Goal: Communication & Community: Ask a question

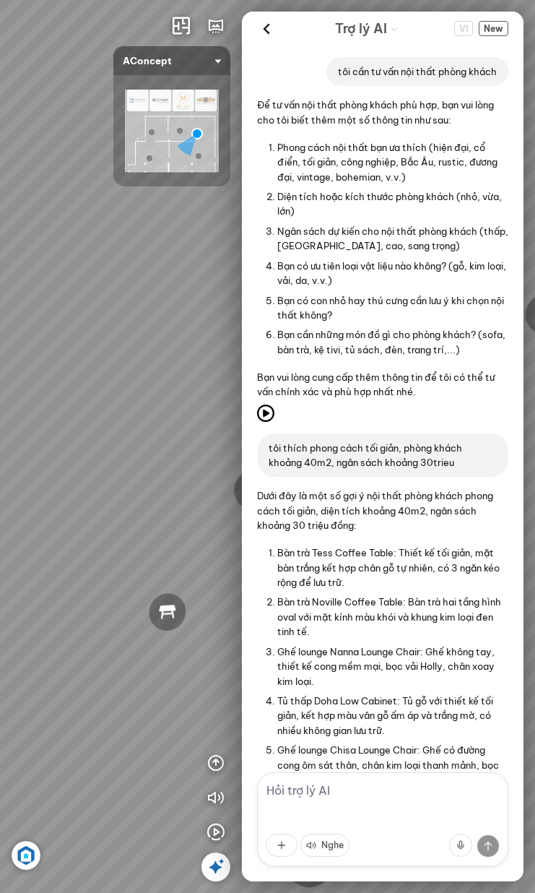
scroll to position [483, 0]
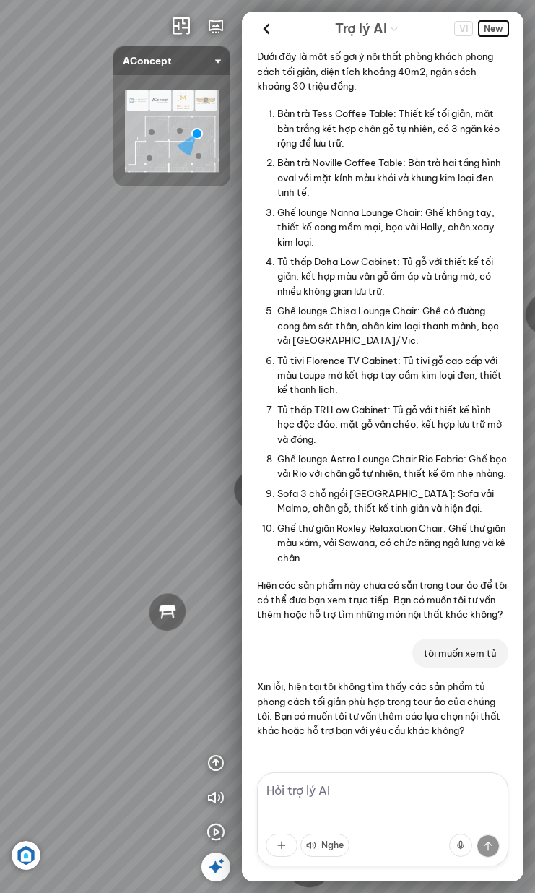
click at [496, 30] on span "New" at bounding box center [494, 28] width 30 height 15
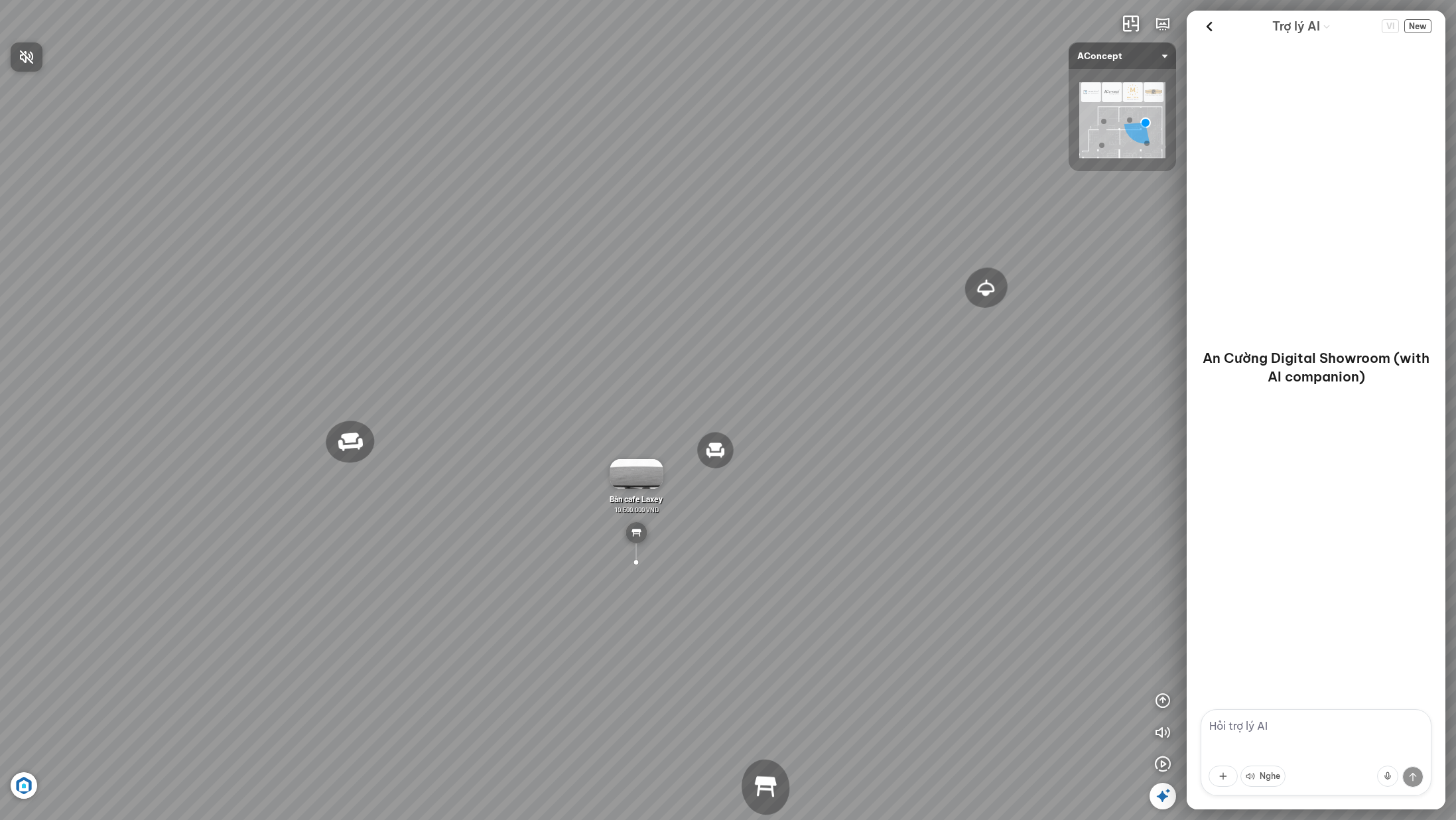
drag, startPoint x: 1004, startPoint y: 569, endPoint x: 814, endPoint y: 556, distance: 190.4
click at [814, 556] on div at bounding box center [728, 410] width 1456 height 820
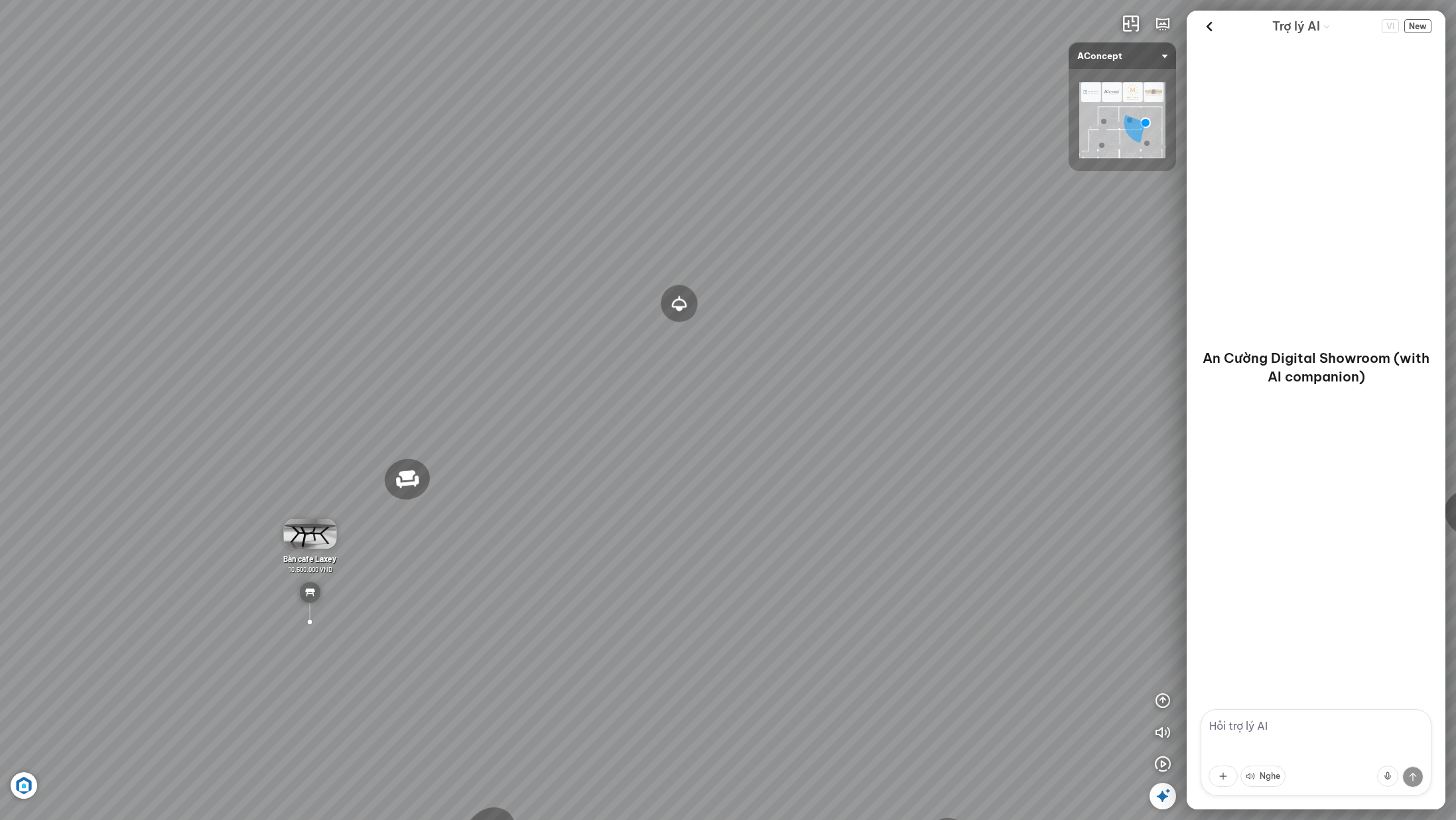
drag, startPoint x: 920, startPoint y: 499, endPoint x: 630, endPoint y: 511, distance: 290.2
click at [630, 511] on div "Đèn [PERSON_NAME] 5.300.000 VND Giường ngủ Palima 19.000.000 VND Ghế thư giãn N…" at bounding box center [728, 410] width 1456 height 820
drag, startPoint x: 813, startPoint y: 545, endPoint x: 905, endPoint y: 545, distance: 92.0
click at [964, 549] on div "Đèn [PERSON_NAME] 5.300.000 VND Giường ngủ Palima 19.000.000 VND Ghế thư giãn N…" at bounding box center [728, 410] width 1456 height 820
drag, startPoint x: 808, startPoint y: 542, endPoint x: 951, endPoint y: 568, distance: 145.3
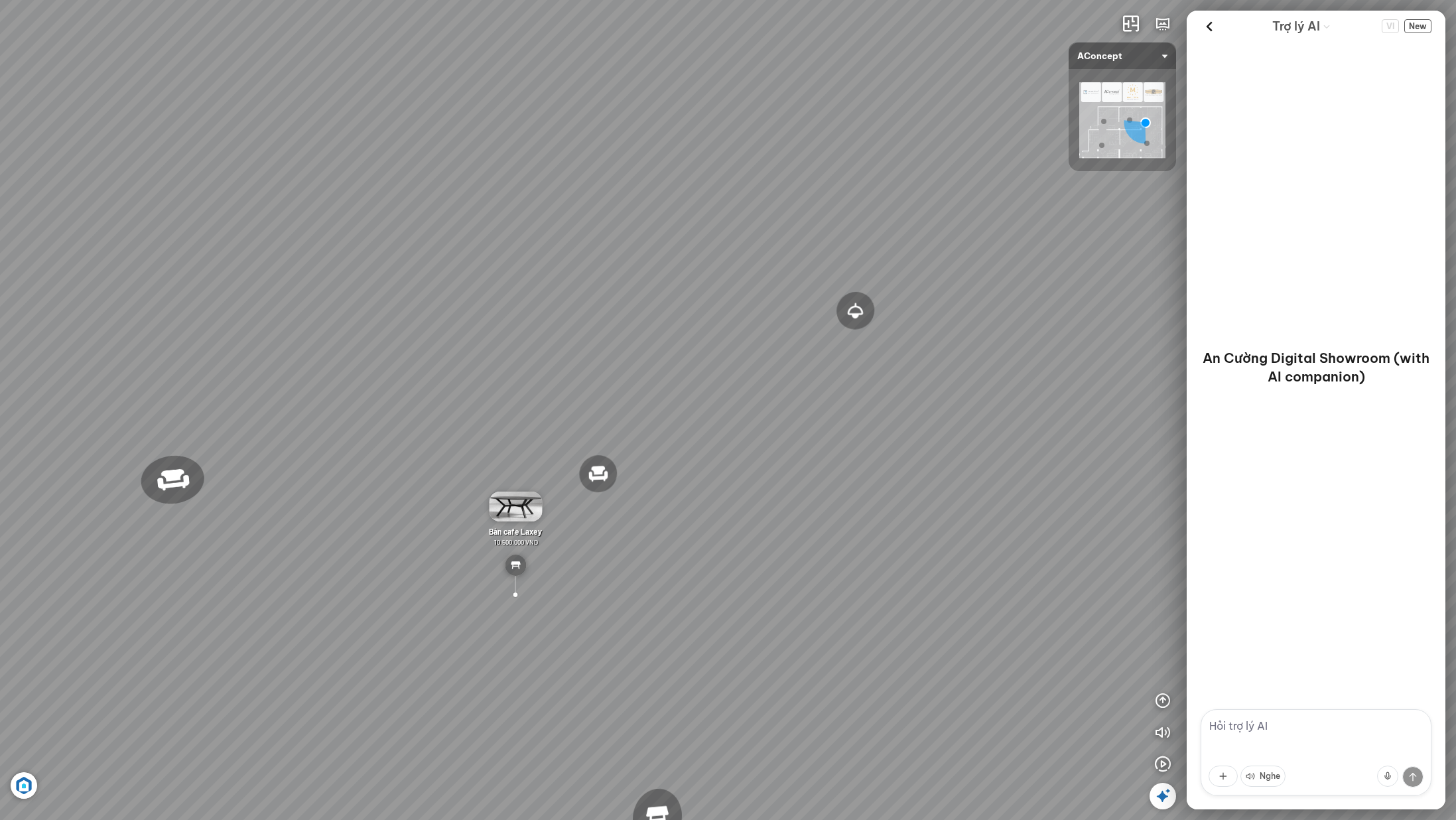
click at [921, 556] on div "Đèn [PERSON_NAME] 5.300.000 VND Giường ngủ Palima 19.000.000 VND Ghế thư giãn N…" at bounding box center [728, 410] width 1456 height 820
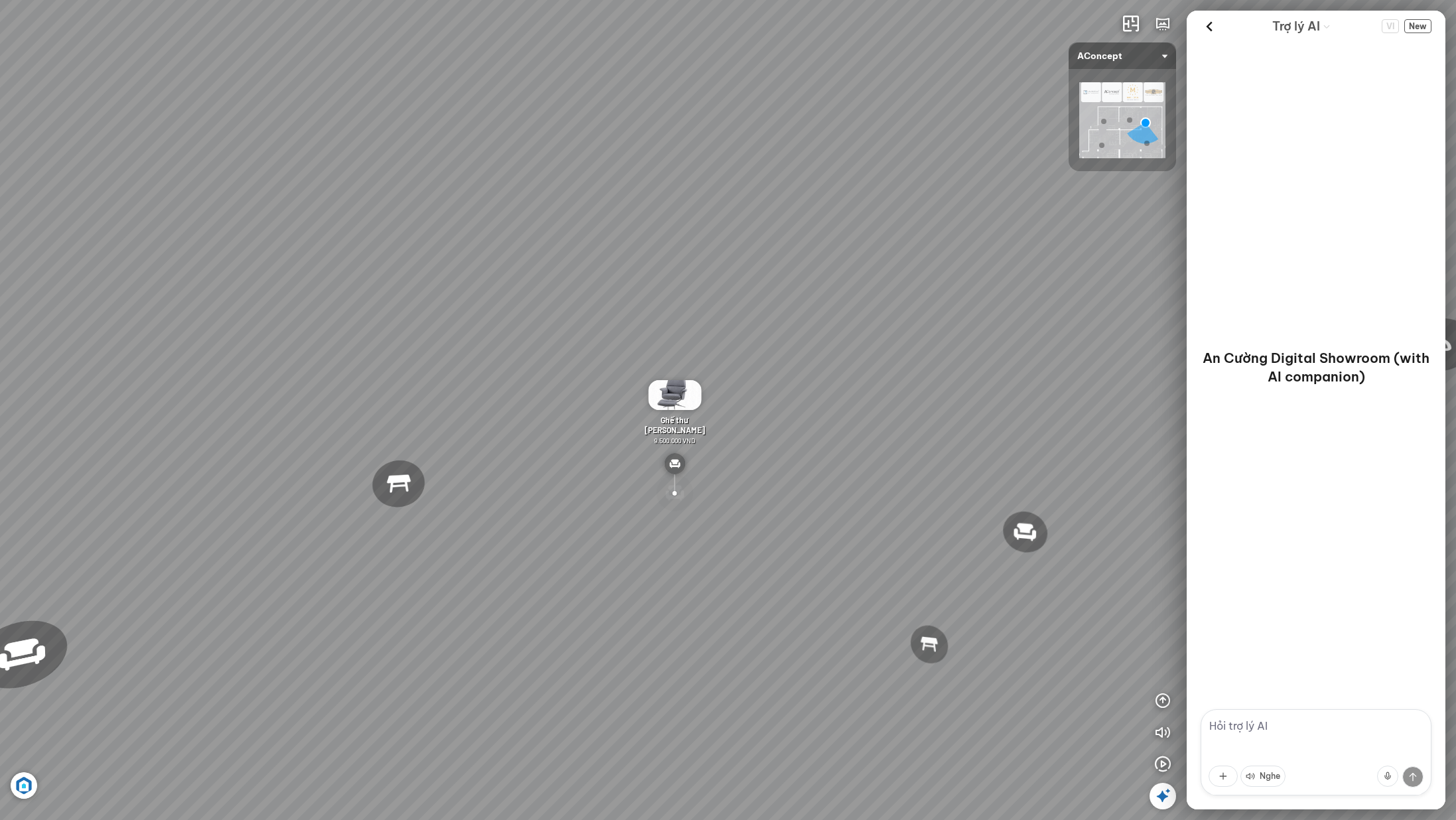
click at [1226, 716] on textarea at bounding box center [1316, 752] width 230 height 86
type textarea "t"
type textarea "o"
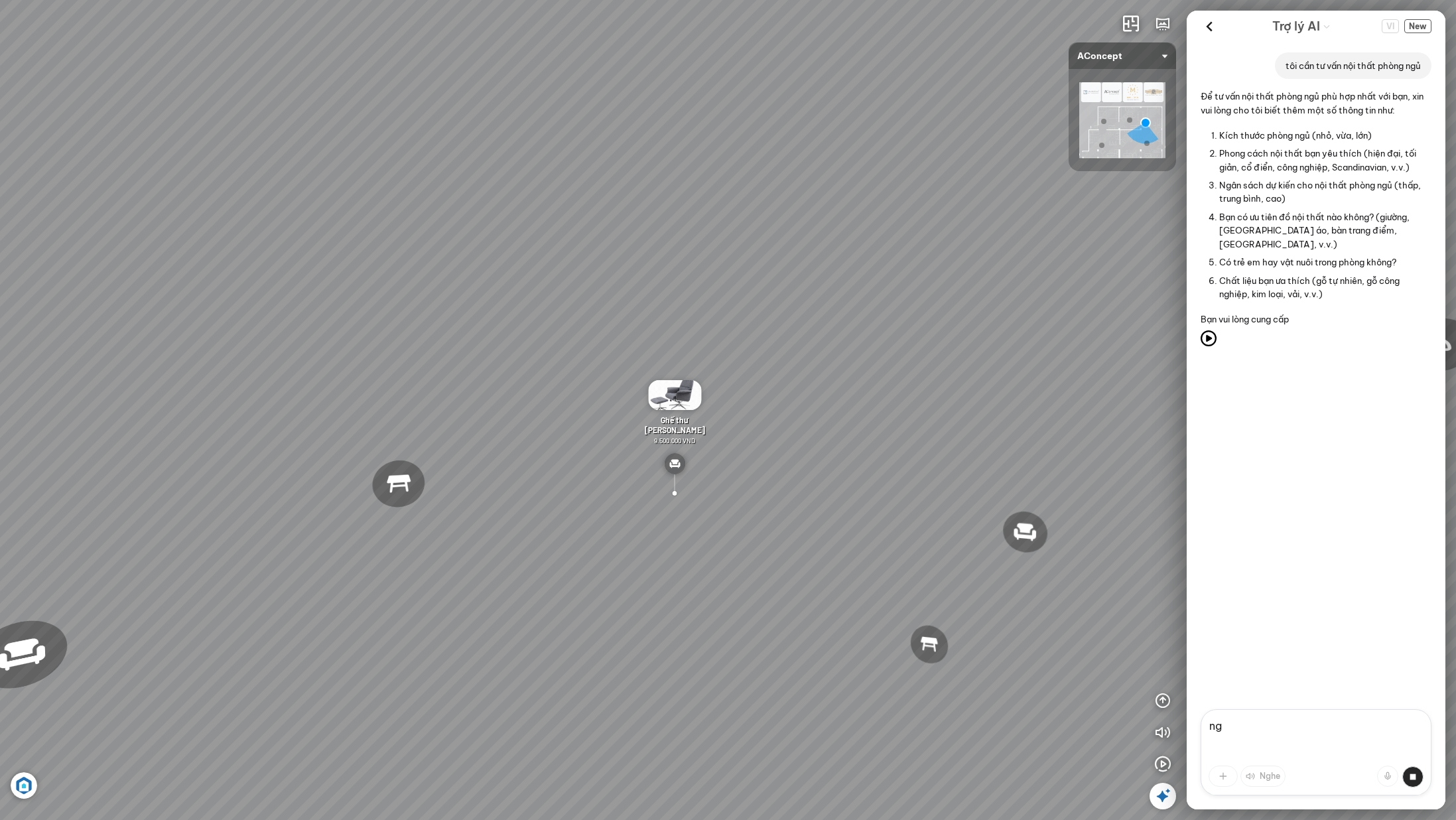
type textarea "n"
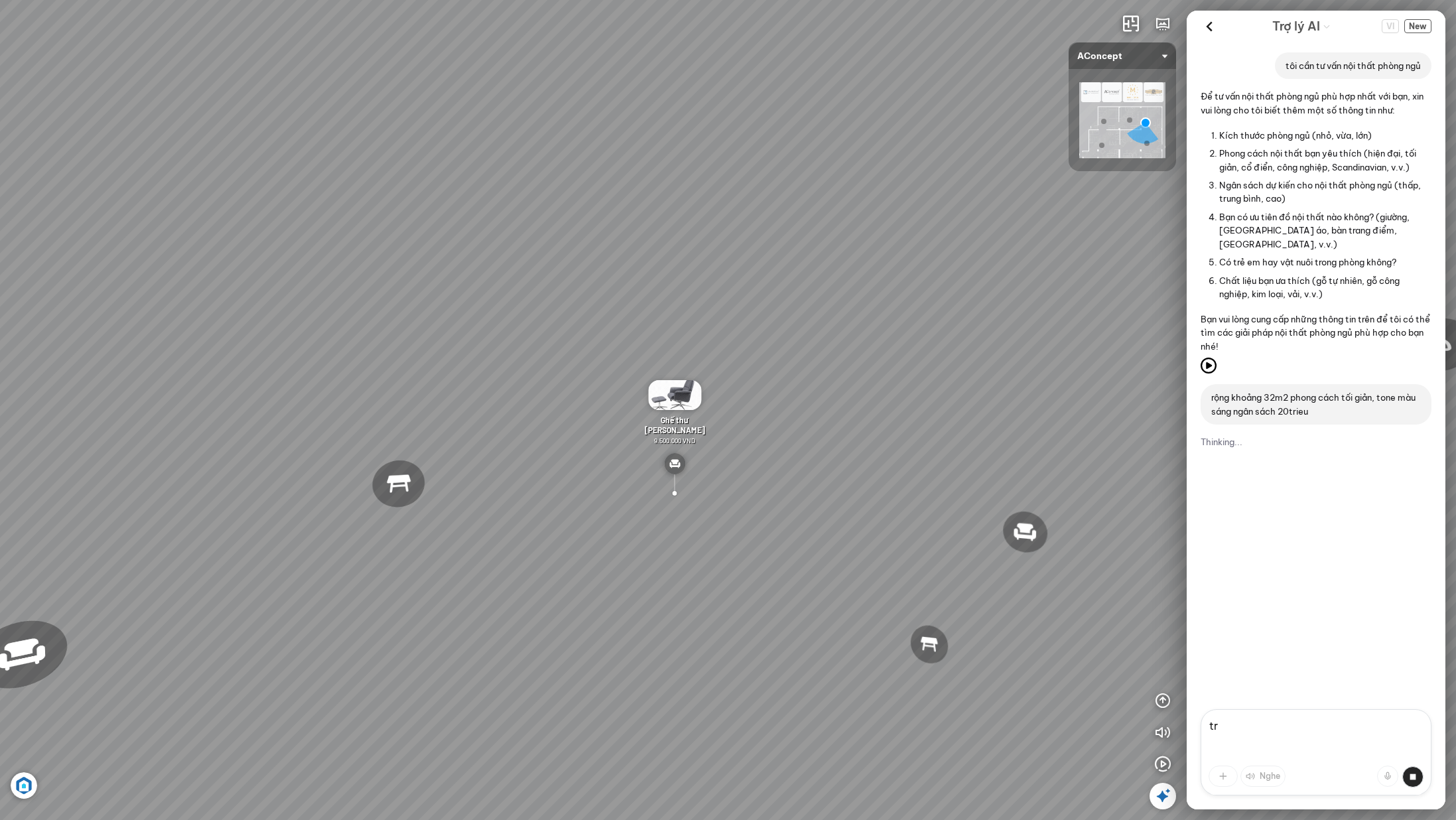
type textarea "t"
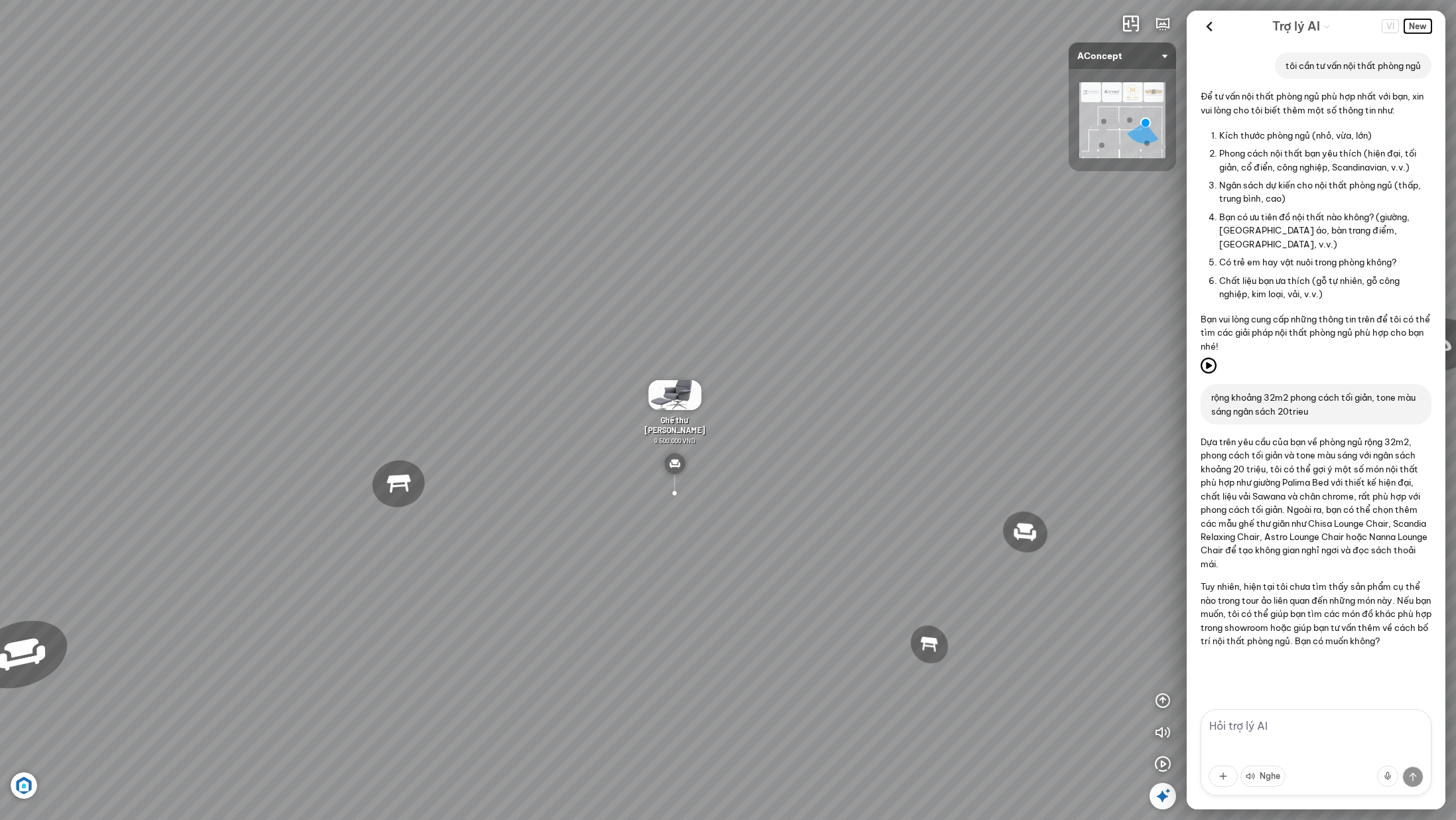
click at [1419, 24] on span "New" at bounding box center [1418, 26] width 28 height 14
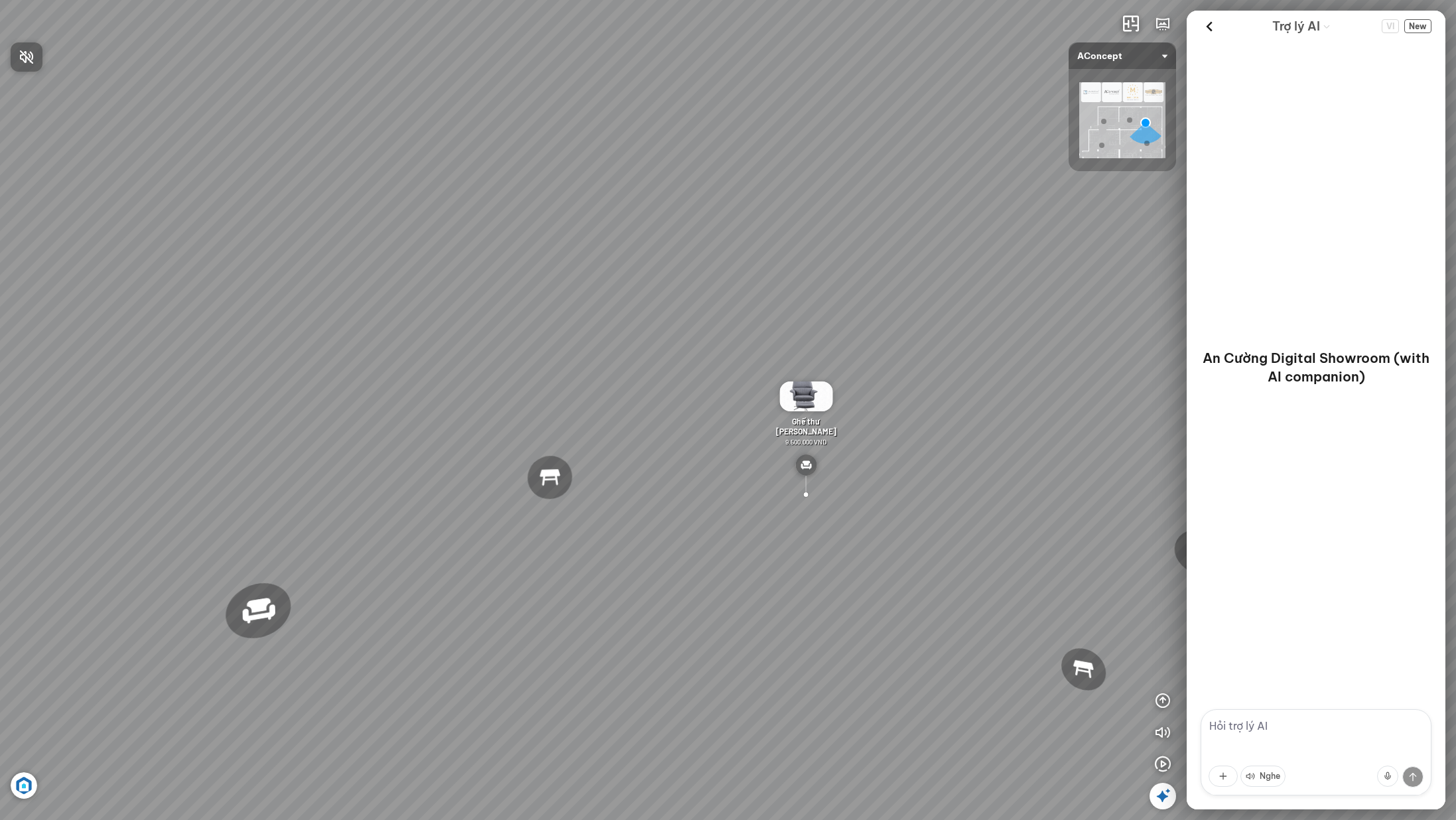
click at [1302, 734] on div at bounding box center [728, 410] width 1456 height 820
click at [1303, 728] on textarea at bounding box center [1316, 752] width 230 height 86
paste textarea "tôi cần tư vấn nội thất phòng ngủ"
type textarea "tôi cần tư vấn nội thất phòng ngủ"
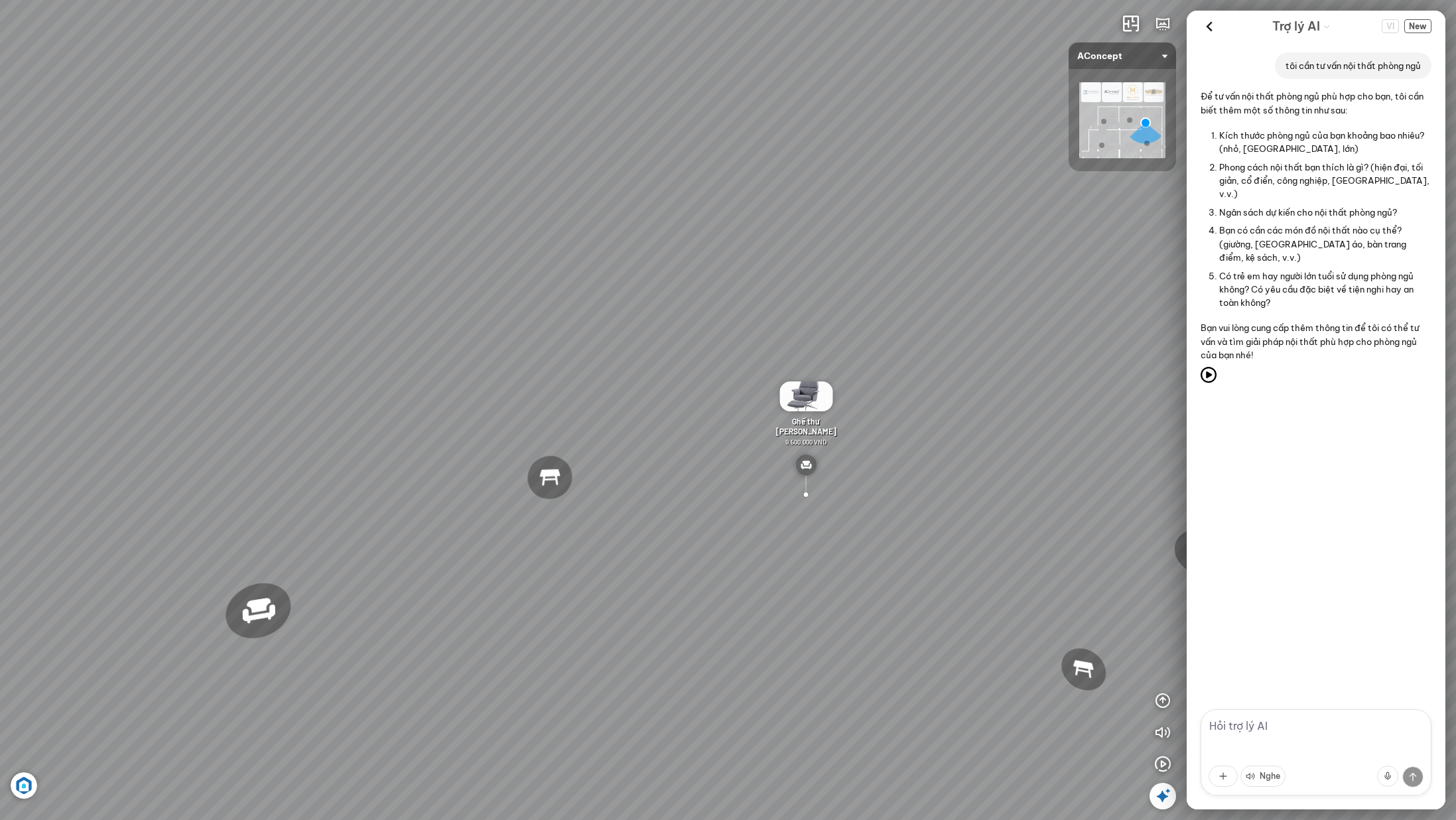
click at [1327, 467] on div "tôi cần tư vấn nội thất phòng ngủ Để tư vấn nội thất phòng ngủ phù hợp cho bạn,…" at bounding box center [1316, 376] width 259 height 668
click at [1290, 735] on textarea at bounding box center [1316, 752] width 230 height 86
paste textarea "rộng khoảng 32m2 phong cách tối giản, tone màu sáng ngân sách 20trieu"
type textarea "rộng khoảng 32m2 phong cách tối giản, tone màu sáng ngân sách 20trieu"
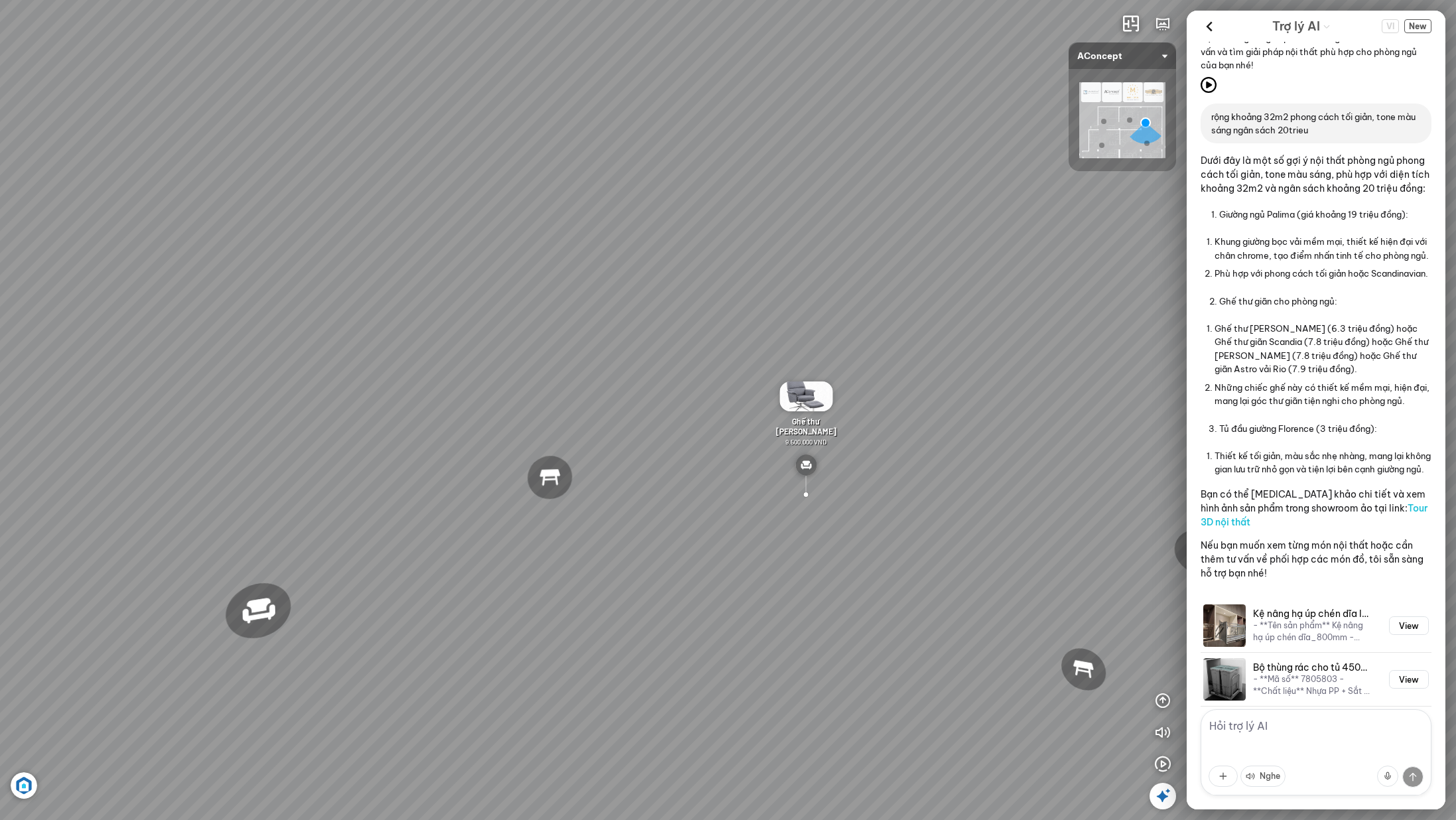
scroll to position [329, 0]
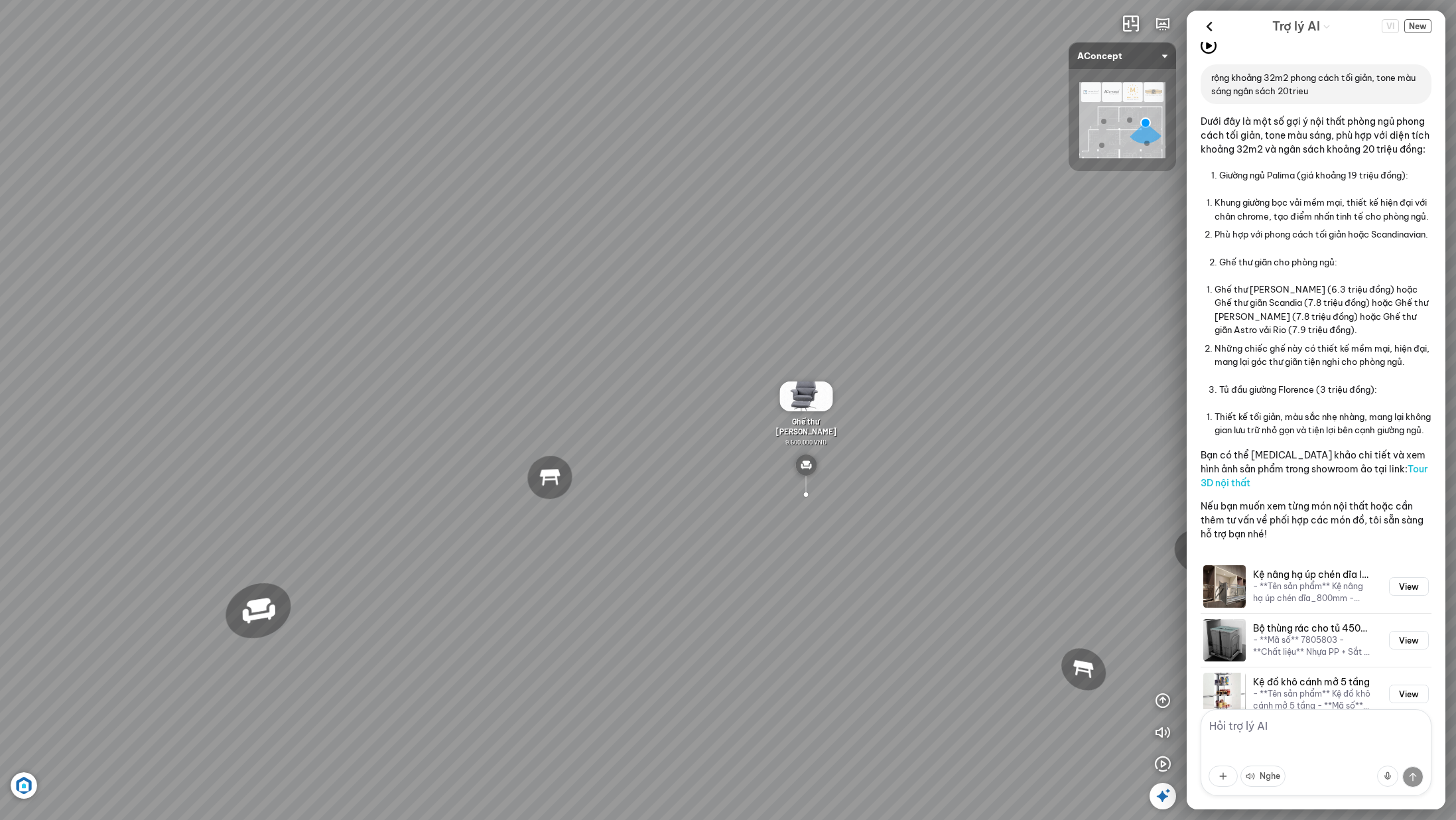
click at [1282, 440] on li "Thiết kế tối giản, màu sắc nhẹ nhàng, mang lại không gian lưu trữ nhỏ gọn và ti…" at bounding box center [1323, 423] width 217 height 32
drag, startPoint x: 1238, startPoint y: 351, endPoint x: 1238, endPoint y: 471, distance: 120.0
click at [1238, 470] on div "Dưới đây là một số gợi ý nội thất phòng ngủ phong cách tối giản, tone màu sáng,…" at bounding box center [1316, 328] width 230 height 427
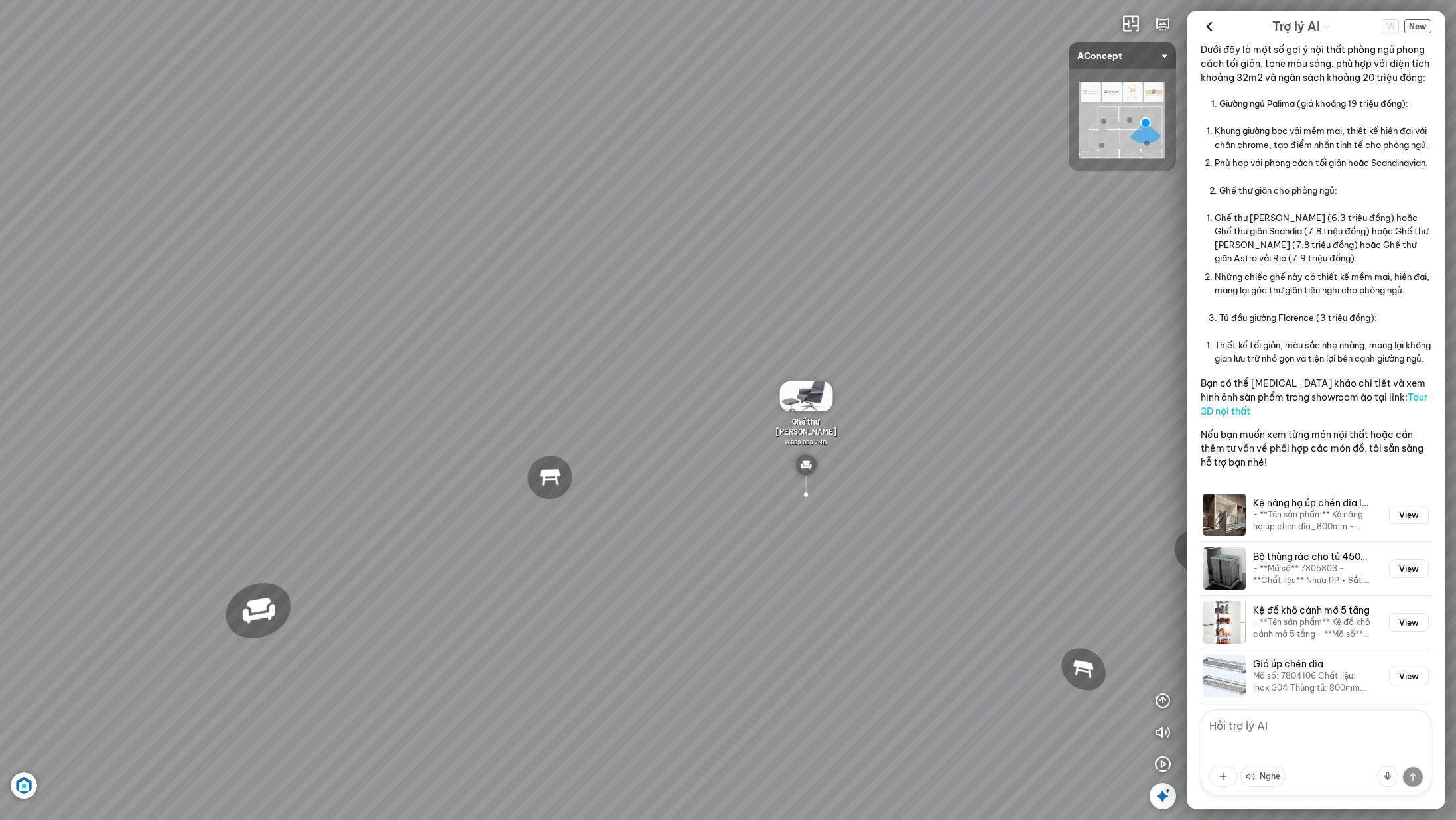
scroll to position [0, 0]
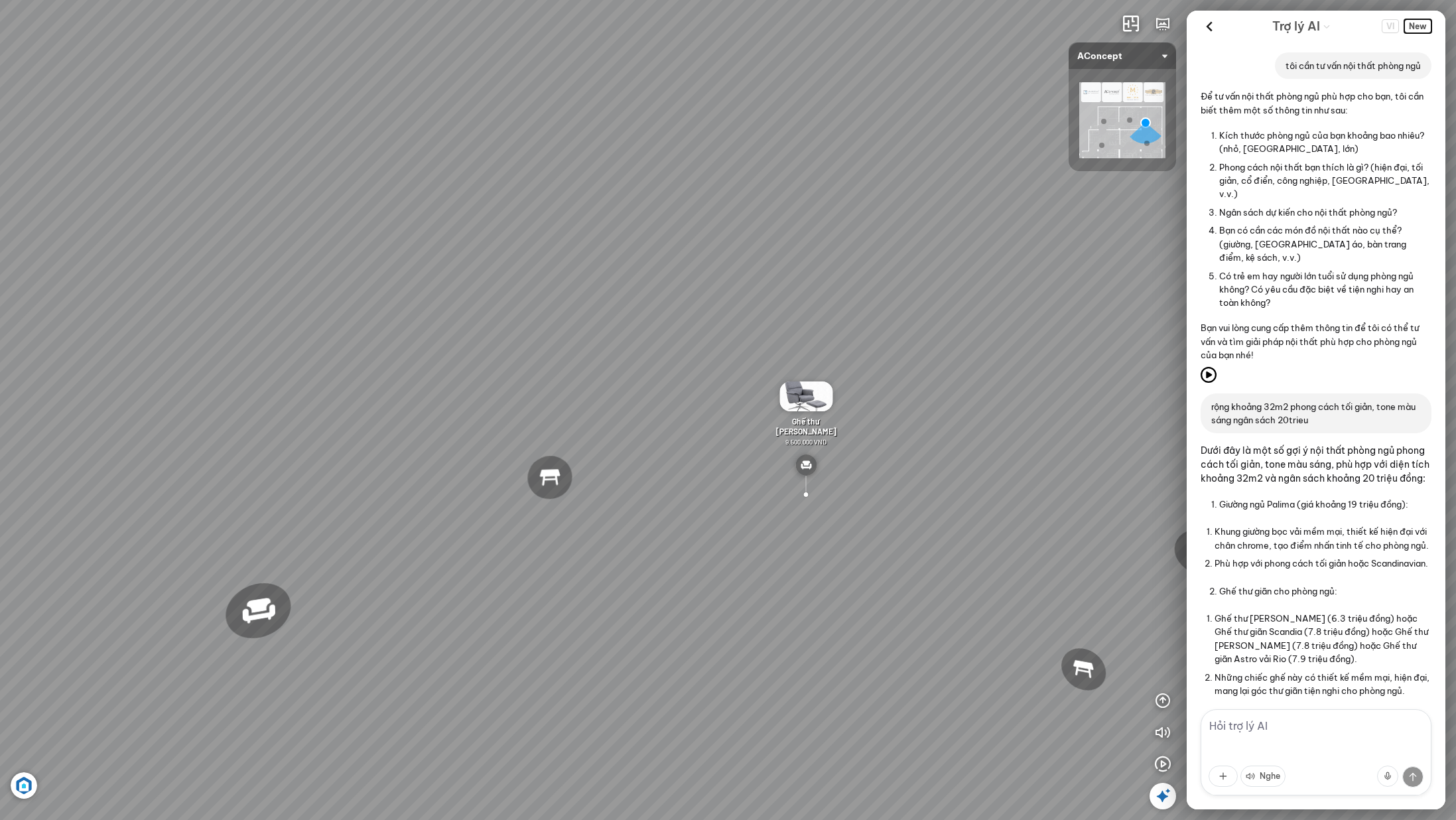
click at [1415, 25] on span "New" at bounding box center [1418, 26] width 28 height 14
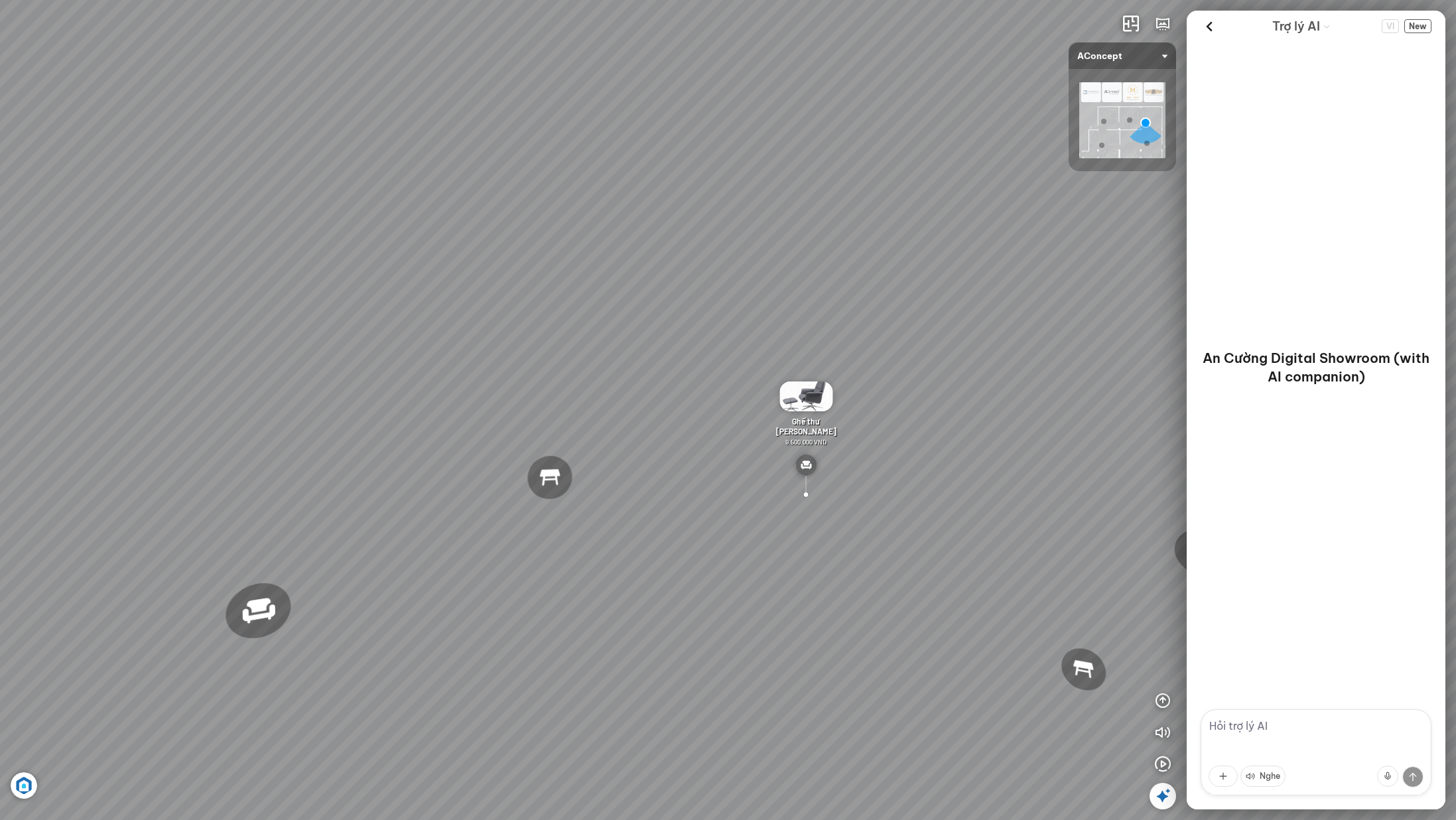
click at [1235, 728] on textarea at bounding box center [1316, 752] width 230 height 86
paste textarea "tôi cần tư vấn nội thất phòng ngủ"
type textarea "tôi cần tư vấn nội thất phòng ngủ"
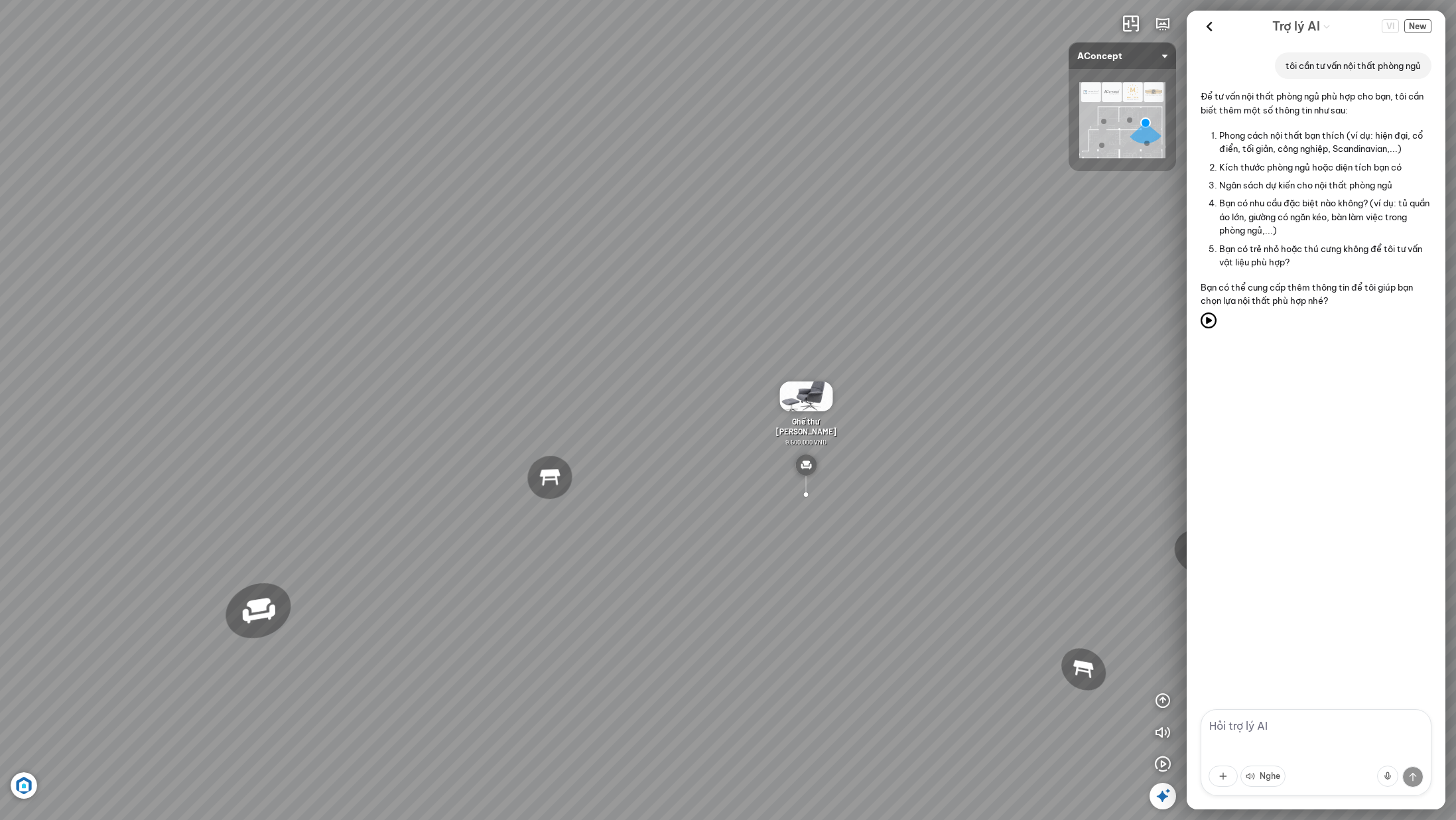
click at [1335, 740] on textarea at bounding box center [1316, 752] width 230 height 86
paste textarea "rộng khoảng 32m2 phong cách tối giản, tone màu sáng ngân sách 20trieu"
type textarea "rộng khoảng 32m2 phong cách tối giản, tone màu sáng ngân sách 20trieu"
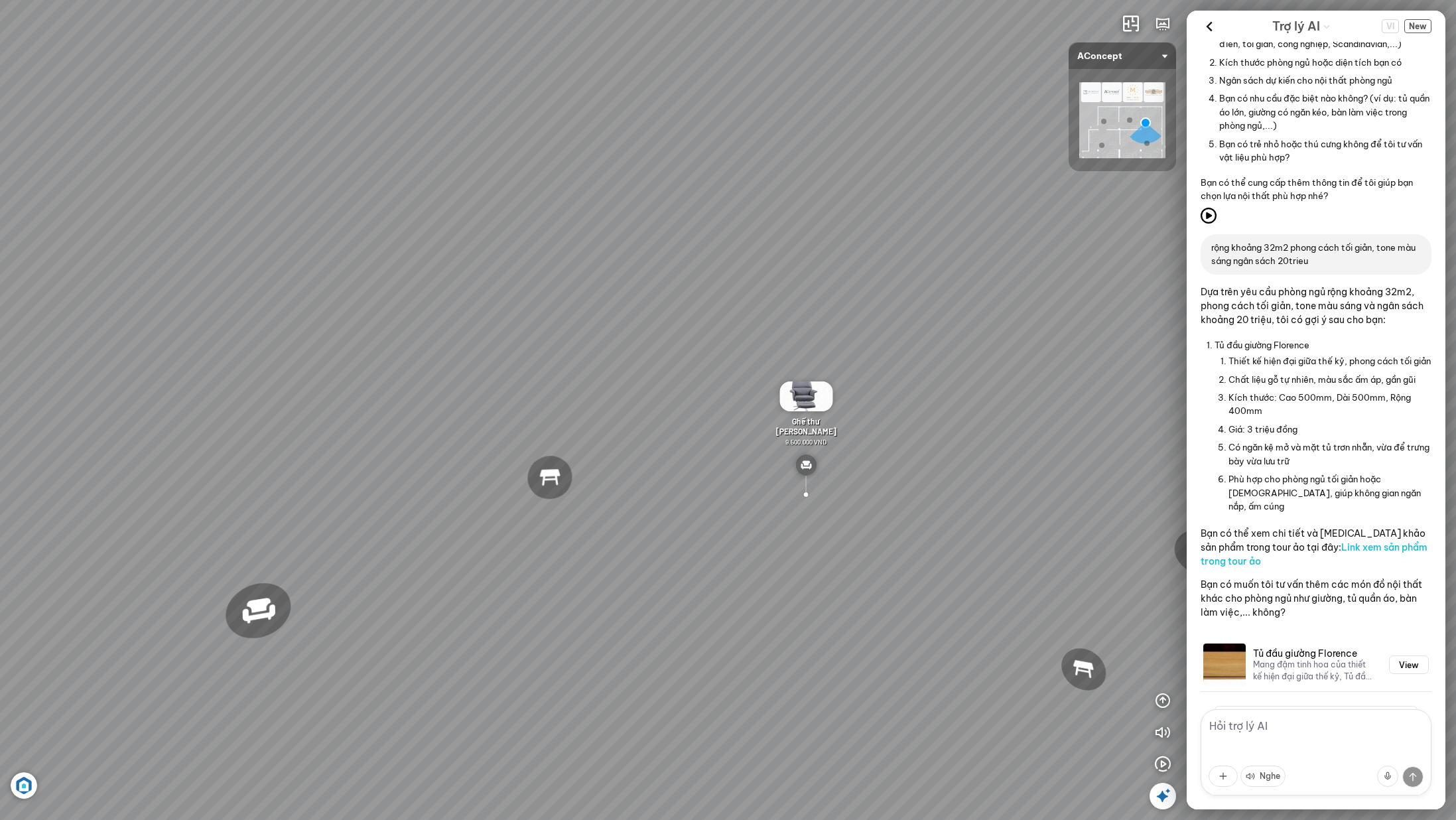
scroll to position [190, 0]
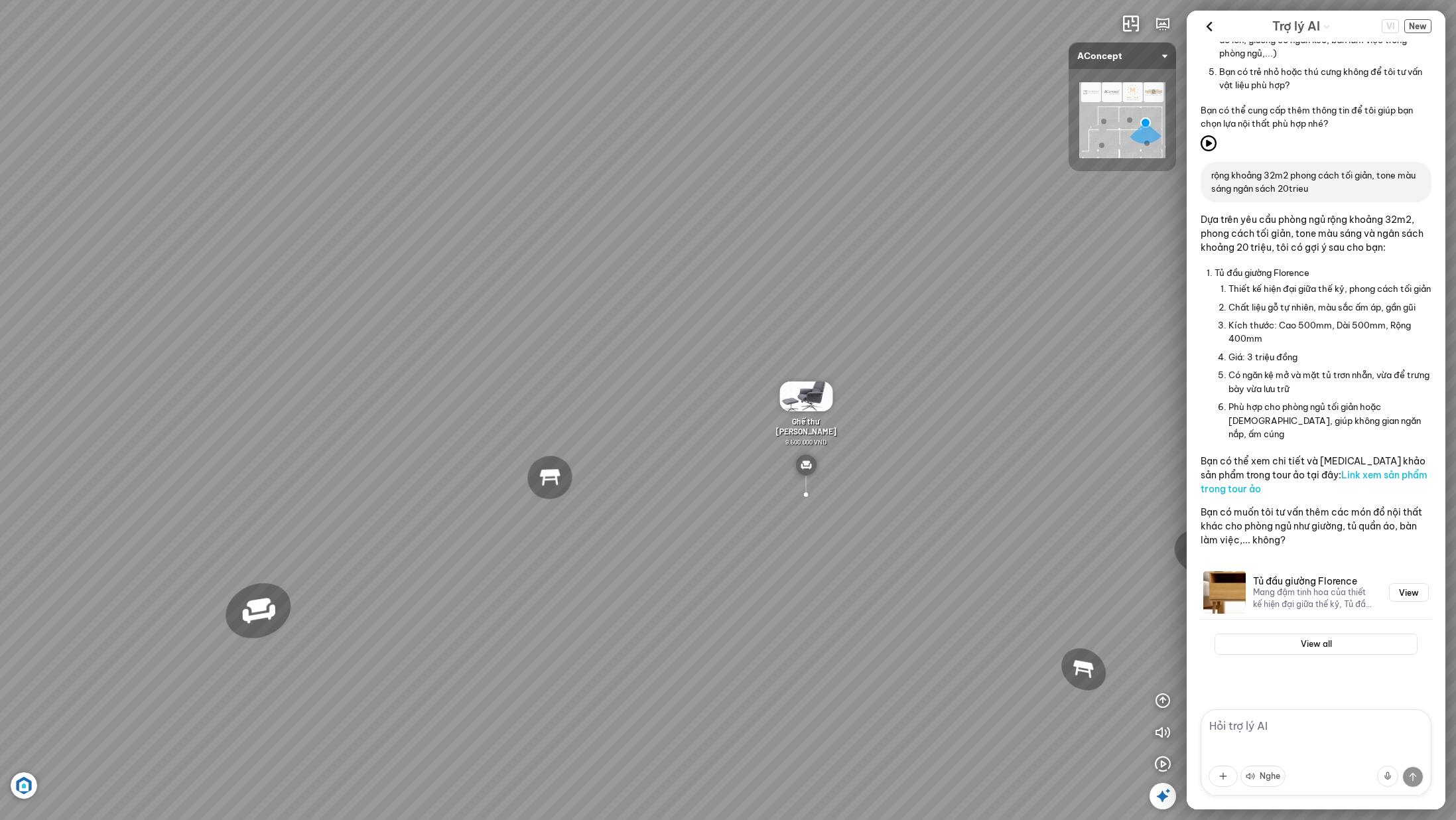
drag, startPoint x: 1282, startPoint y: 362, endPoint x: 1284, endPoint y: 394, distance: 32.1
click at [1284, 394] on ul "Thiết kế hiện đại giữa thế kỷ, phong cách tối giản Chất liệu gỗ tự nhiên, màu s…" at bounding box center [1329, 362] width 203 height 163
click at [1398, 596] on button "View" at bounding box center [1408, 592] width 39 height 18
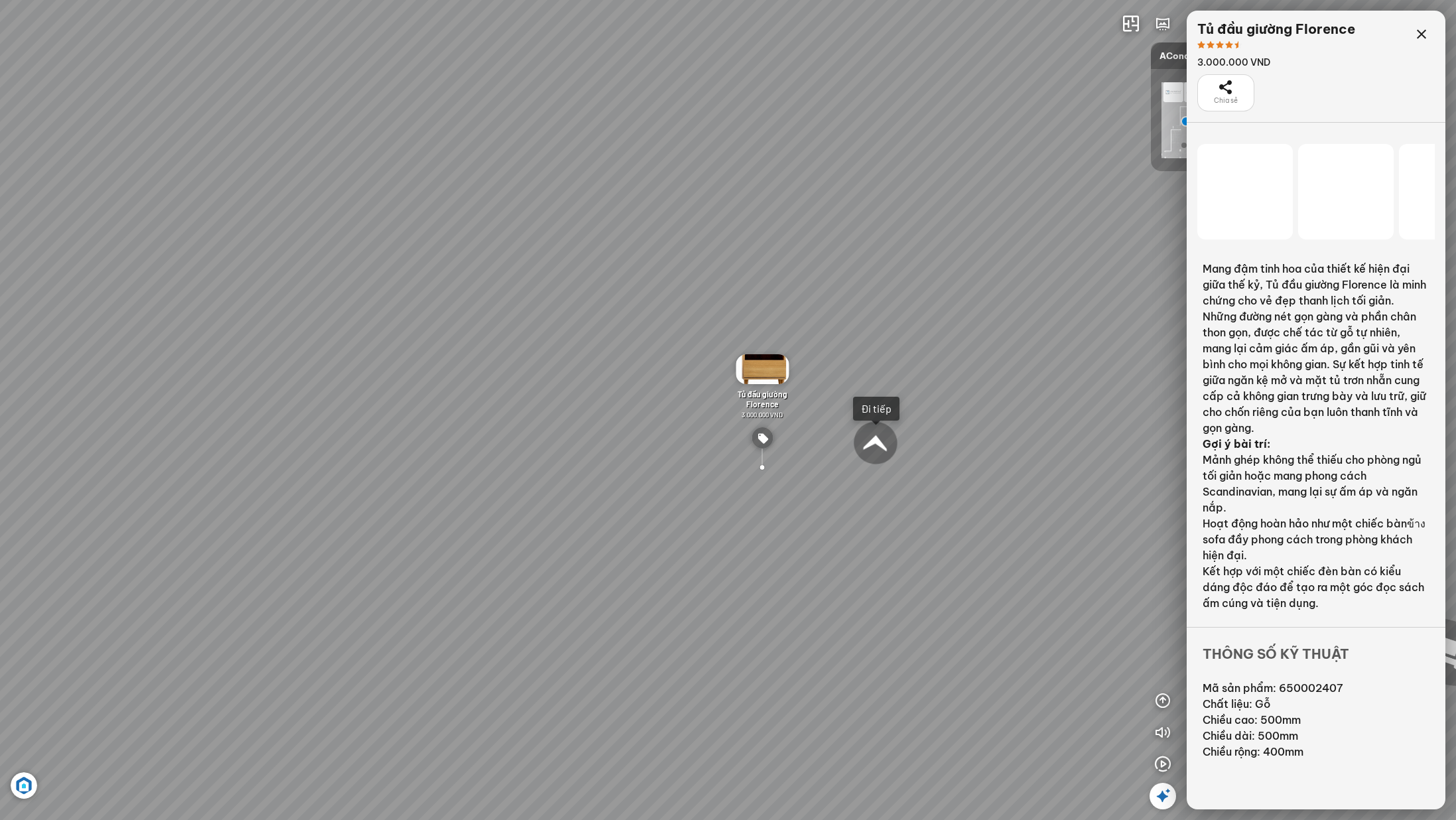
scroll to position [3118, 0]
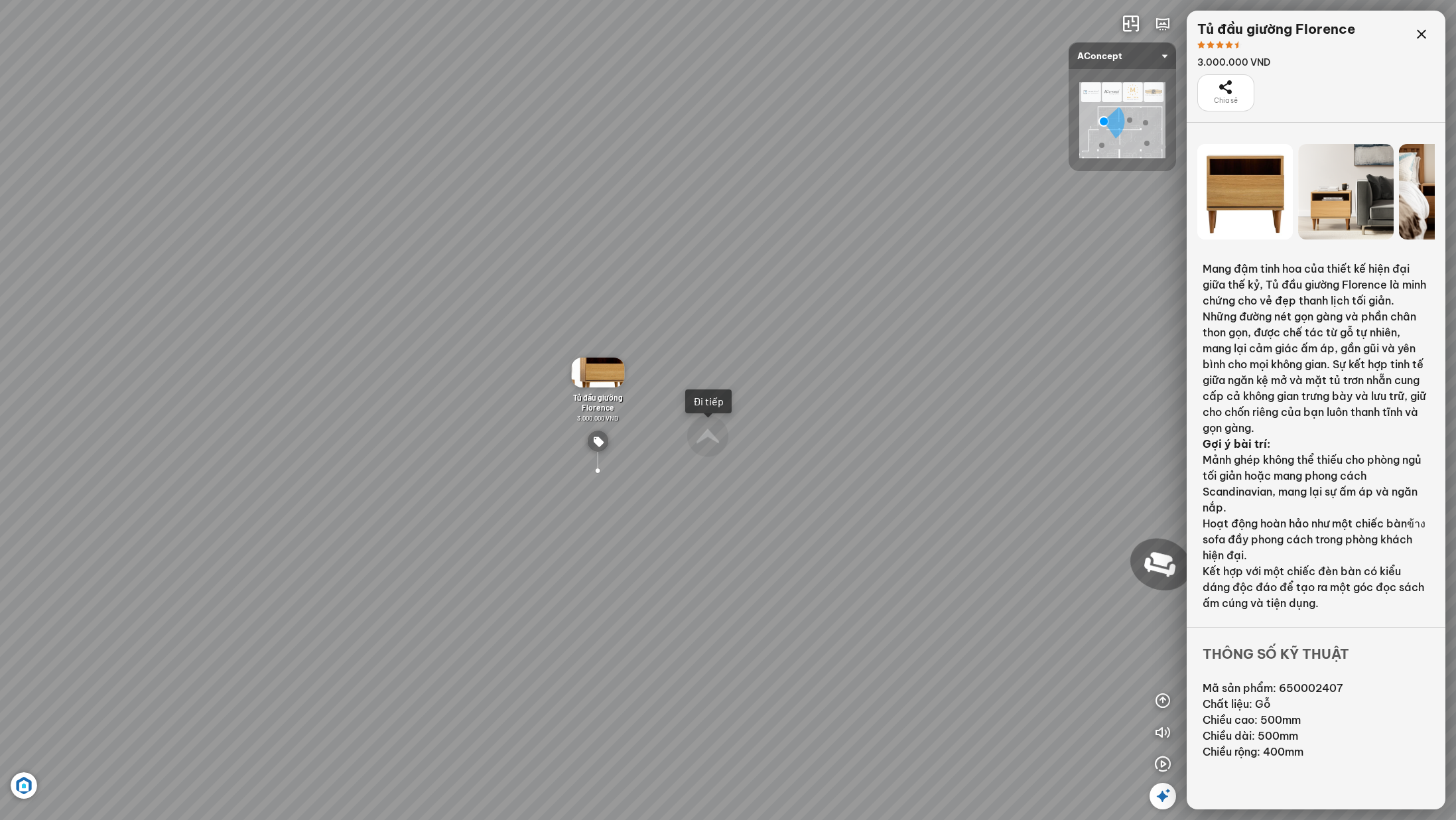
click at [588, 372] on img at bounding box center [598, 372] width 53 height 30
click at [1417, 32] on icon at bounding box center [1421, 34] width 16 height 16
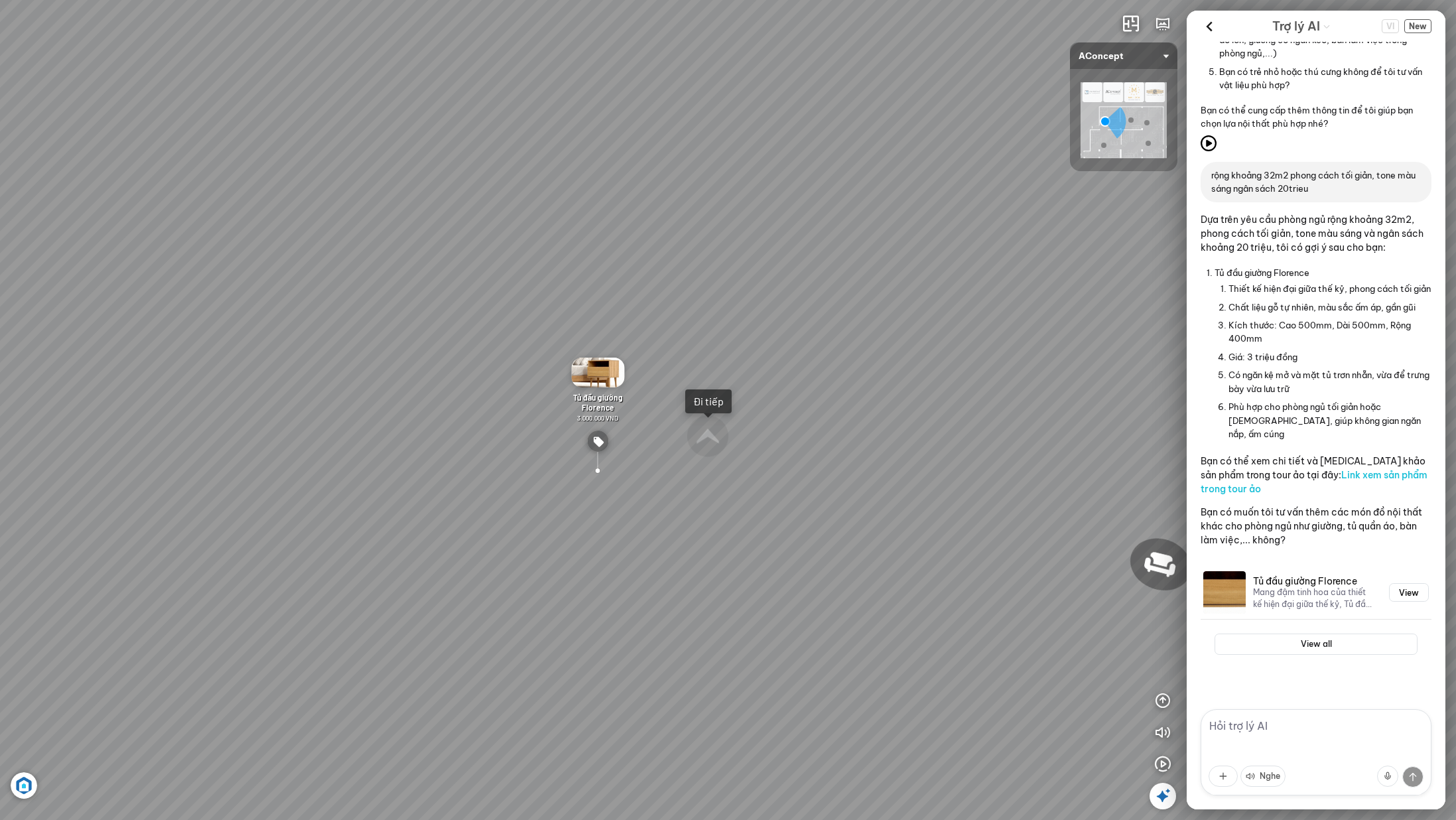
scroll to position [190, 0]
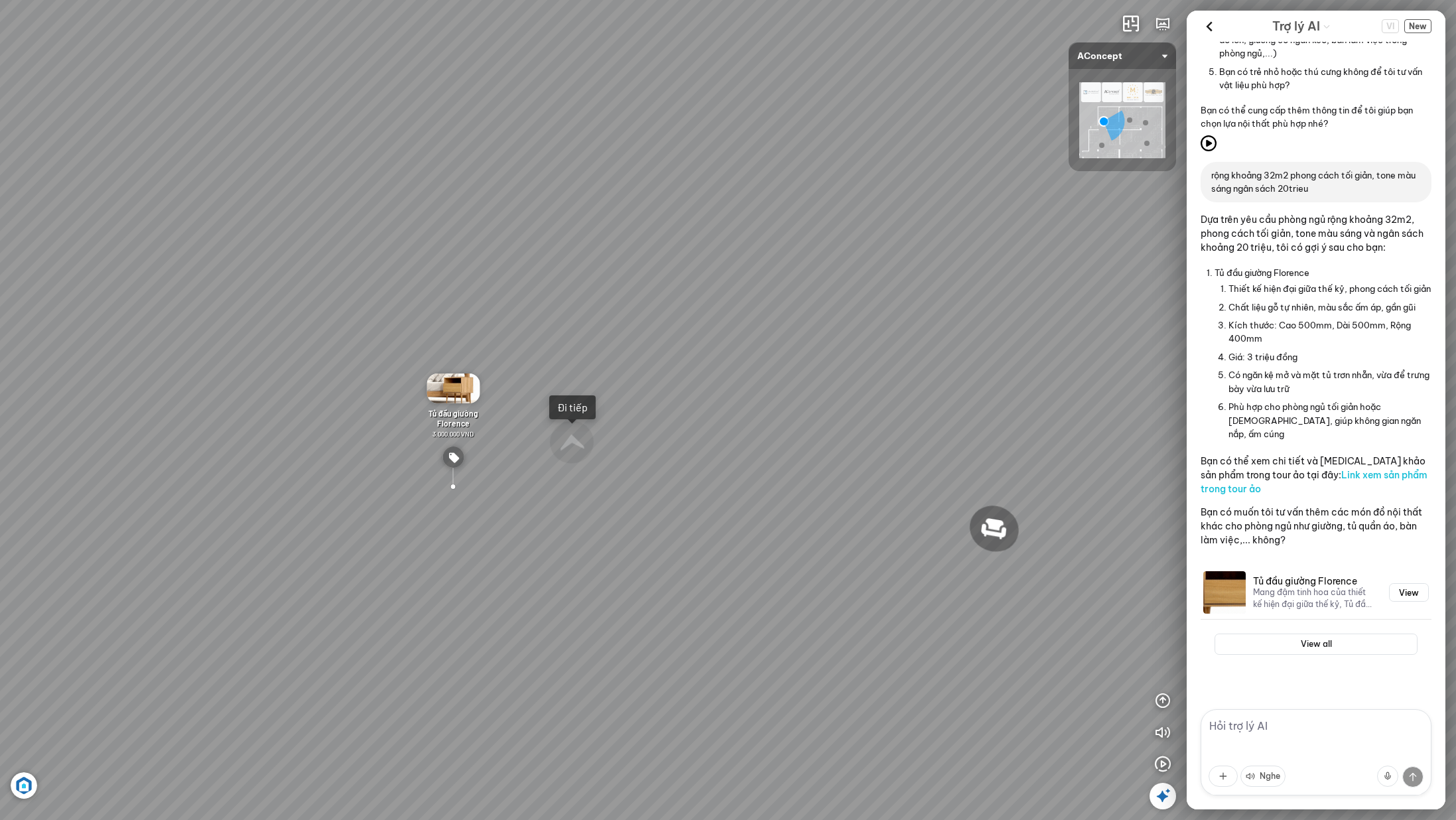
click at [1298, 742] on textarea at bounding box center [1316, 752] width 230 height 86
type textarea "còn giải pháp nào khác không"
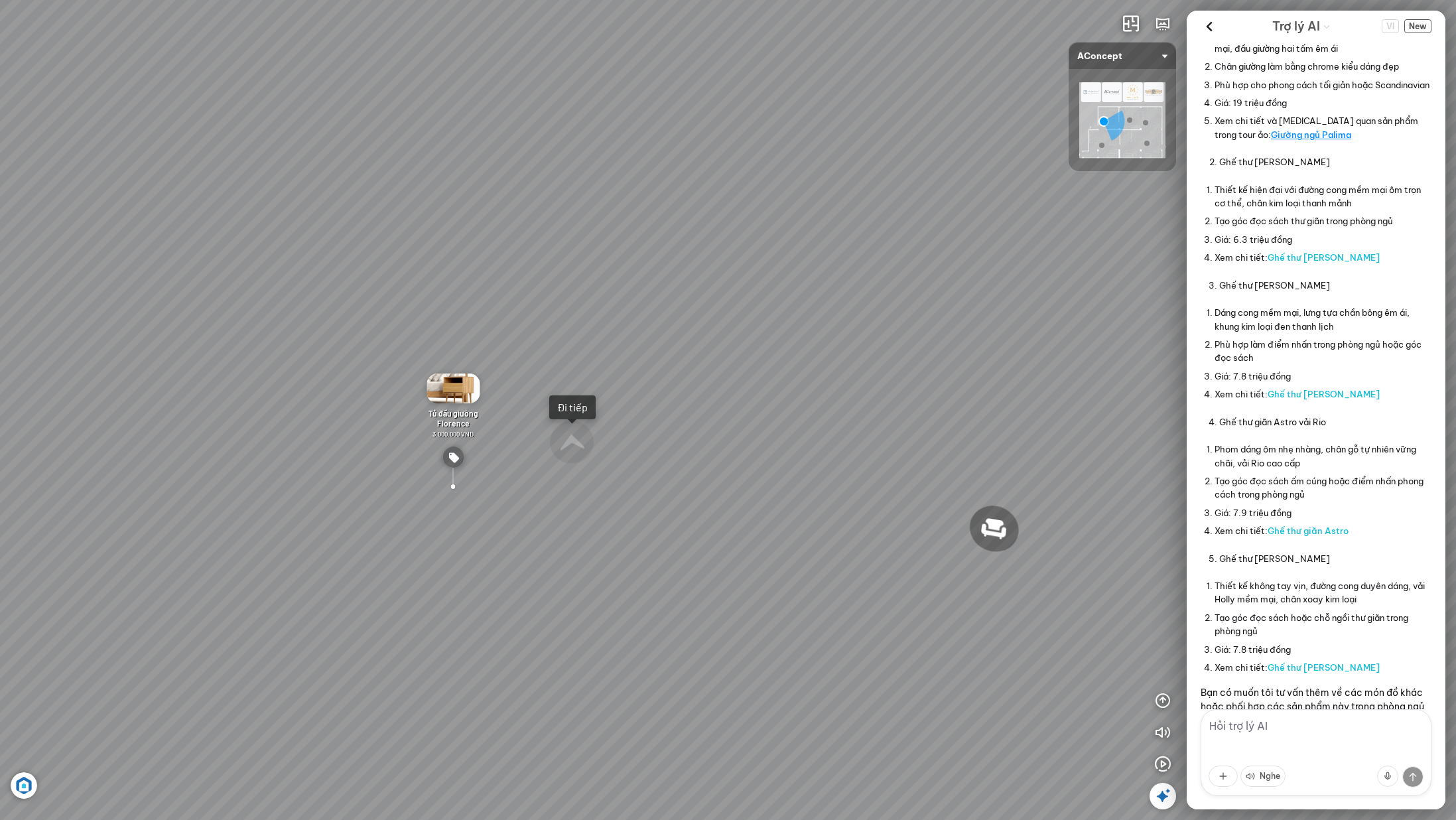
scroll to position [843, 0]
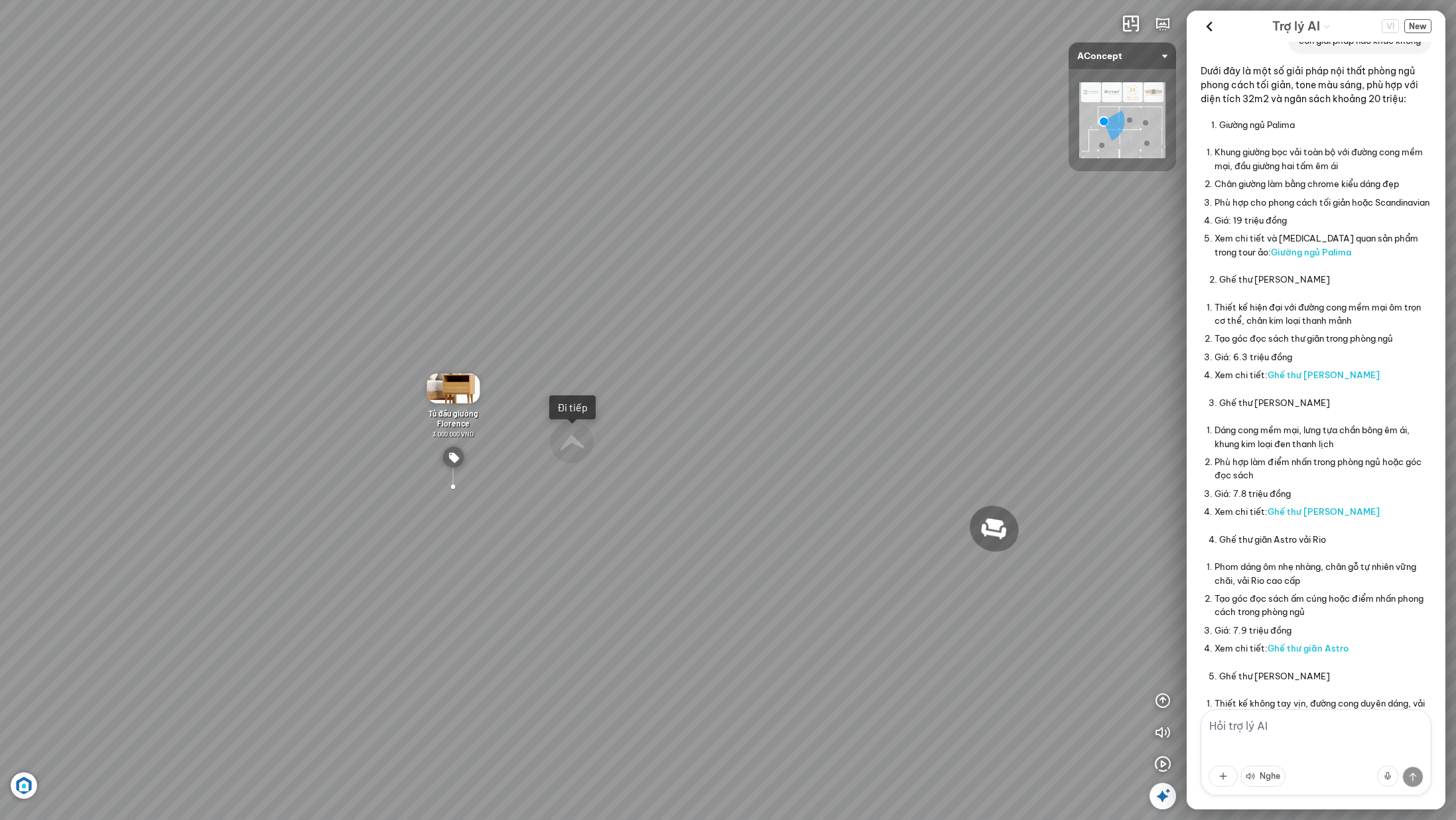
drag, startPoint x: 1282, startPoint y: 246, endPoint x: 1285, endPoint y: 216, distance: 30.1
click at [1286, 211] on li "Phù hợp cho phong cách tối giản hoặc Scandinavian" at bounding box center [1323, 202] width 217 height 18
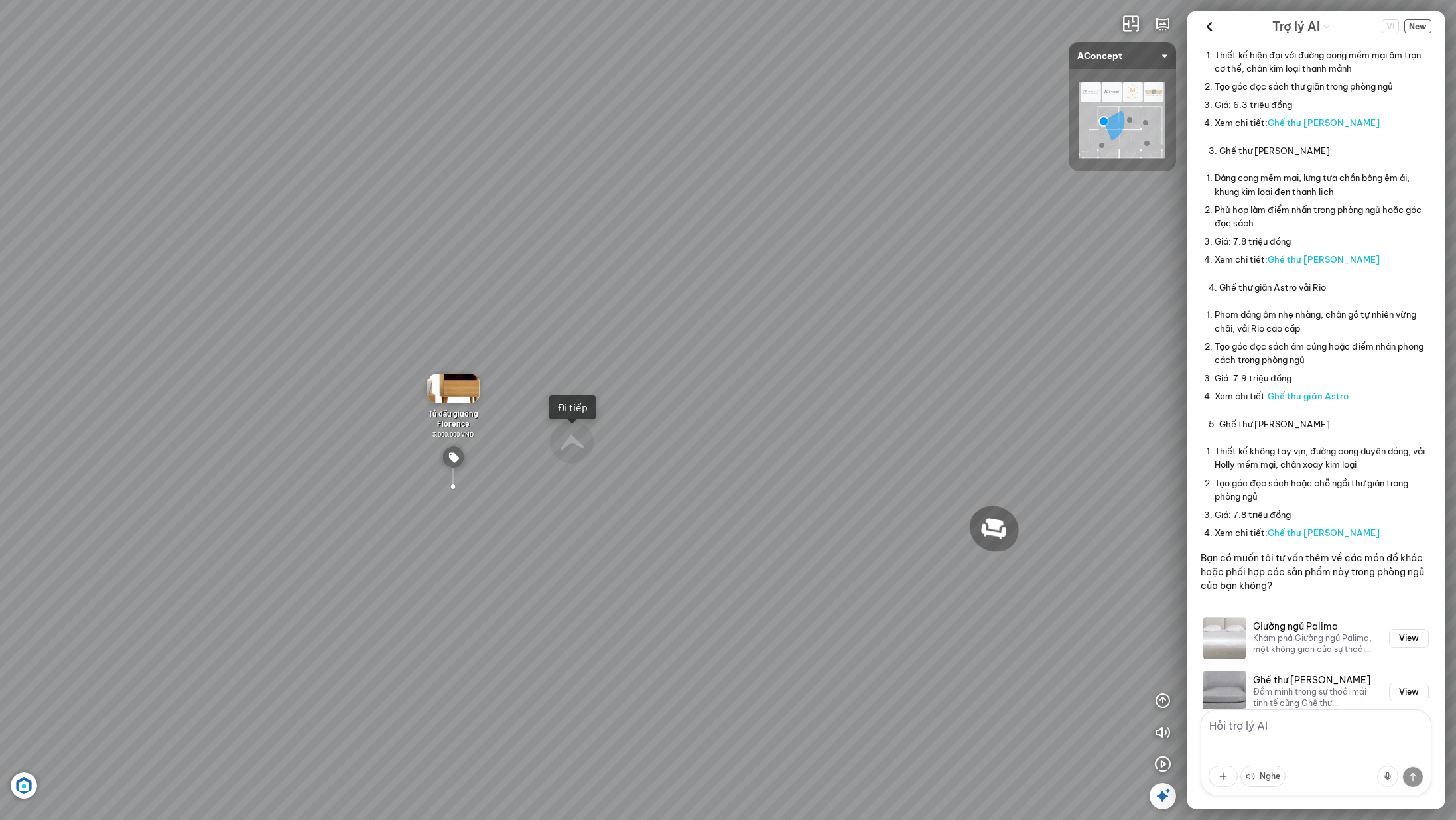
scroll to position [1383, 0]
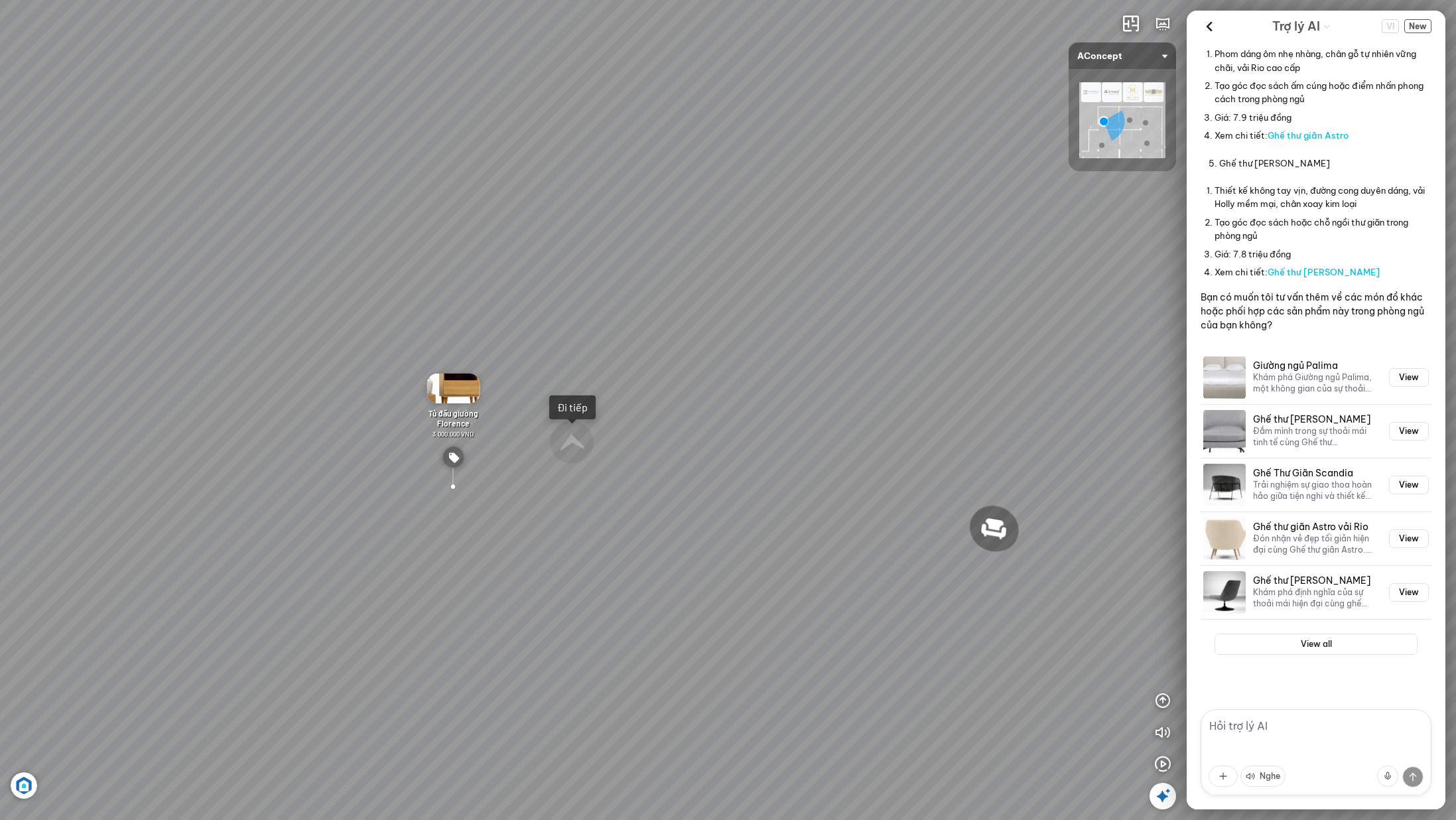
click at [1272, 752] on textarea at bounding box center [1316, 752] width 230 height 86
click at [1288, 728] on textarea at bounding box center [1316, 752] width 230 height 86
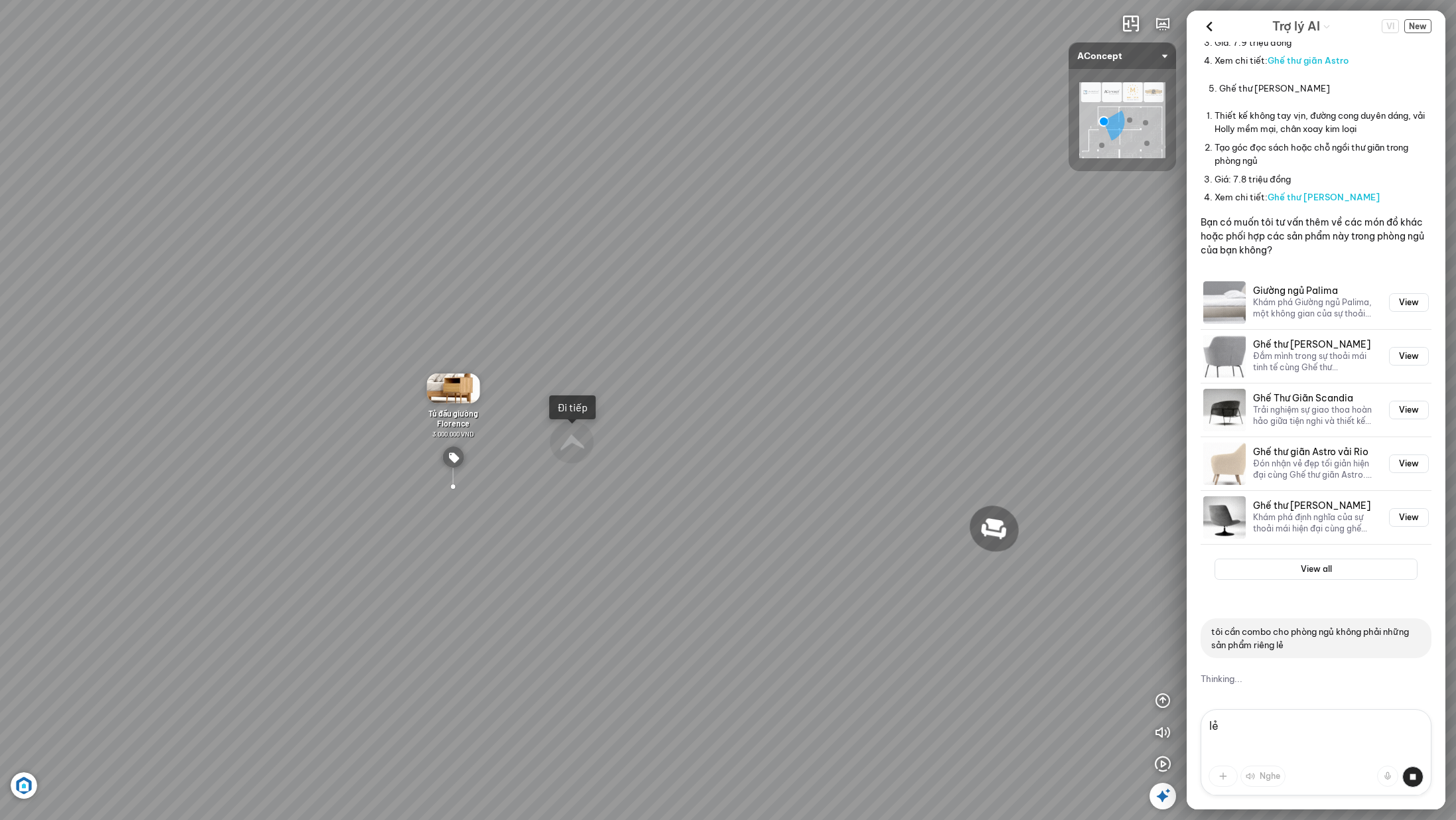
type textarea "l"
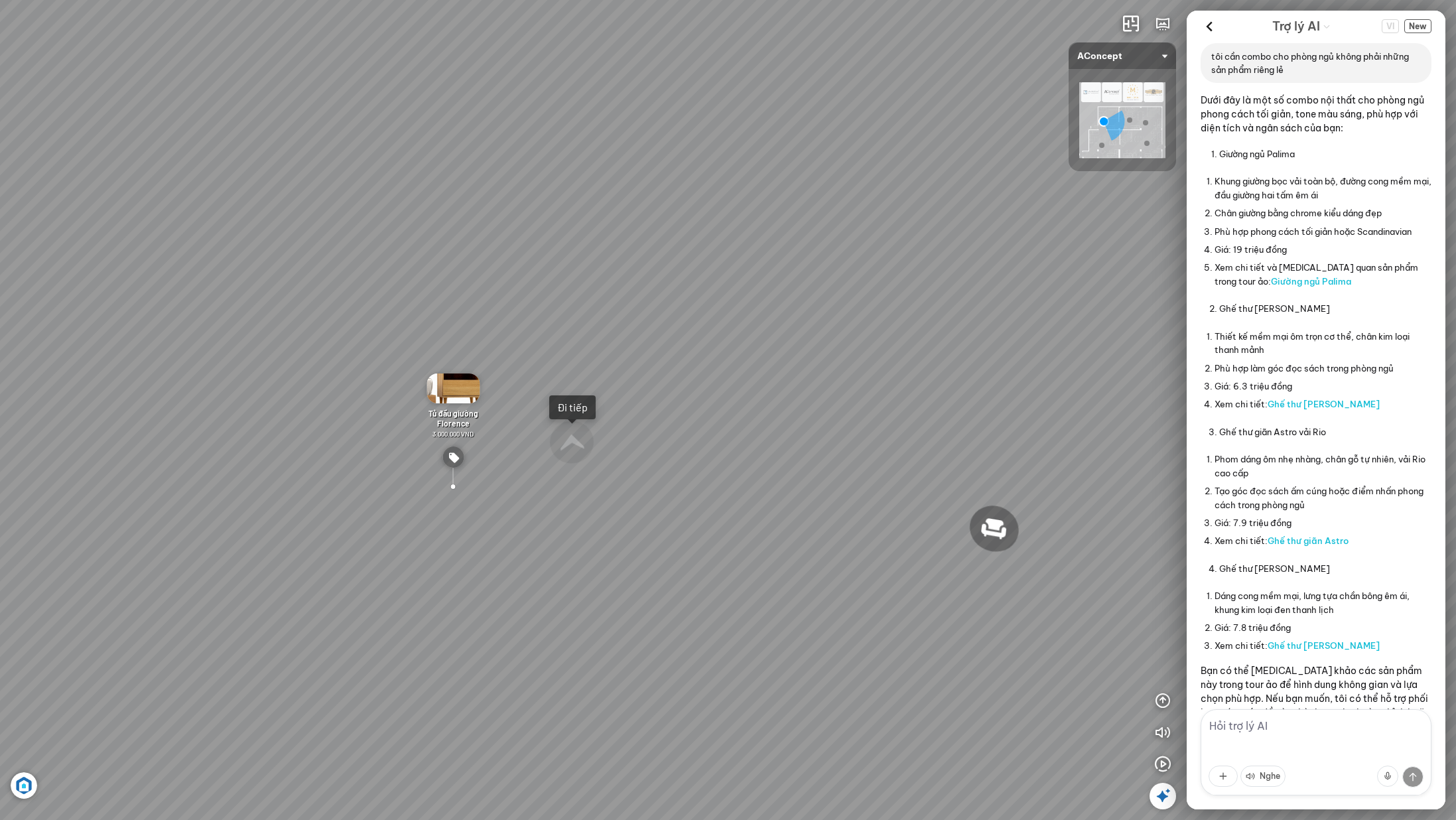
scroll to position [1998, 0]
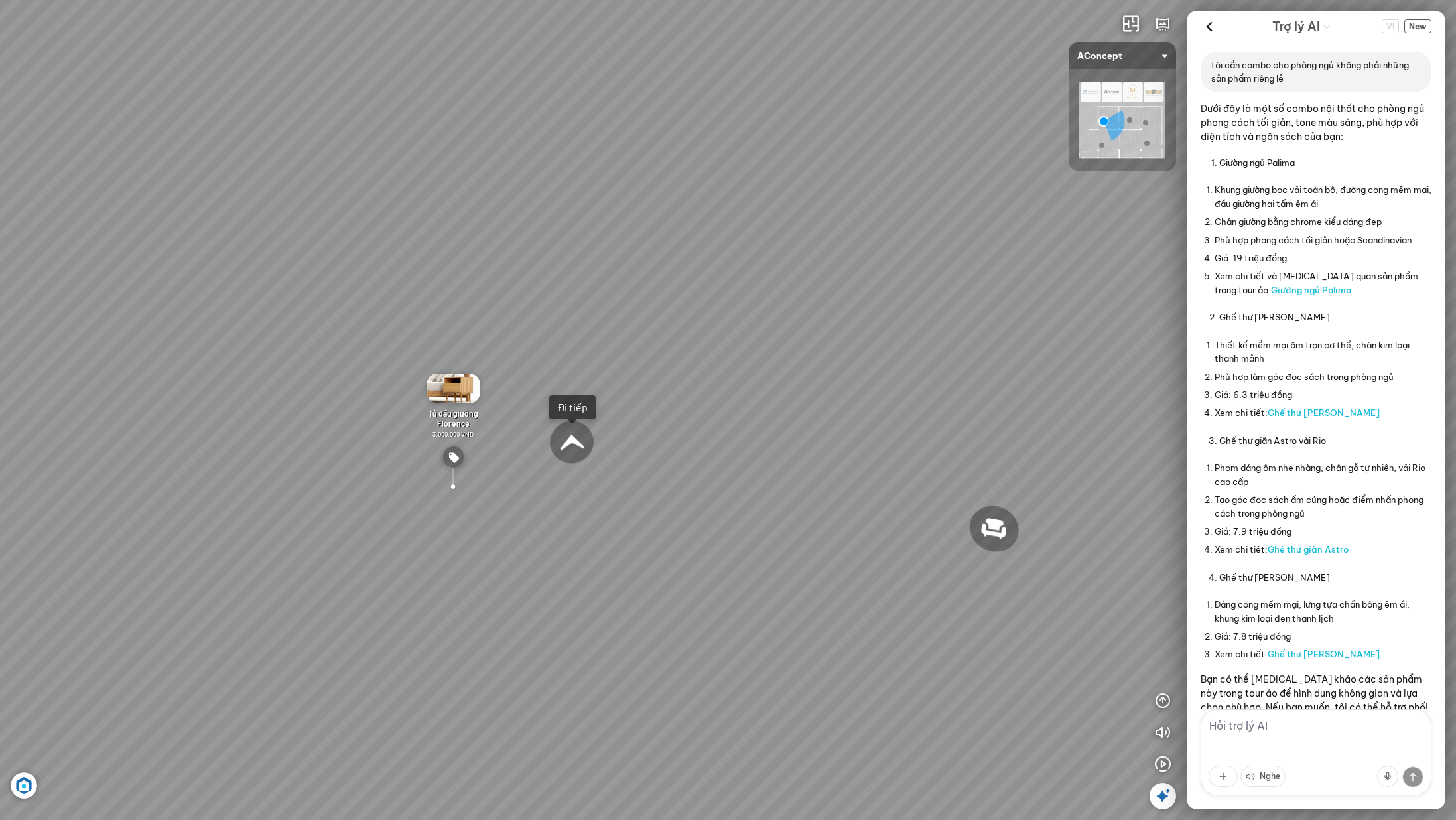
drag, startPoint x: 450, startPoint y: 503, endPoint x: 807, endPoint y: 446, distance: 361.5
click at [830, 439] on div "Tủ đầu giường Florence 3.000.000 VND Bàn Cafe Cadiz 5.500.000 VND Sofa 3 chỗ Su…" at bounding box center [728, 410] width 1456 height 820
drag, startPoint x: 513, startPoint y: 457, endPoint x: 936, endPoint y: 418, distance: 424.8
click at [936, 418] on div "Tủ đầu giường Florence 3.000.000 VND Bàn Cafe Cadiz 5.500.000 VND Sofa 3 chỗ Su…" at bounding box center [728, 410] width 1456 height 820
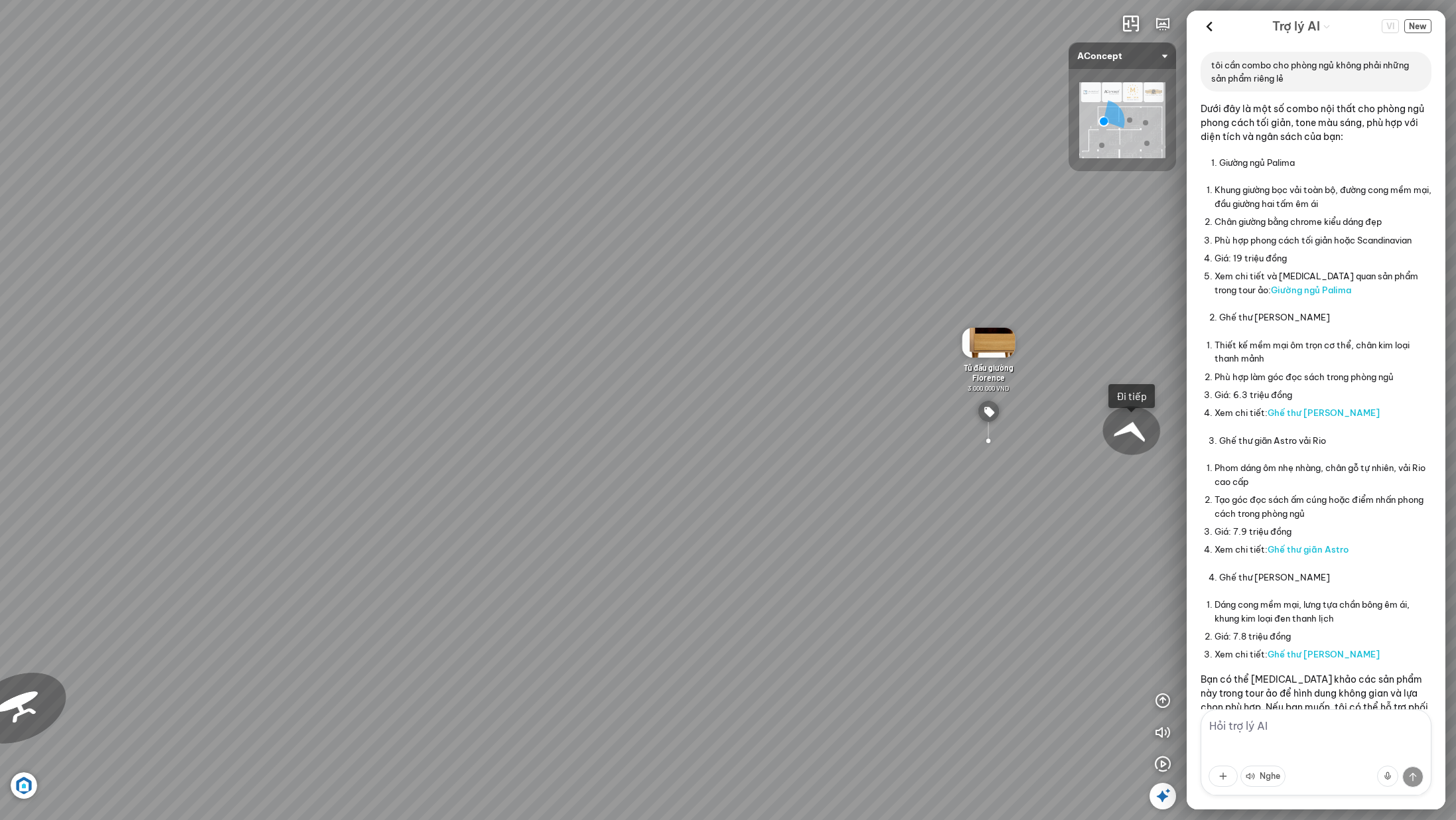
drag, startPoint x: 518, startPoint y: 473, endPoint x: 785, endPoint y: 470, distance: 267.0
click at [778, 470] on div "Tủ đầu giường Florence 3.000.000 VND Bàn Cafe Cadiz 5.500.000 VND Sofa 3 chỗ Su…" at bounding box center [728, 410] width 1456 height 820
drag, startPoint x: 606, startPoint y: 489, endPoint x: 862, endPoint y: 483, distance: 256.1
click at [862, 483] on div "Tủ đầu giường Florence 3.000.000 VND Bàn Cafe Cadiz 5.500.000 VND Sofa 3 chỗ Su…" at bounding box center [728, 410] width 1456 height 820
click at [825, 425] on div "Tủ đầu giường Florence 3.000.000 VND Bàn Cafe Cadiz 5.500.000 VND Sofa 3 chỗ Su…" at bounding box center [728, 410] width 1456 height 820
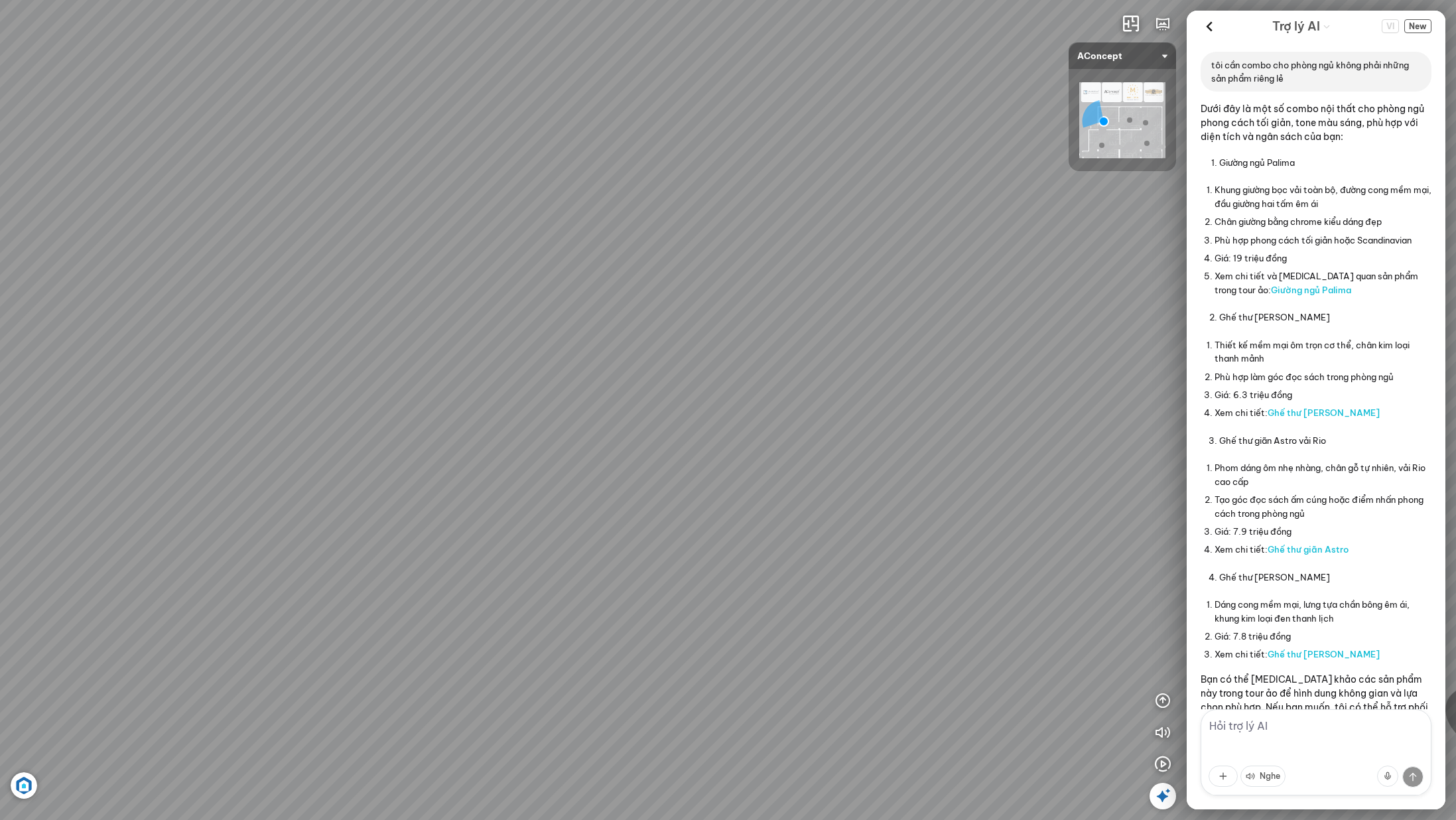
drag, startPoint x: 796, startPoint y: 427, endPoint x: 443, endPoint y: 365, distance: 358.4
click at [276, 387] on div "Tủ đầu giường Florence 3.000.000 VND Bàn Cafe Cadiz 5.500.000 VND Sofa 3 chỗ Su…" at bounding box center [728, 410] width 1456 height 820
drag, startPoint x: 753, startPoint y: 363, endPoint x: 351, endPoint y: 219, distance: 427.0
click at [351, 219] on div "Tủ đầu giường Florence 3.000.000 VND Bàn Cafe Cadiz 5.500.000 VND Sofa 3 chỗ Su…" at bounding box center [728, 410] width 1456 height 820
drag, startPoint x: 638, startPoint y: 296, endPoint x: 750, endPoint y: 518, distance: 248.7
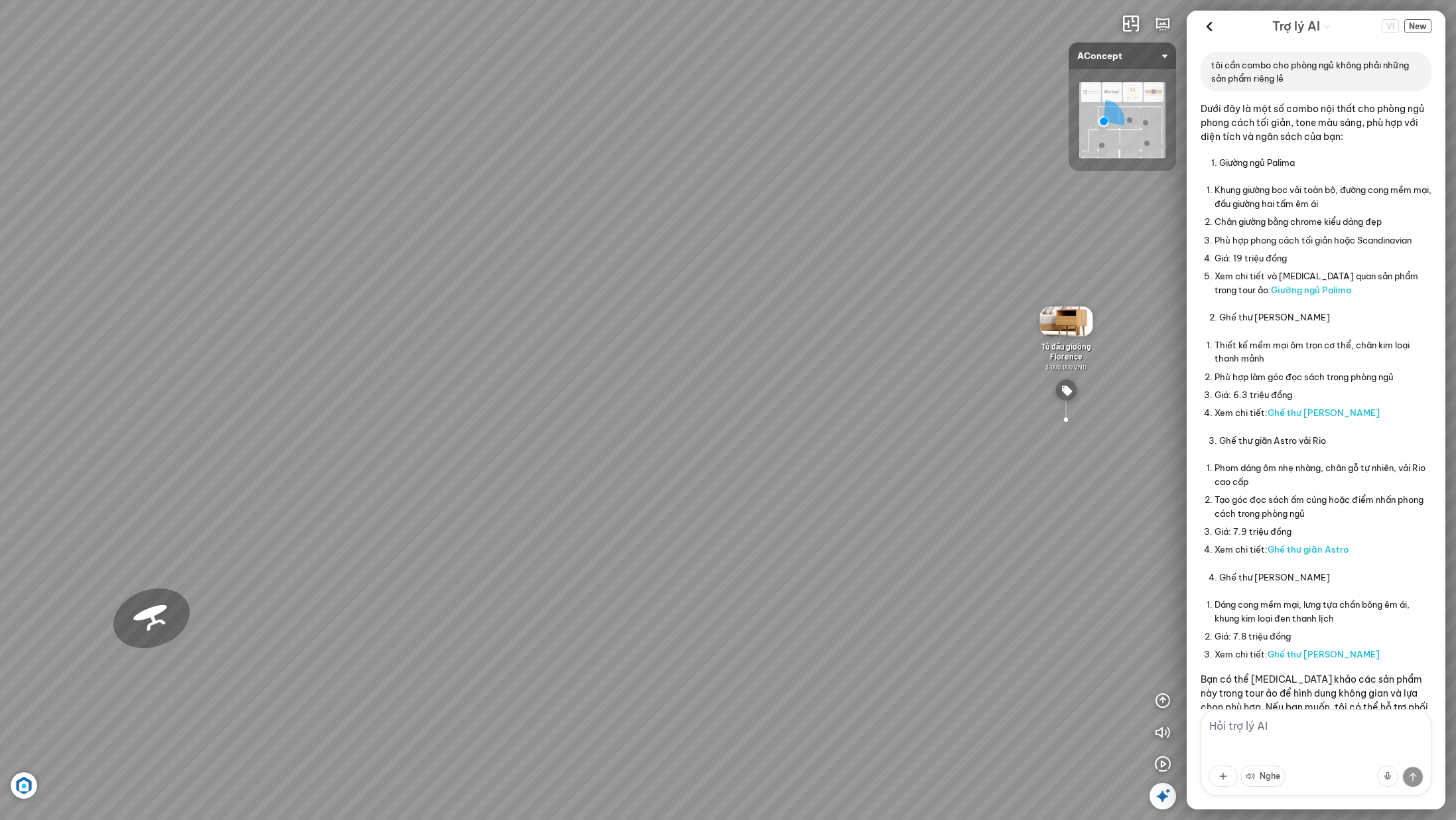
click at [599, 537] on div "Tủ đầu giường Florence 3.000.000 VND Bàn Cafe Cadiz 5.500.000 VND Sofa 3 chỗ Su…" at bounding box center [728, 410] width 1456 height 820
drag, startPoint x: 913, startPoint y: 511, endPoint x: 681, endPoint y: 506, distance: 232.1
click at [681, 506] on div "Tủ đầu giường Florence 3.000.000 VND Bàn Cafe Cadiz 5.500.000 VND Sofa 3 chỗ Su…" at bounding box center [728, 410] width 1456 height 820
drag, startPoint x: 681, startPoint y: 506, endPoint x: 715, endPoint y: 489, distance: 38.0
click at [715, 489] on div "Tủ đầu giường Florence 3.000.000 VND Bàn Cafe Cadiz 5.500.000 VND Sofa 3 chỗ Su…" at bounding box center [728, 410] width 1456 height 820
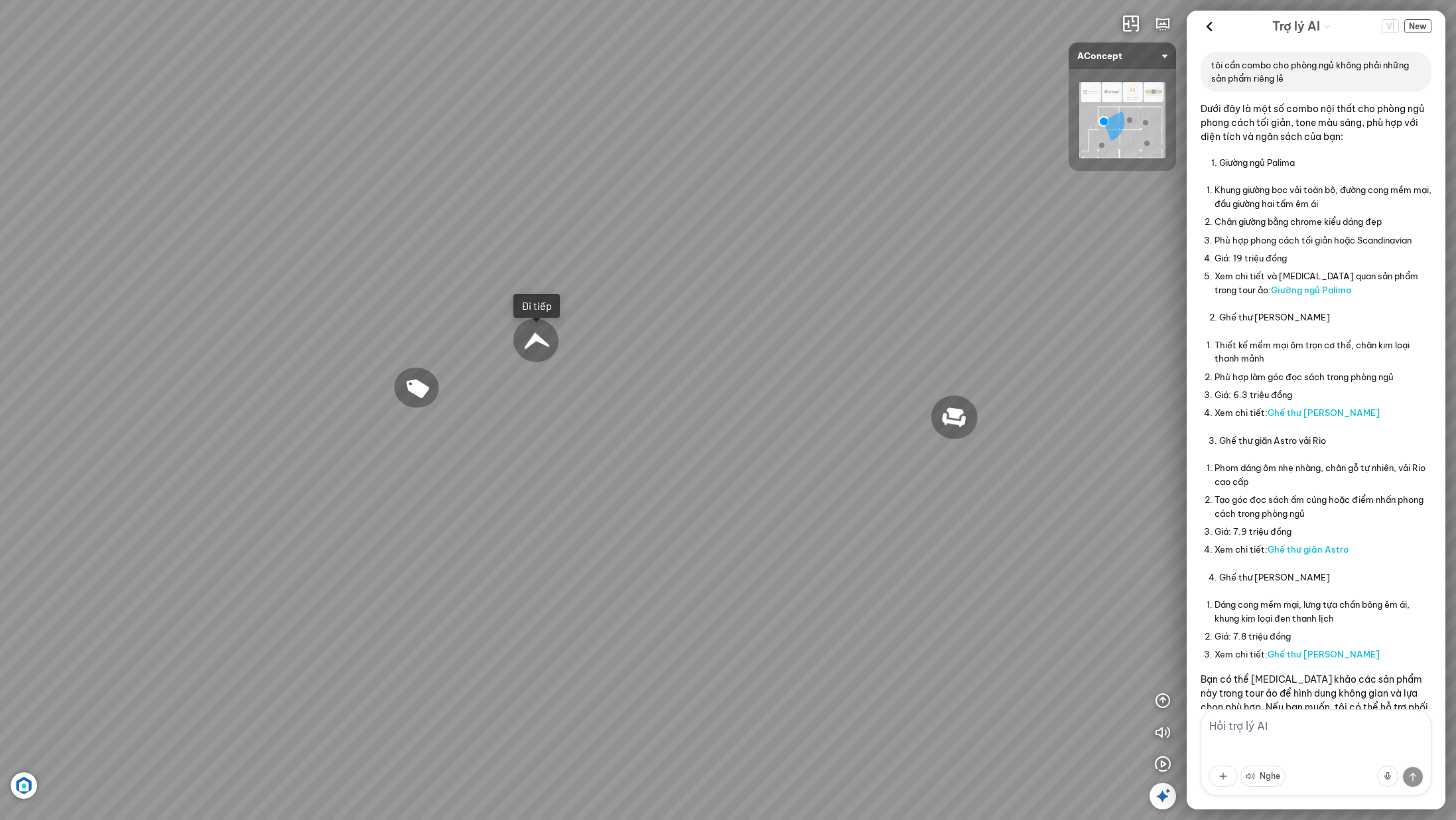
drag, startPoint x: 886, startPoint y: 406, endPoint x: 527, endPoint y: 388, distance: 359.5
click at [528, 388] on div "Tủ đầu giường Florence 3.000.000 VND Bàn Cafe Cadiz 5.500.000 VND Sofa 3 chỗ Su…" at bounding box center [728, 410] width 1456 height 820
drag, startPoint x: 991, startPoint y: 410, endPoint x: 661, endPoint y: 399, distance: 330.2
click at [680, 399] on div "Tủ đầu giường Florence 3.000.000 VND Bàn Cafe Cadiz 5.500.000 VND Sofa 3 chỗ Su…" at bounding box center [728, 410] width 1456 height 820
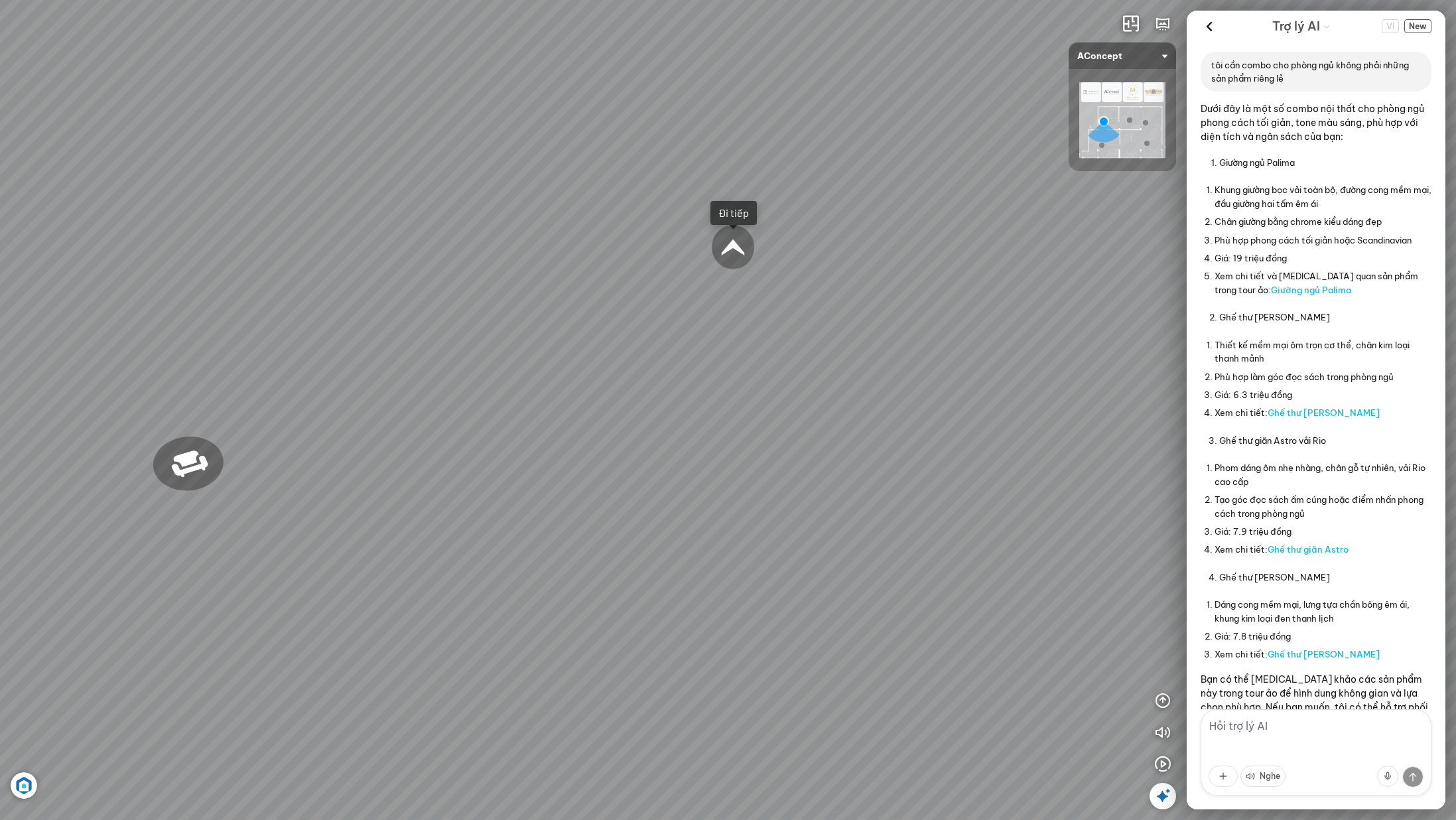
drag, startPoint x: 352, startPoint y: 421, endPoint x: 730, endPoint y: 399, distance: 378.6
click at [739, 393] on div "Tủ đầu giường Florence 3.000.000 VND Bàn Cafe Cadiz 5.500.000 VND Sofa 3 chỗ Su…" at bounding box center [728, 410] width 1456 height 820
drag, startPoint x: 472, startPoint y: 362, endPoint x: 494, endPoint y: 363, distance: 22.0
click at [529, 365] on div "Tủ đầu giường Florence 3.000.000 VND Bàn Cafe Cadiz 5.500.000 VND Sofa 3 chỗ Su…" at bounding box center [728, 410] width 1456 height 820
drag, startPoint x: 241, startPoint y: 333, endPoint x: 634, endPoint y: 345, distance: 393.2
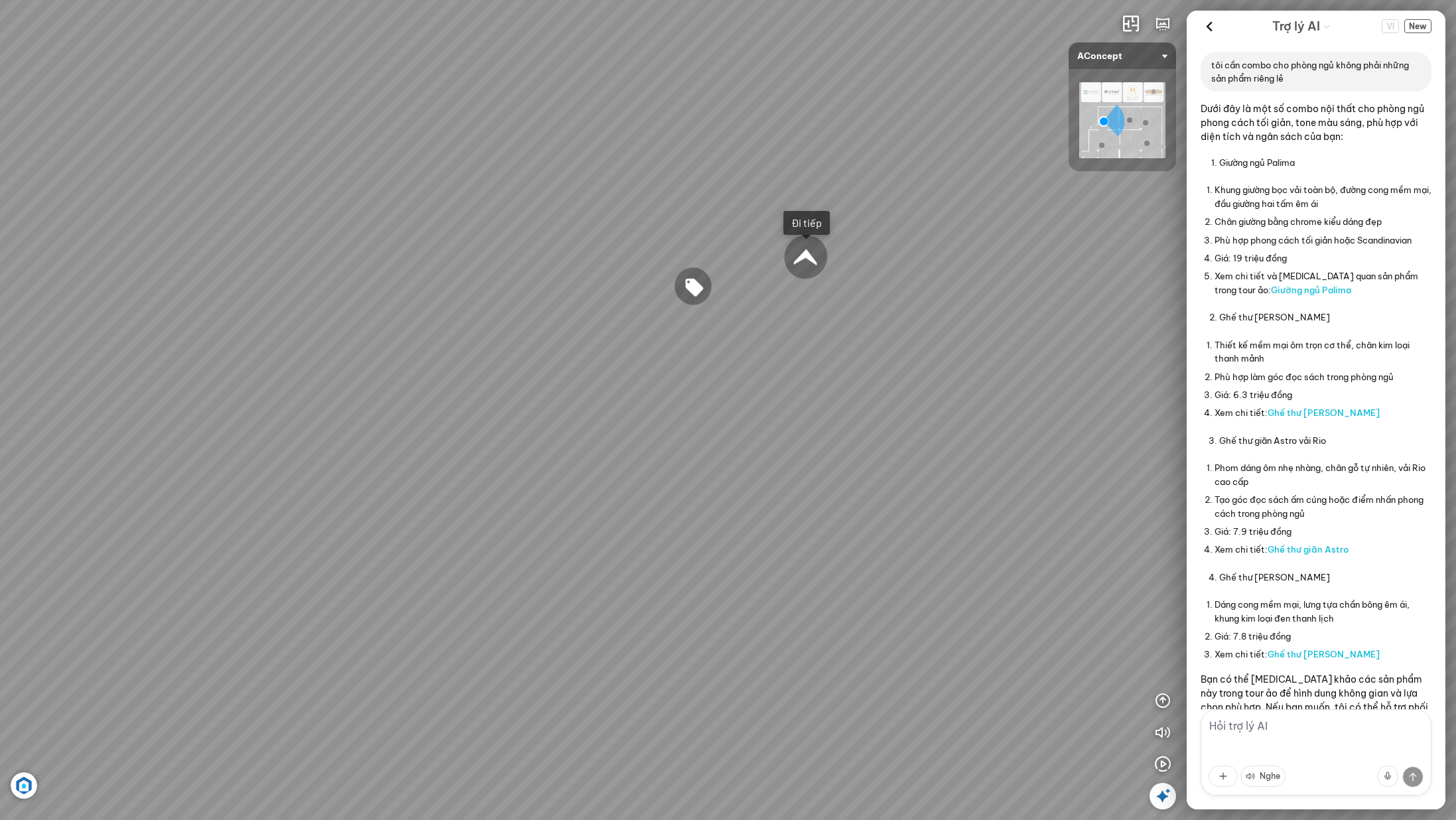
click at [581, 343] on div "Tủ đầu giường Florence 3.000.000 VND Bàn Cafe Cadiz 5.500.000 VND Sofa 3 chỗ Su…" at bounding box center [728, 410] width 1456 height 820
click at [1312, 747] on textarea at bounding box center [1316, 752] width 230 height 86
type textarea "bạn có thể thêm bàn làm việc hoặc sofa không?"
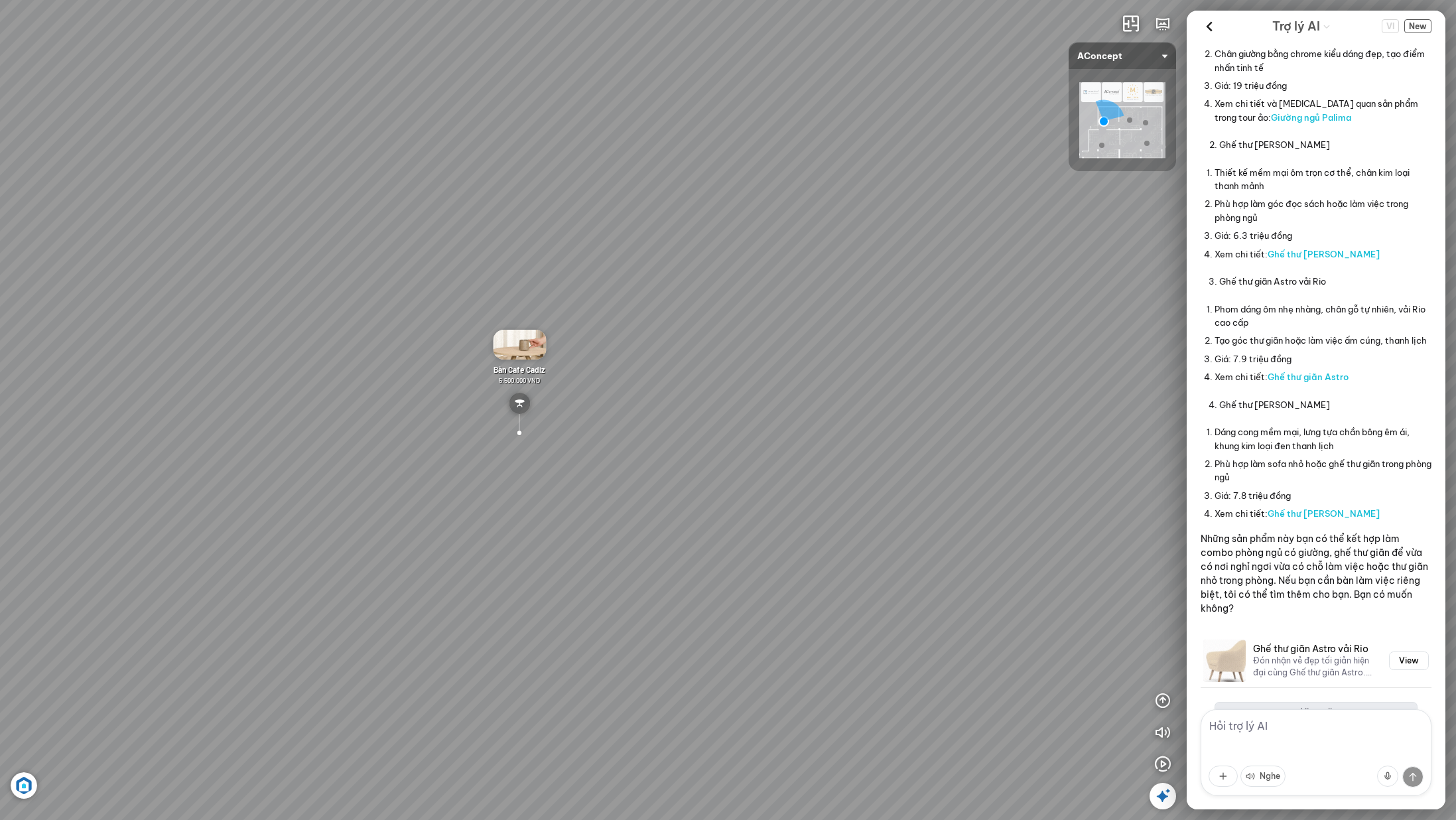
scroll to position [3016, 0]
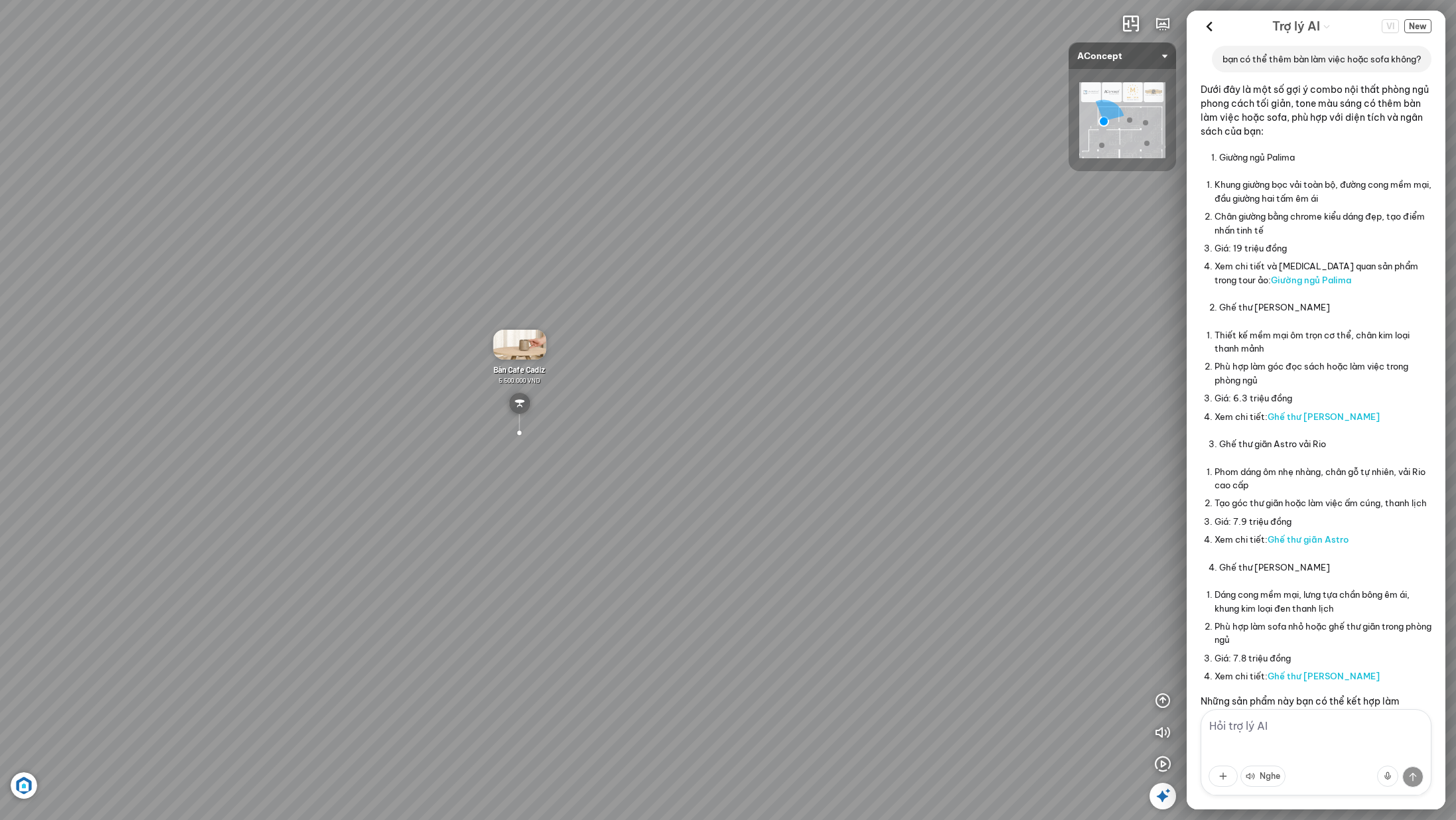
click at [1374, 733] on textarea at bounding box center [1316, 752] width 230 height 86
type textarea "n"
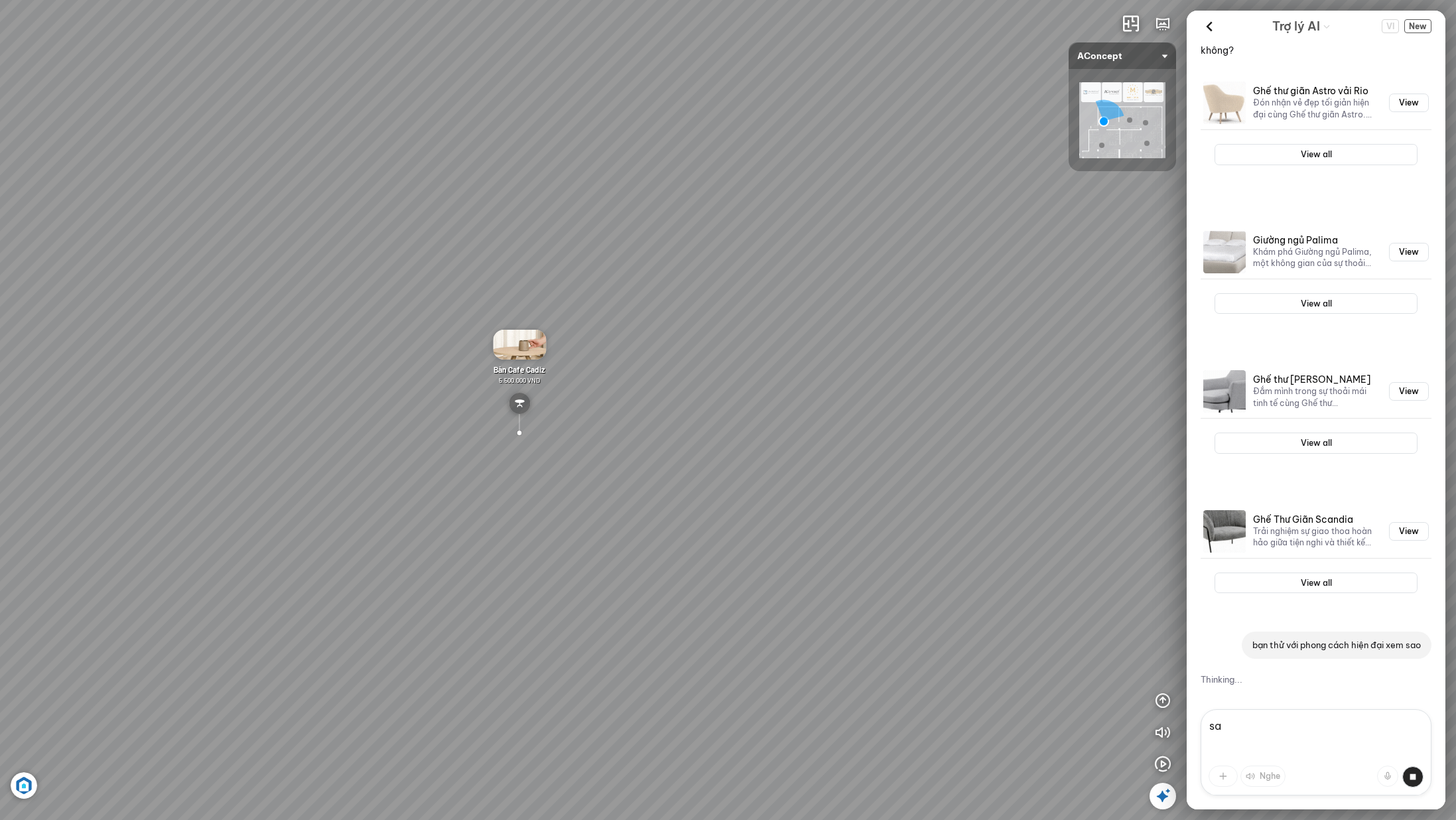
type textarea "s"
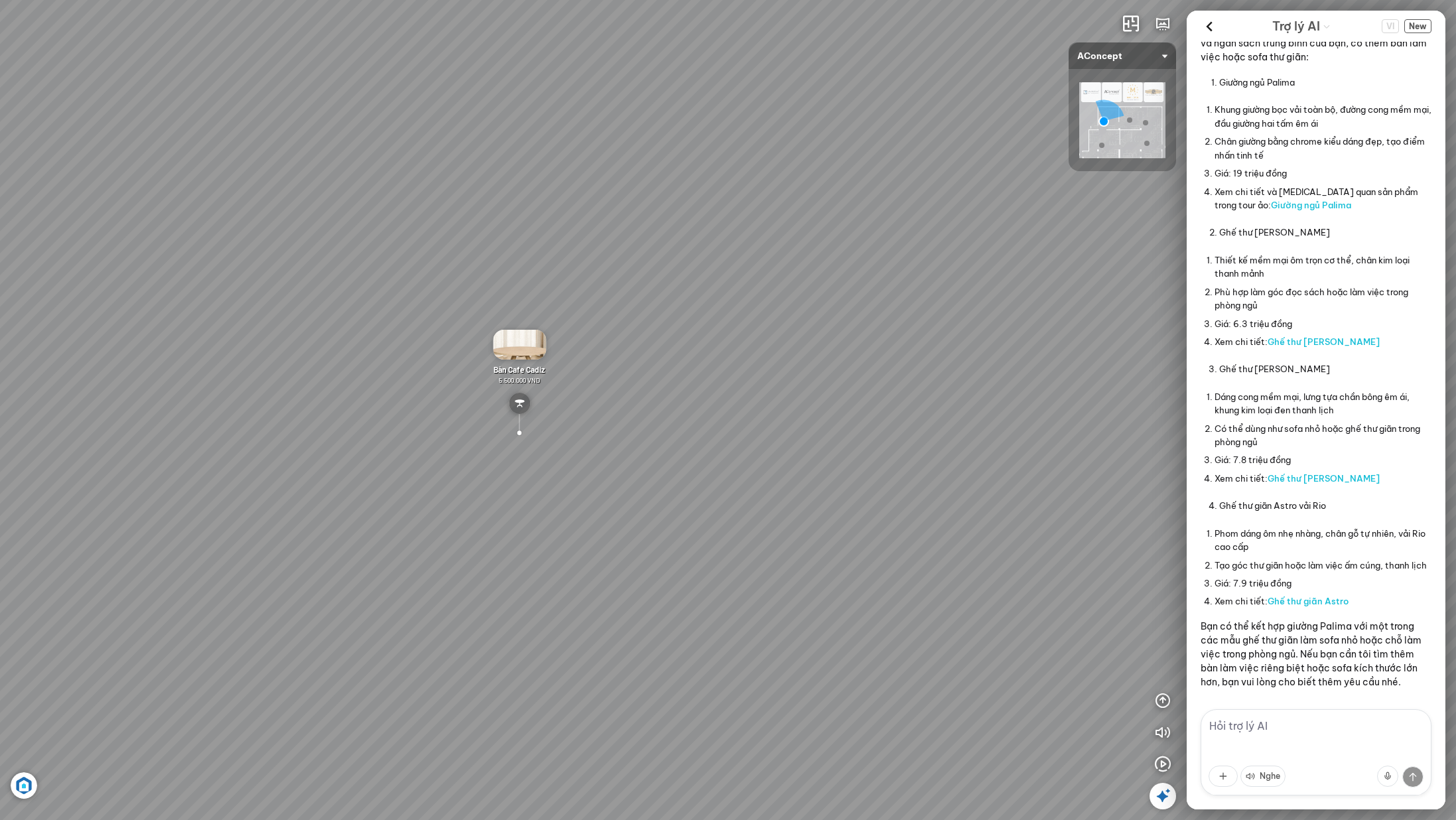
scroll to position [4048, 0]
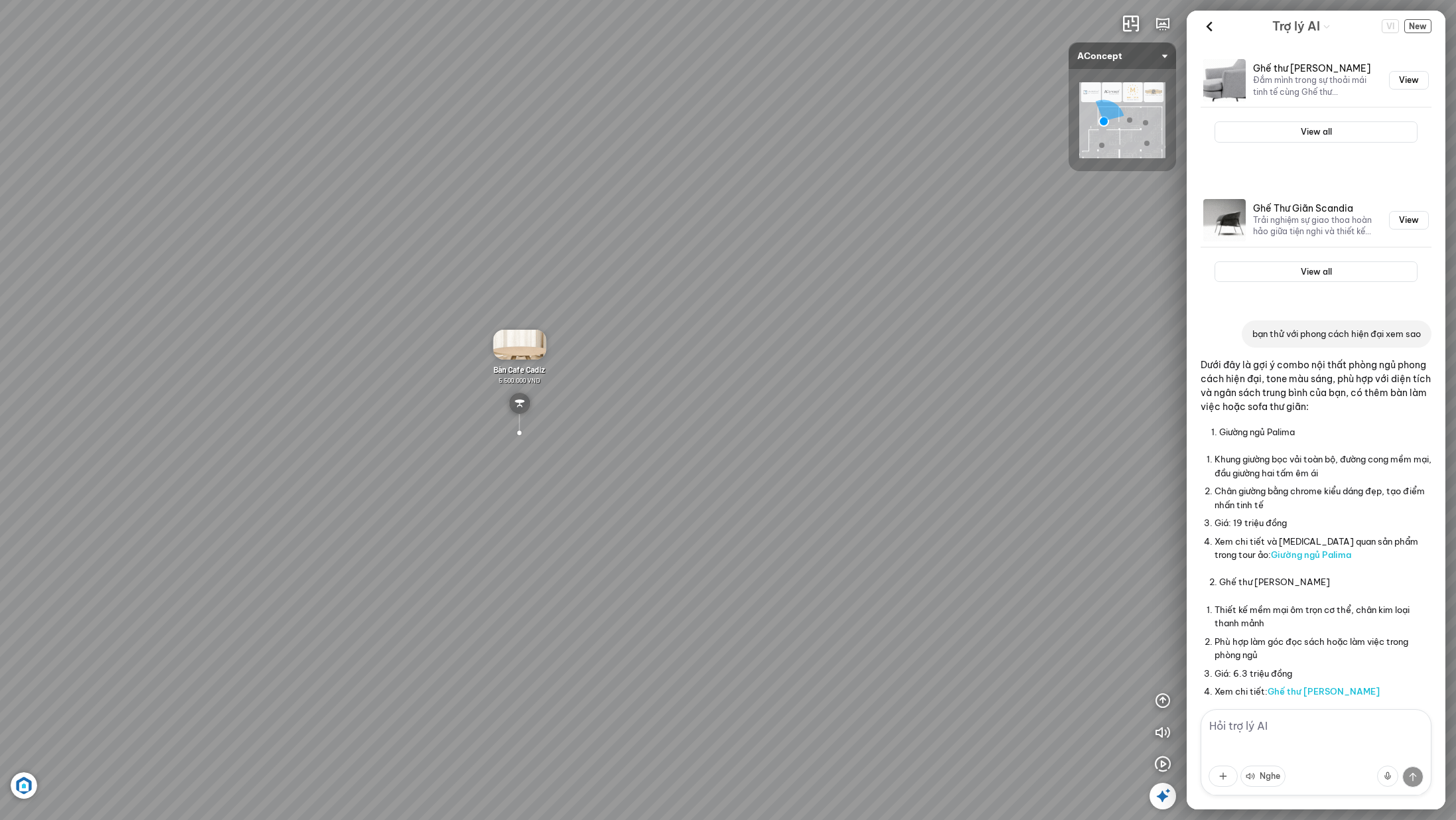
click at [1227, 724] on textarea at bounding box center [1316, 752] width 230 height 86
type textarea "bạn có bàn làm việc không?"
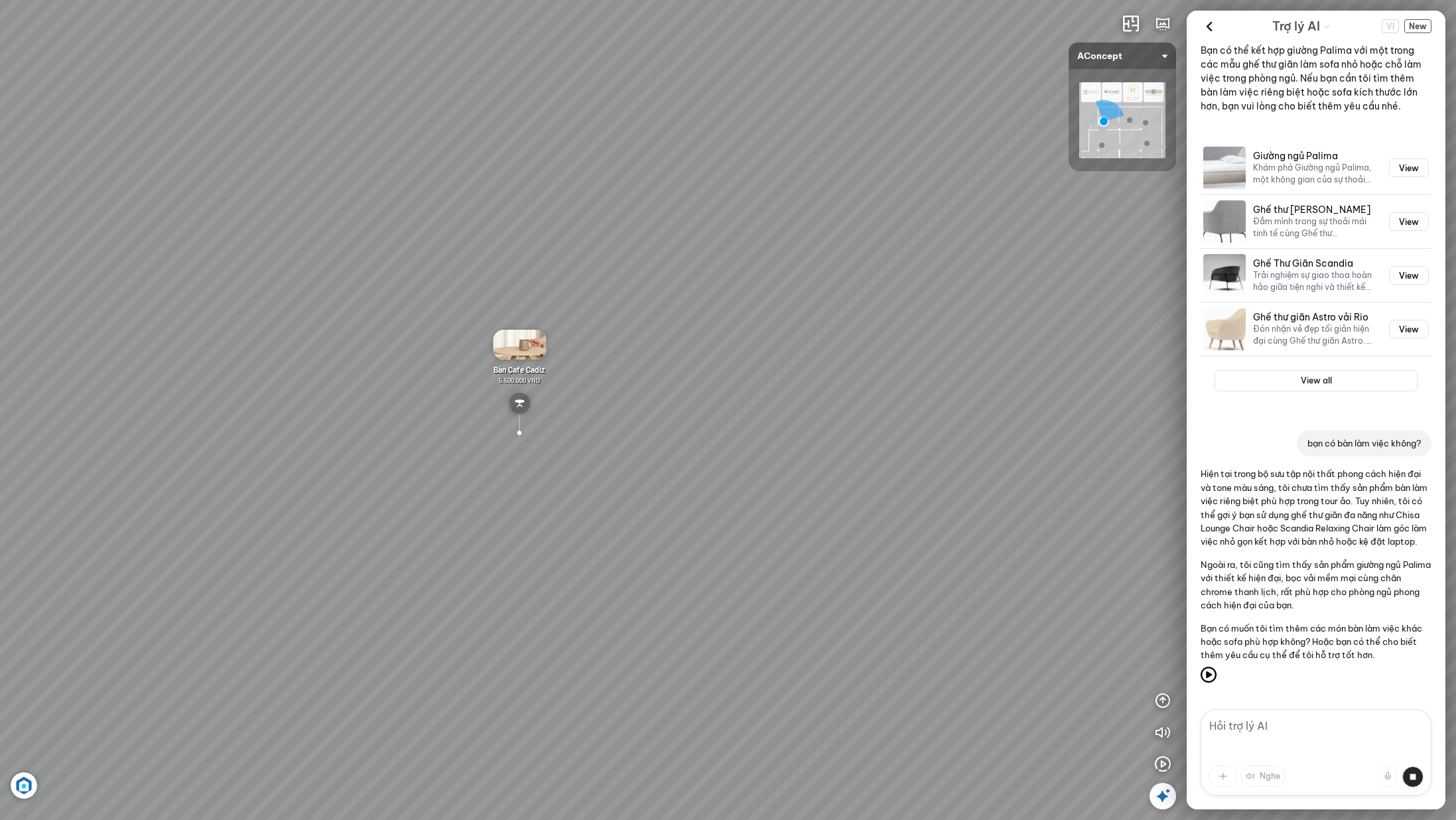
scroll to position [5169, 0]
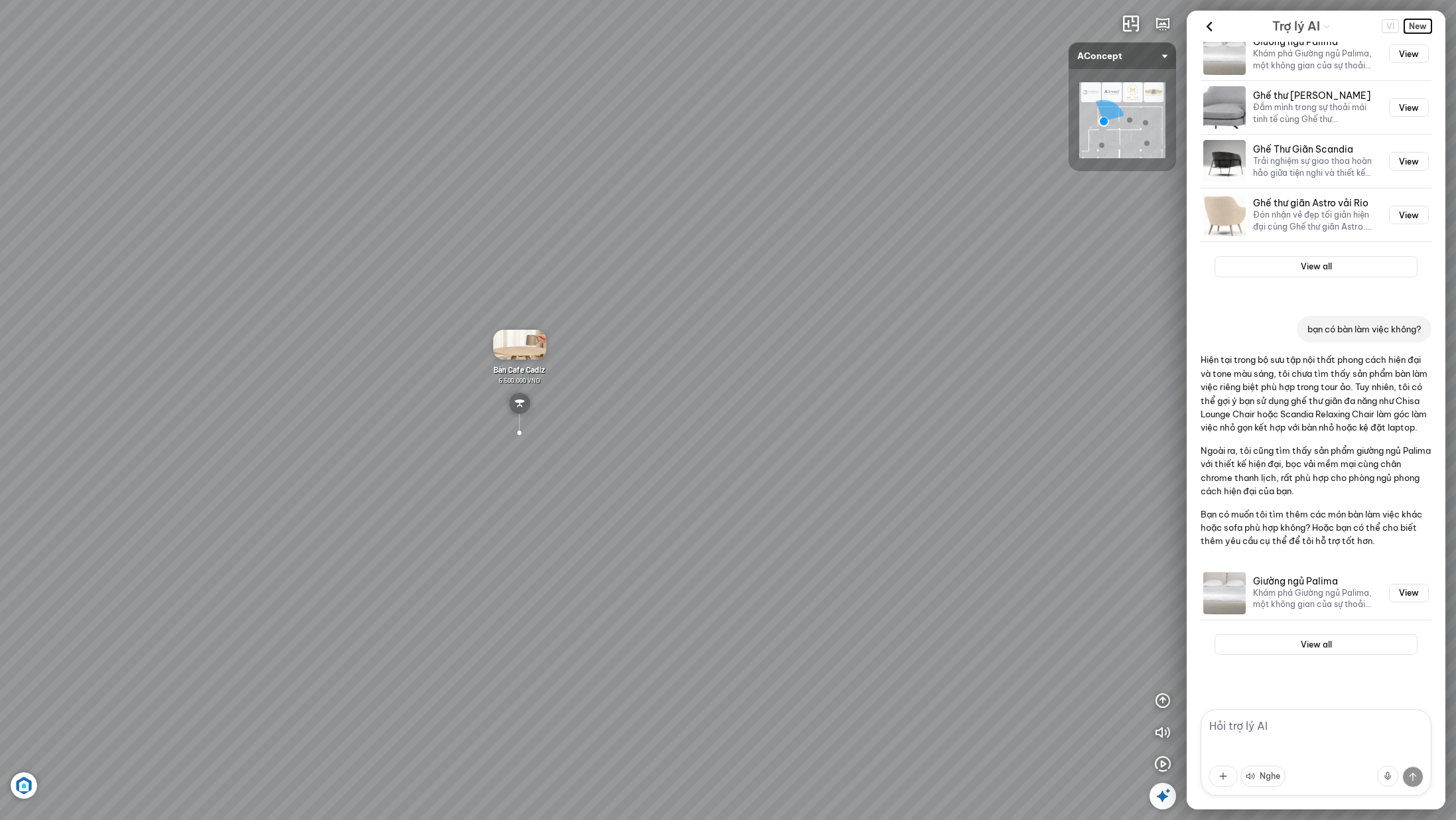
click at [1420, 26] on span "New" at bounding box center [1418, 26] width 28 height 14
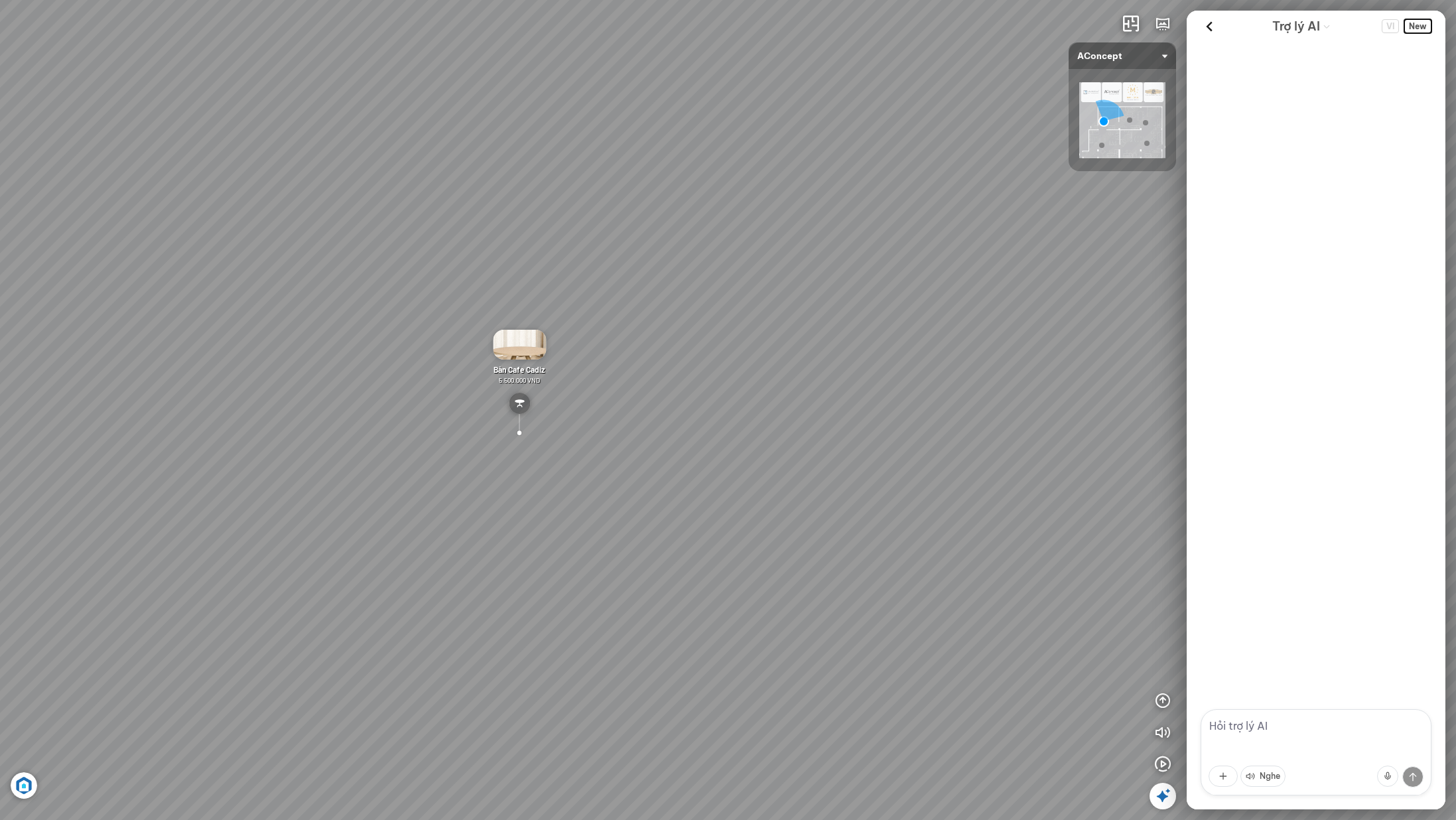
scroll to position [0, 0]
click at [1324, 732] on textarea at bounding box center [1316, 752] width 230 height 86
type textarea "bạn làm việc"
click at [1336, 728] on textarea at bounding box center [1316, 752] width 230 height 86
type textarea "tôi muốn tư vấn bàn làm việc"
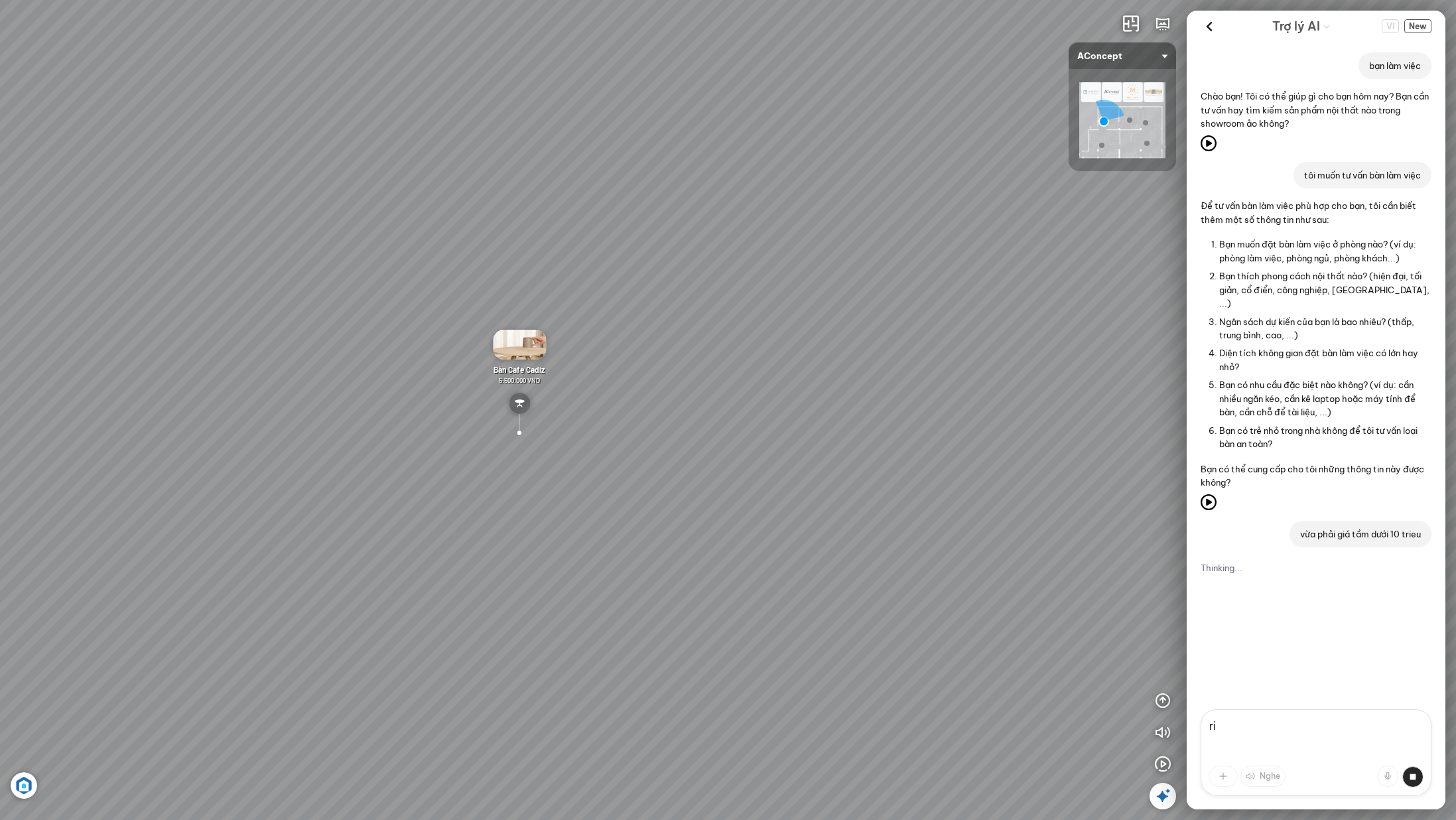
type textarea "r"
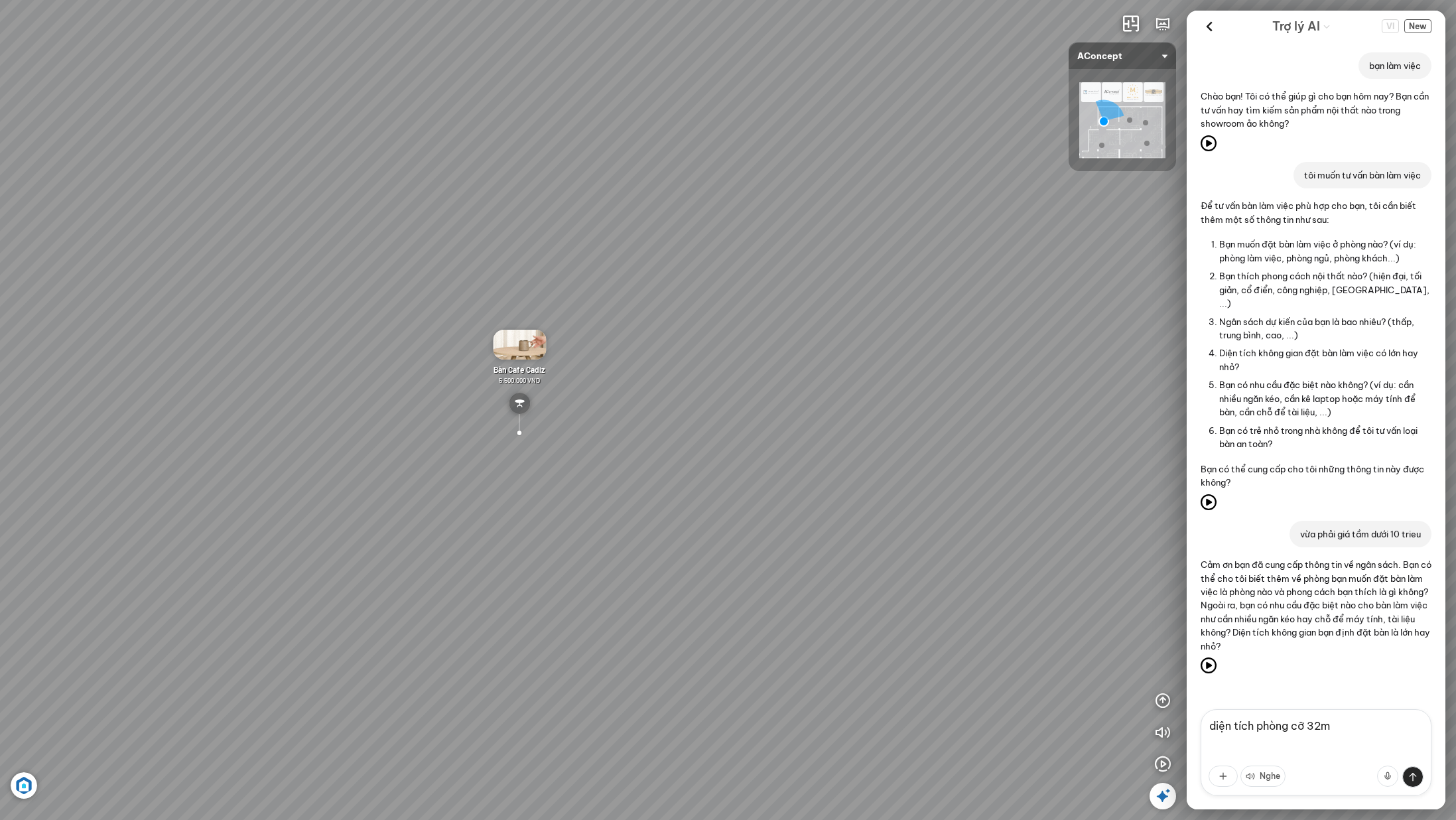
type textarea "diện tích phòng cỡ 32m2"
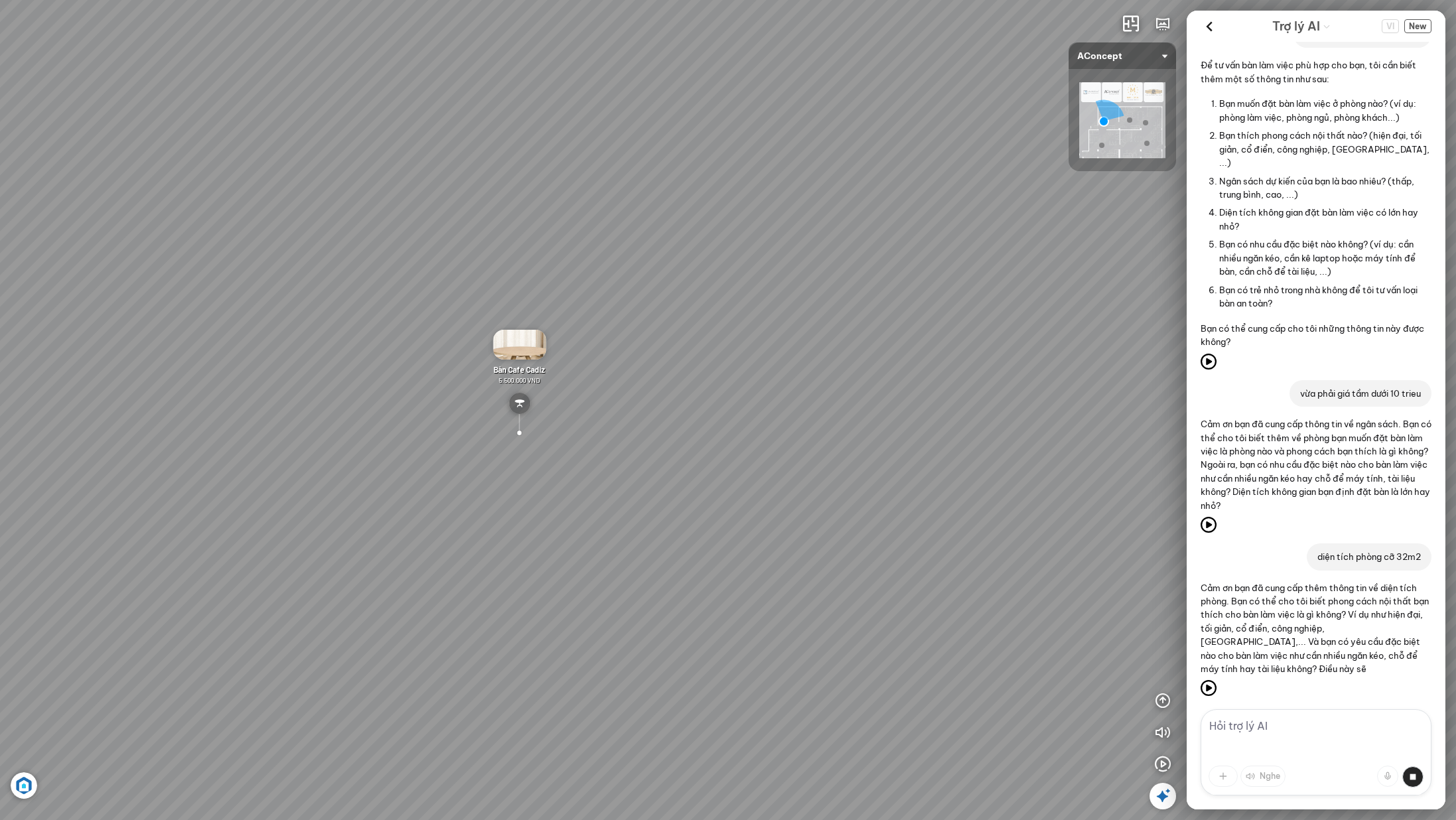
scroll to position [154, 0]
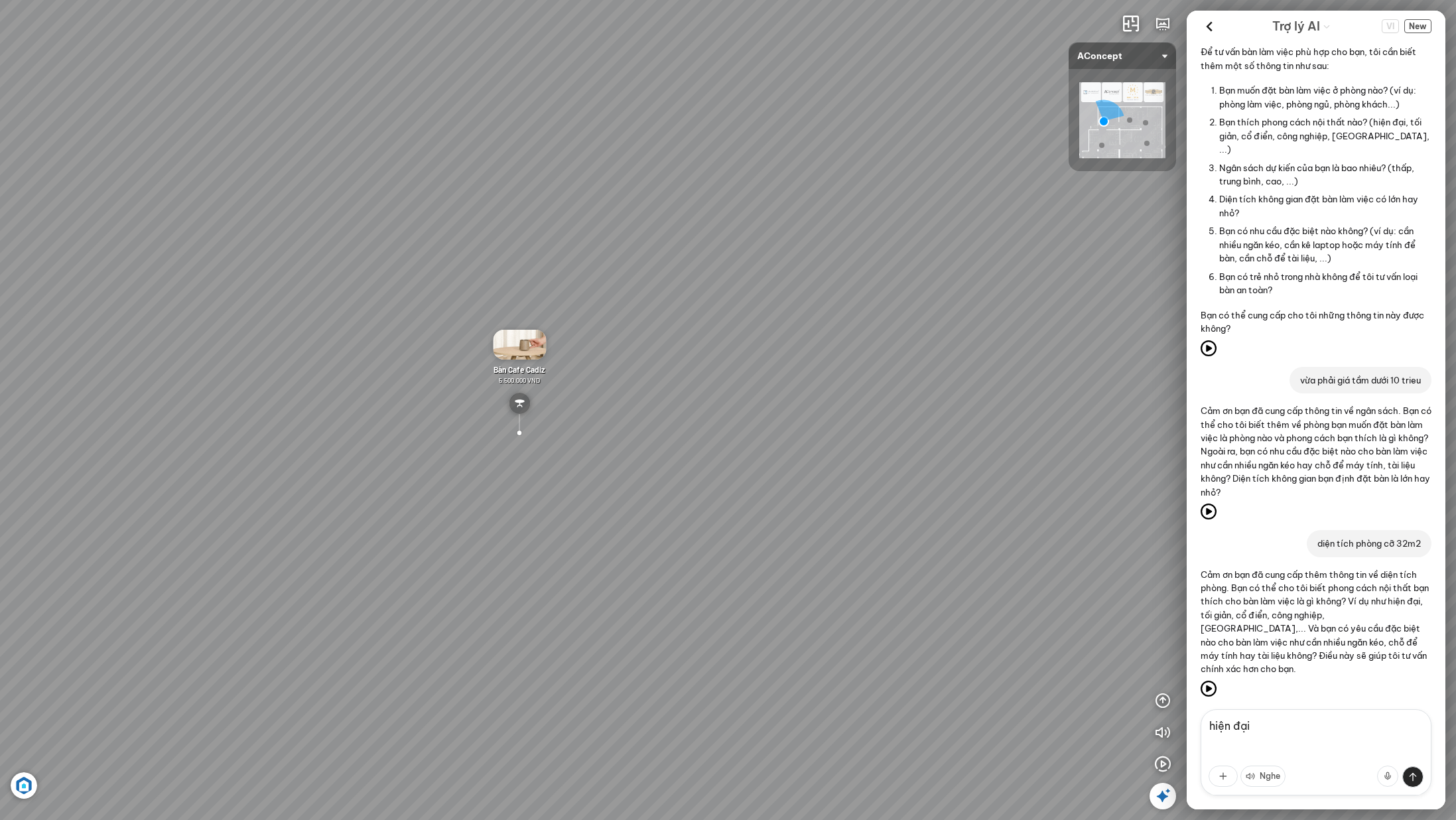
type textarea "hiện đại"
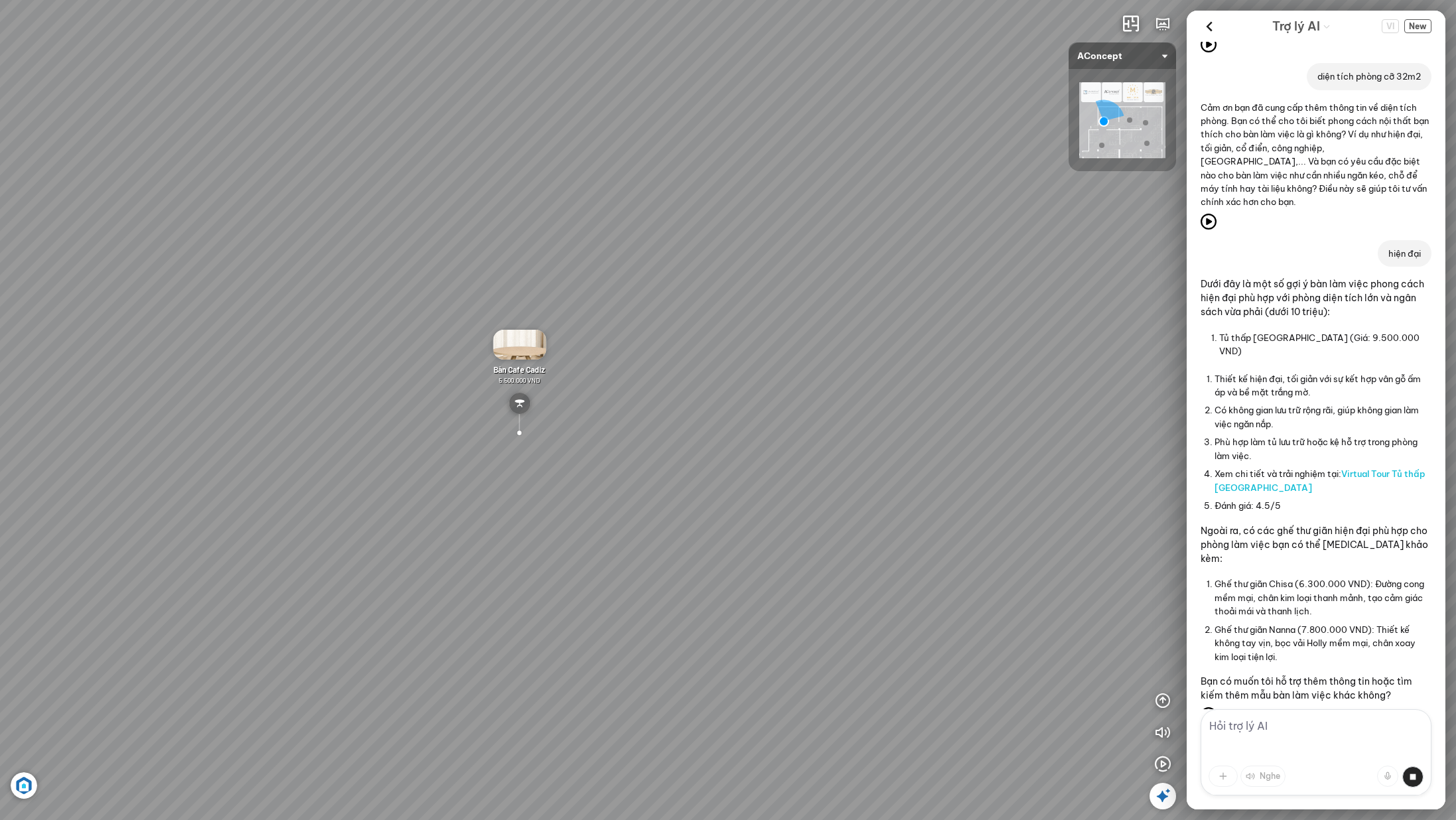
scroll to position [843, 0]
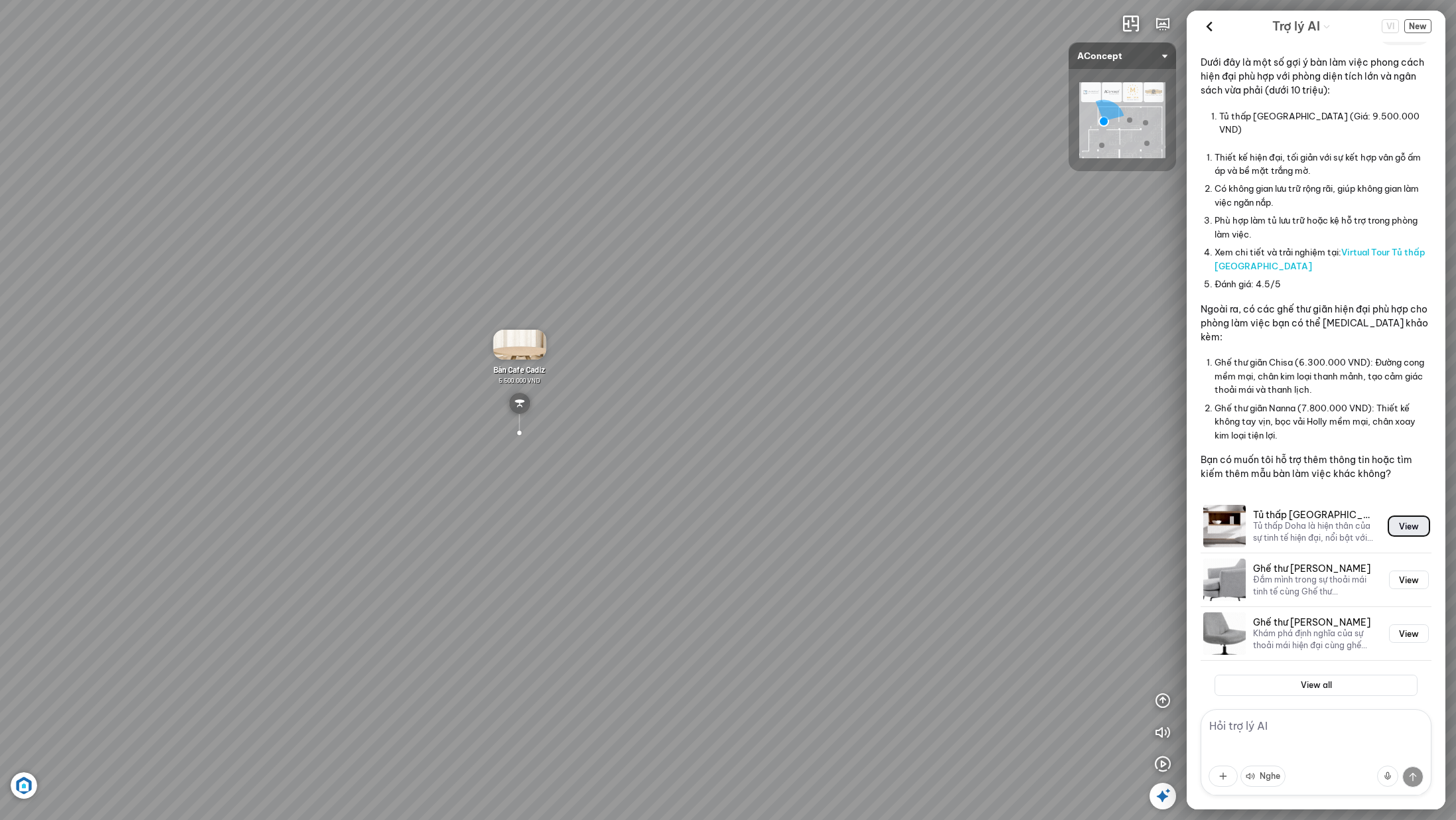
click at [1406, 517] on button "View" at bounding box center [1408, 526] width 39 height 18
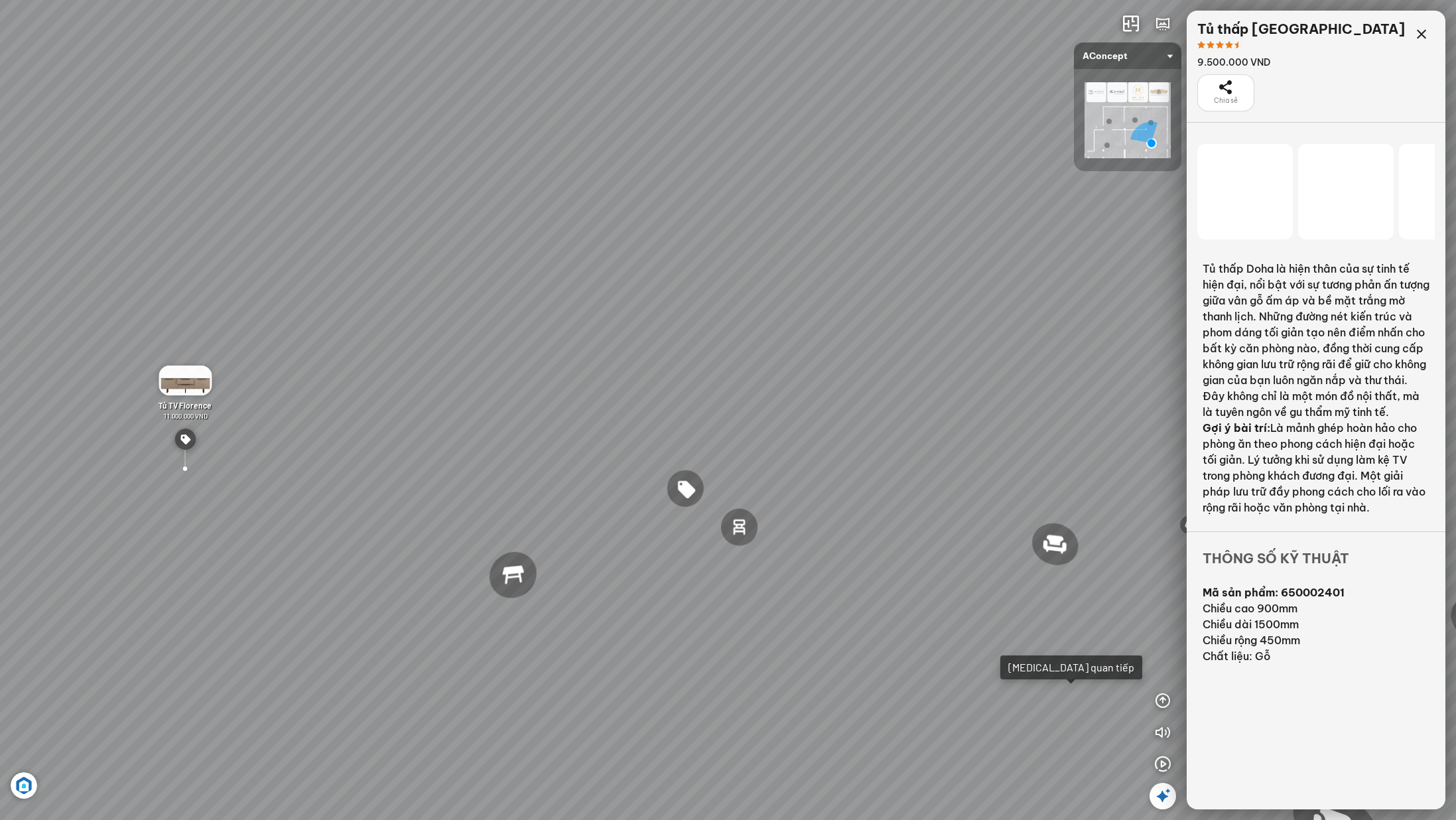
scroll to position [15924, 0]
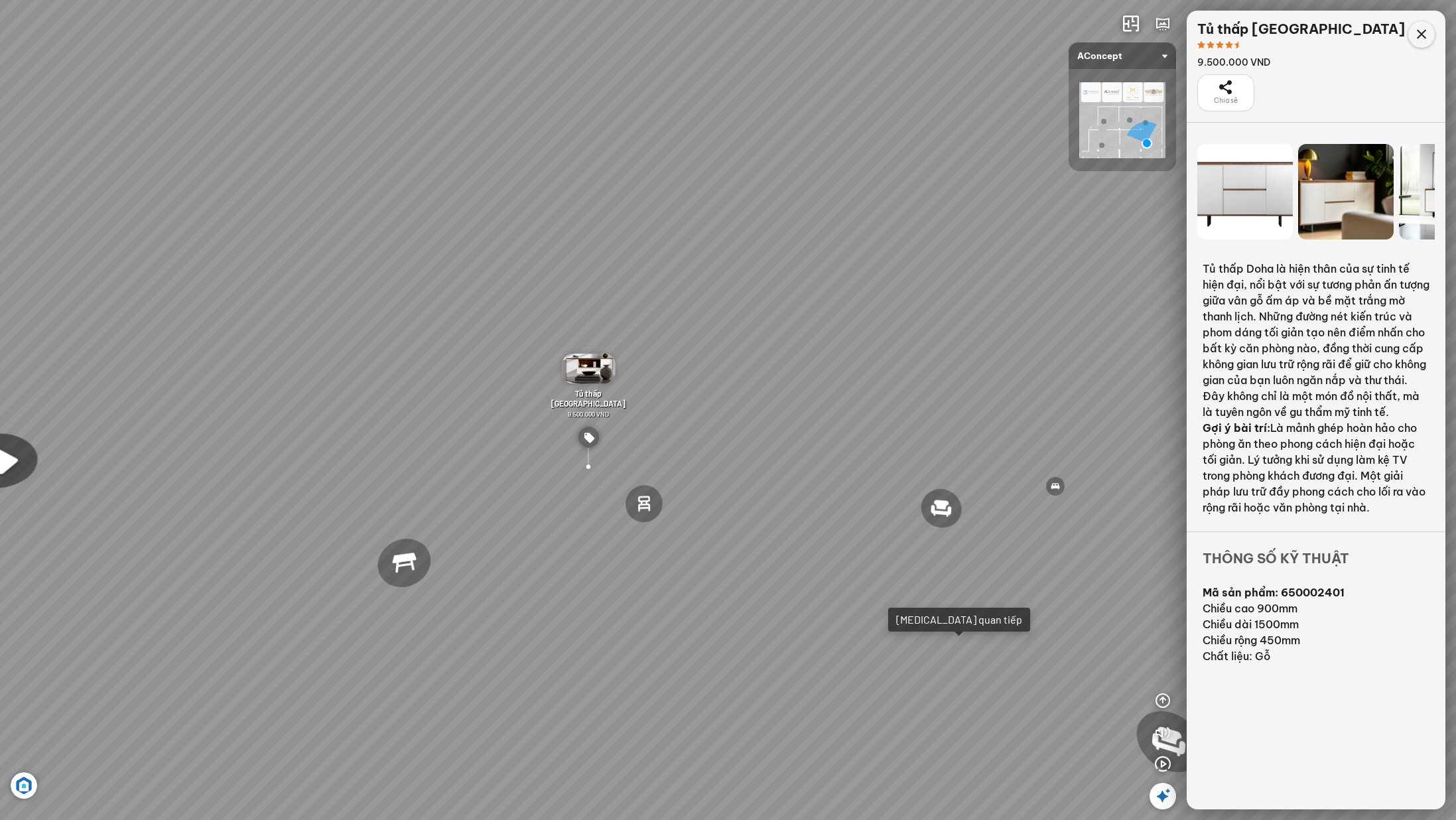
click at [1419, 36] on icon at bounding box center [1421, 34] width 16 height 16
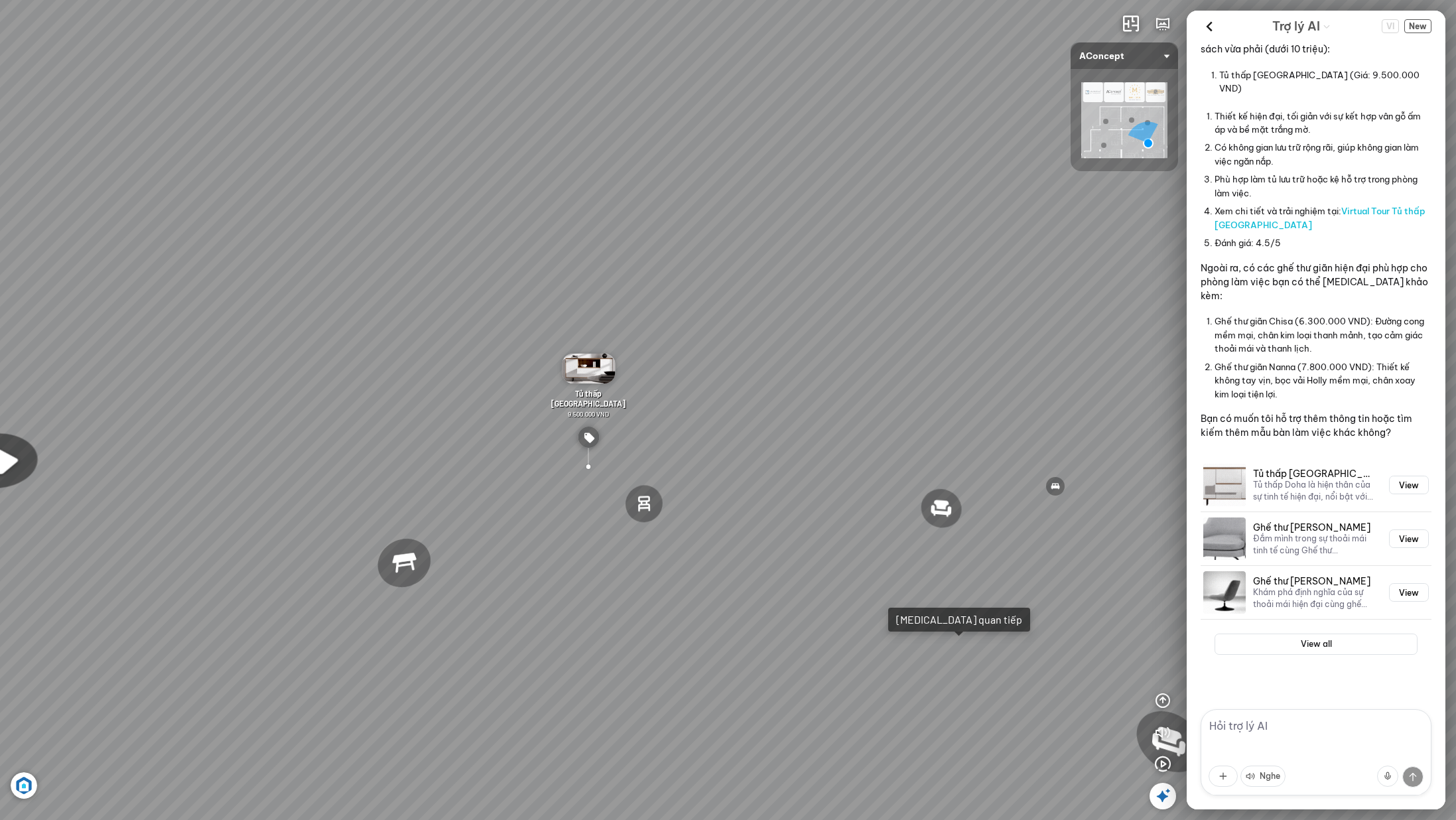
scroll to position [843, 0]
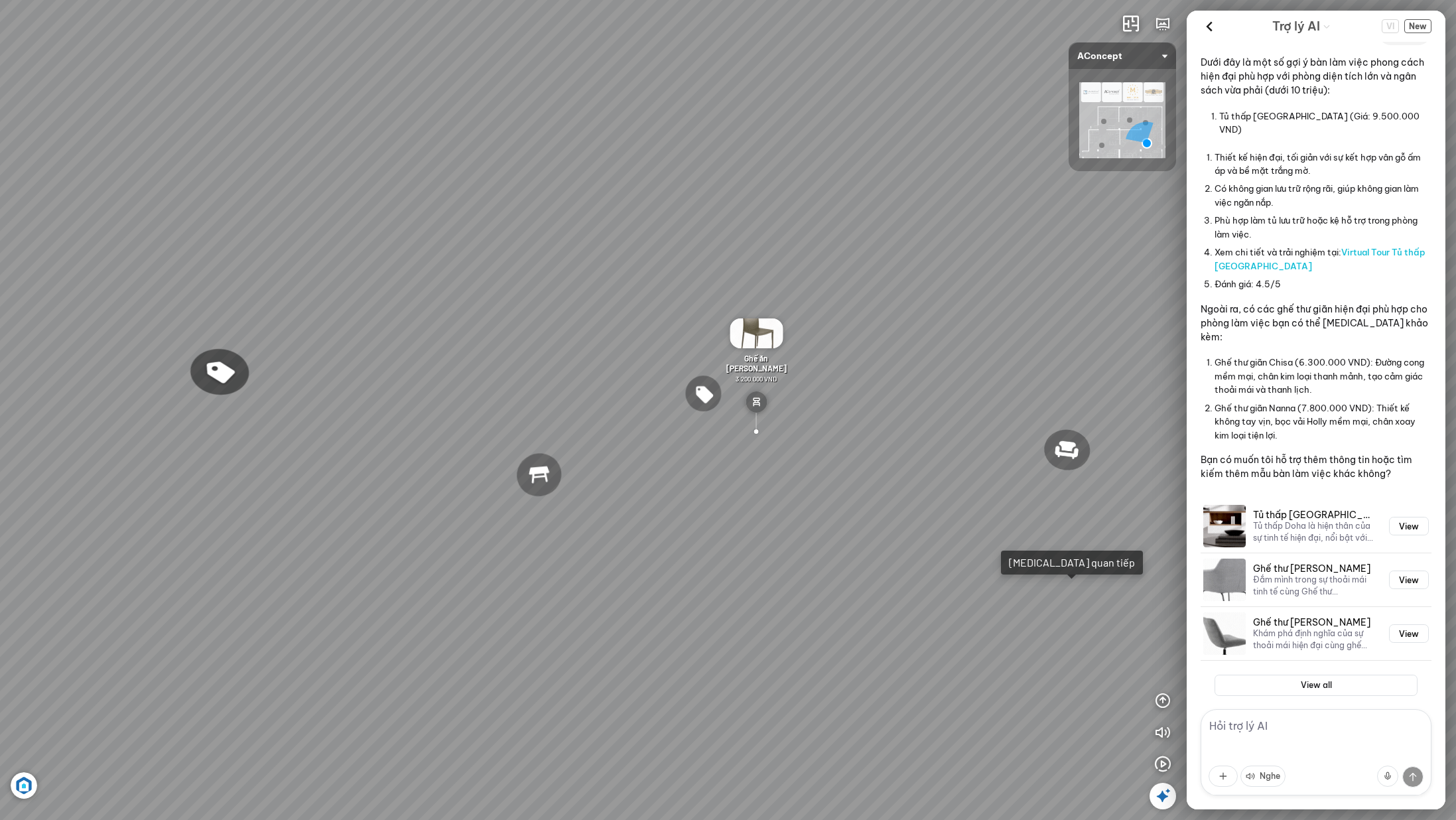
drag, startPoint x: 556, startPoint y: 322, endPoint x: 290, endPoint y: 251, distance: 275.3
click at [288, 253] on div "Ghế ăn Andrew 3.200.000 VND Ghế ăn Wilma 1.800.000 VND Sofa 3 chỗ Jonna vải Hol…" at bounding box center [728, 410] width 1456 height 820
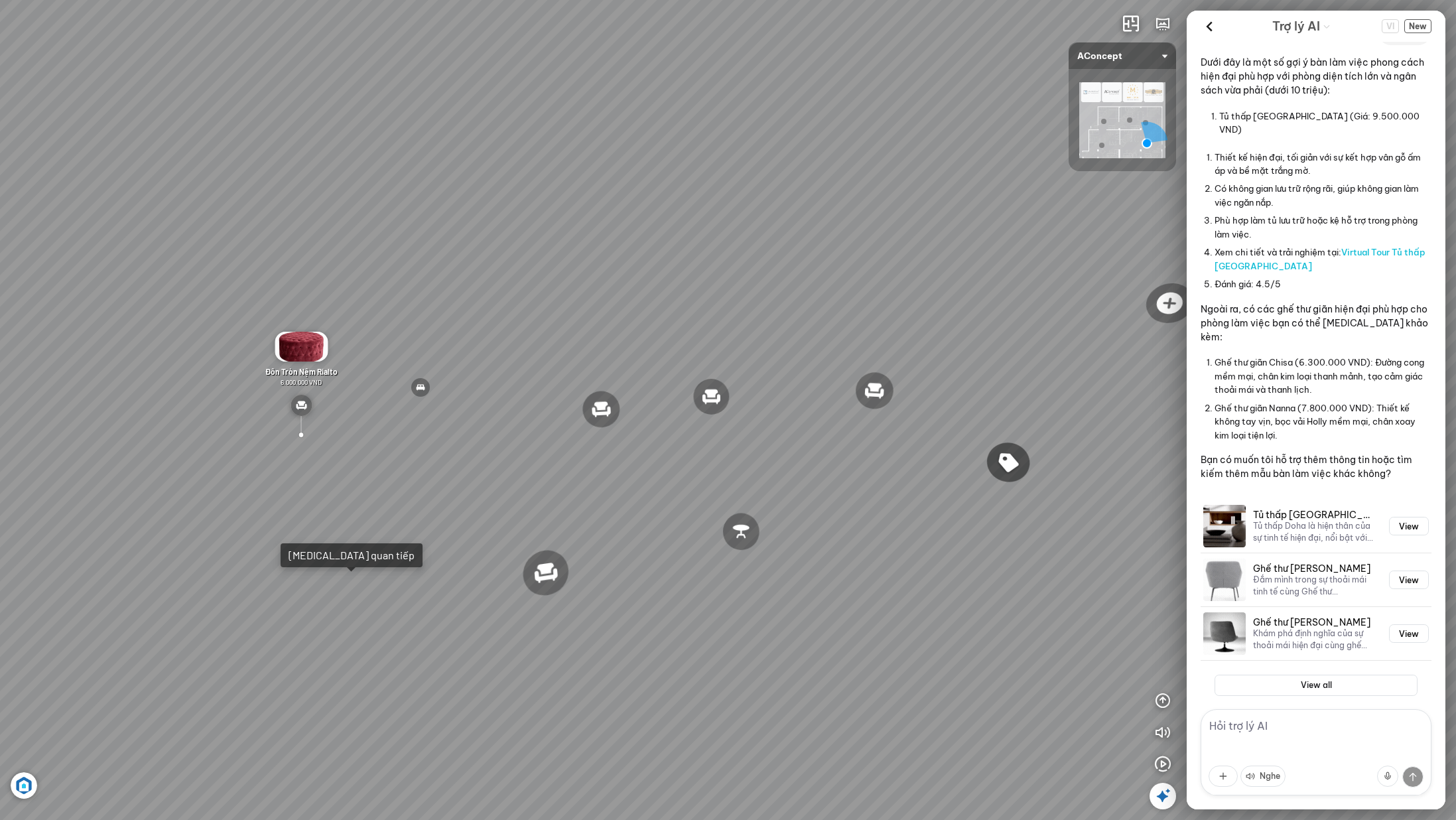
drag, startPoint x: 419, startPoint y: 277, endPoint x: 551, endPoint y: 273, distance: 132.1
click at [551, 273] on div "Ghế ăn Andrew 3.200.000 VND Ghế ăn Wilma 1.800.000 VND Sofa 3 chỗ Jonna vải Hol…" at bounding box center [728, 410] width 1456 height 820
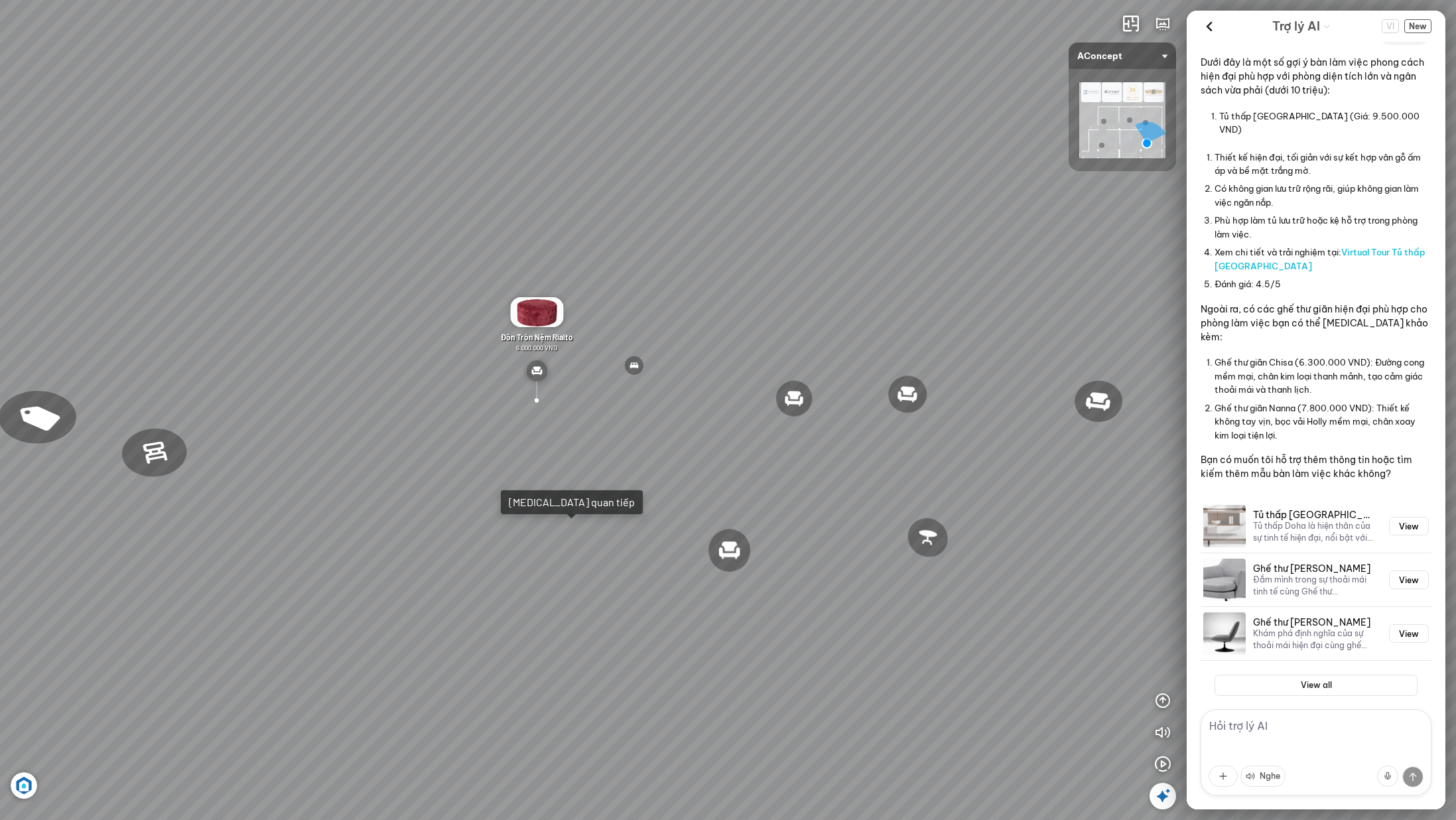
click at [484, 448] on div "Ghế ăn Andrew 3.200.000 VND Ghế ăn Wilma 1.800.000 VND Sofa 3 chỗ Jonna vải Hol…" at bounding box center [728, 410] width 1456 height 820
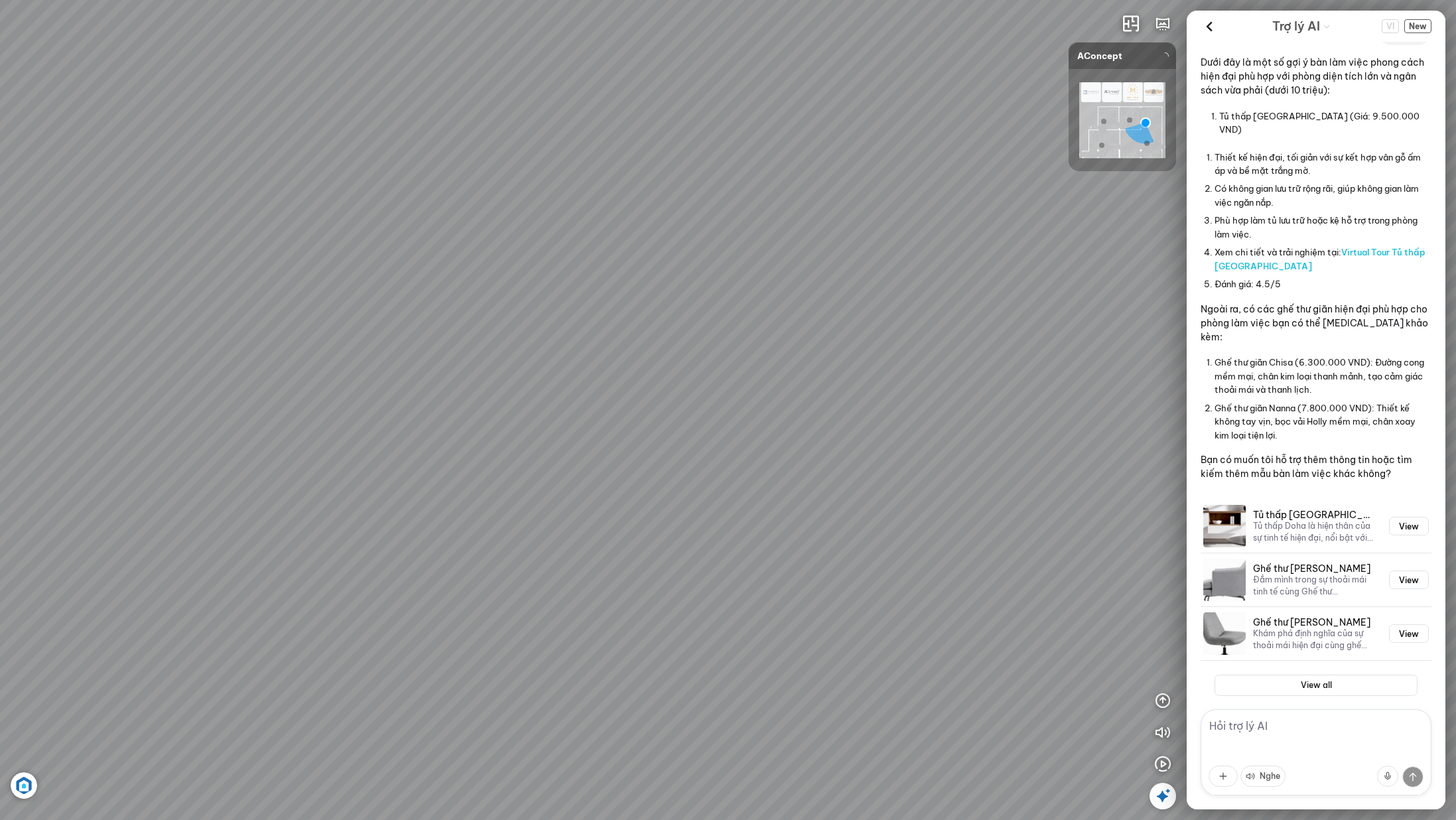
drag, startPoint x: 599, startPoint y: 408, endPoint x: 745, endPoint y: 406, distance: 146.0
click at [745, 406] on div at bounding box center [728, 410] width 1456 height 820
click at [678, 422] on div "Đèn [PERSON_NAME] 5.300.000 VND Giường ngủ Palima 19.000.000 VND Ghế thư giãn N…" at bounding box center [728, 410] width 1456 height 820
click at [547, 341] on span "[PERSON_NAME] làm việc [PERSON_NAME]" at bounding box center [554, 343] width 76 height 19
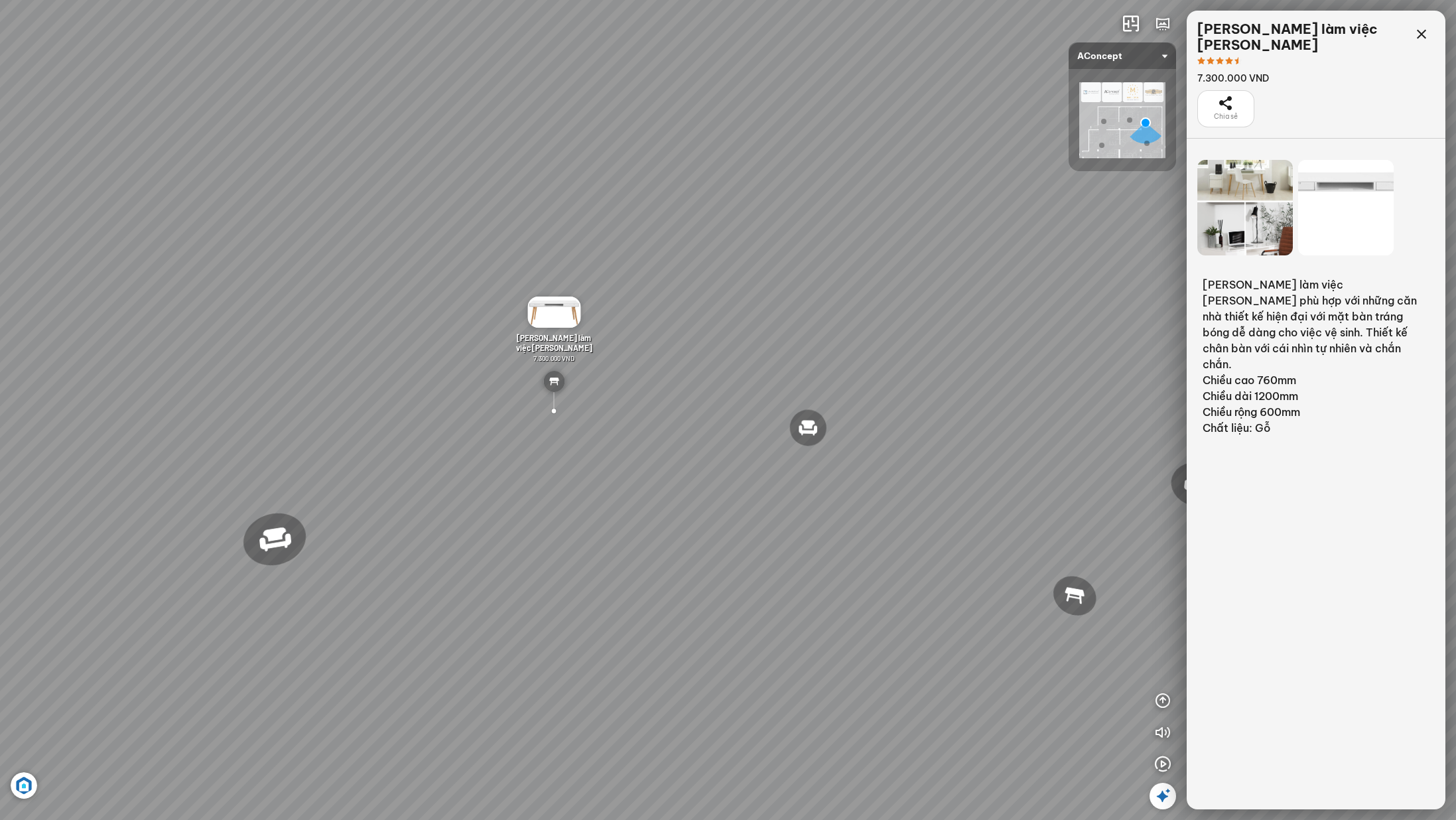
scroll to position [15924, 0]
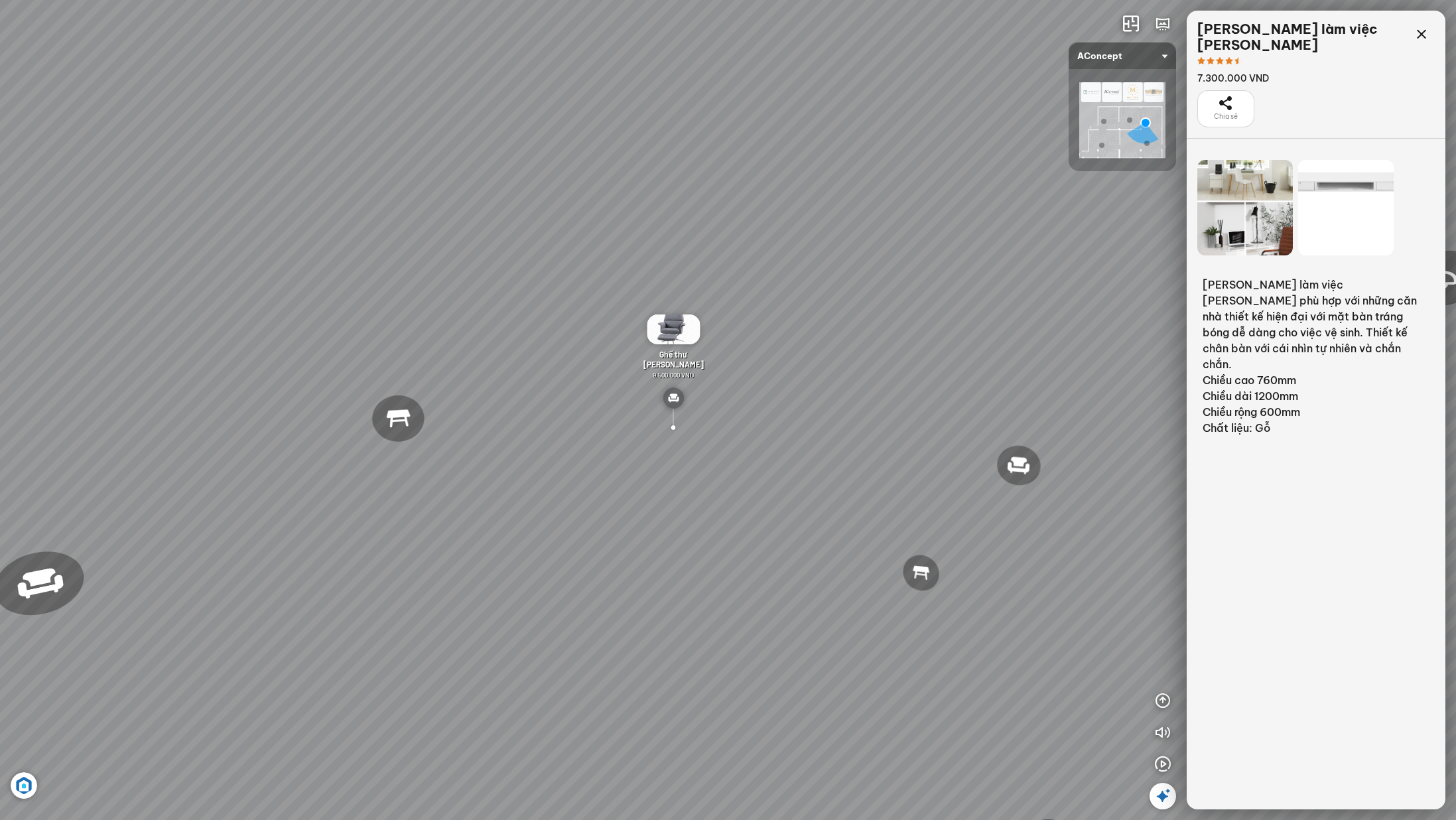
click at [1304, 28] on div "[PERSON_NAME] làm việc [PERSON_NAME]" at bounding box center [1303, 37] width 211 height 32
copy div "[PERSON_NAME] làm việc [PERSON_NAME]"
click at [1423, 41] on icon at bounding box center [1421, 34] width 16 height 16
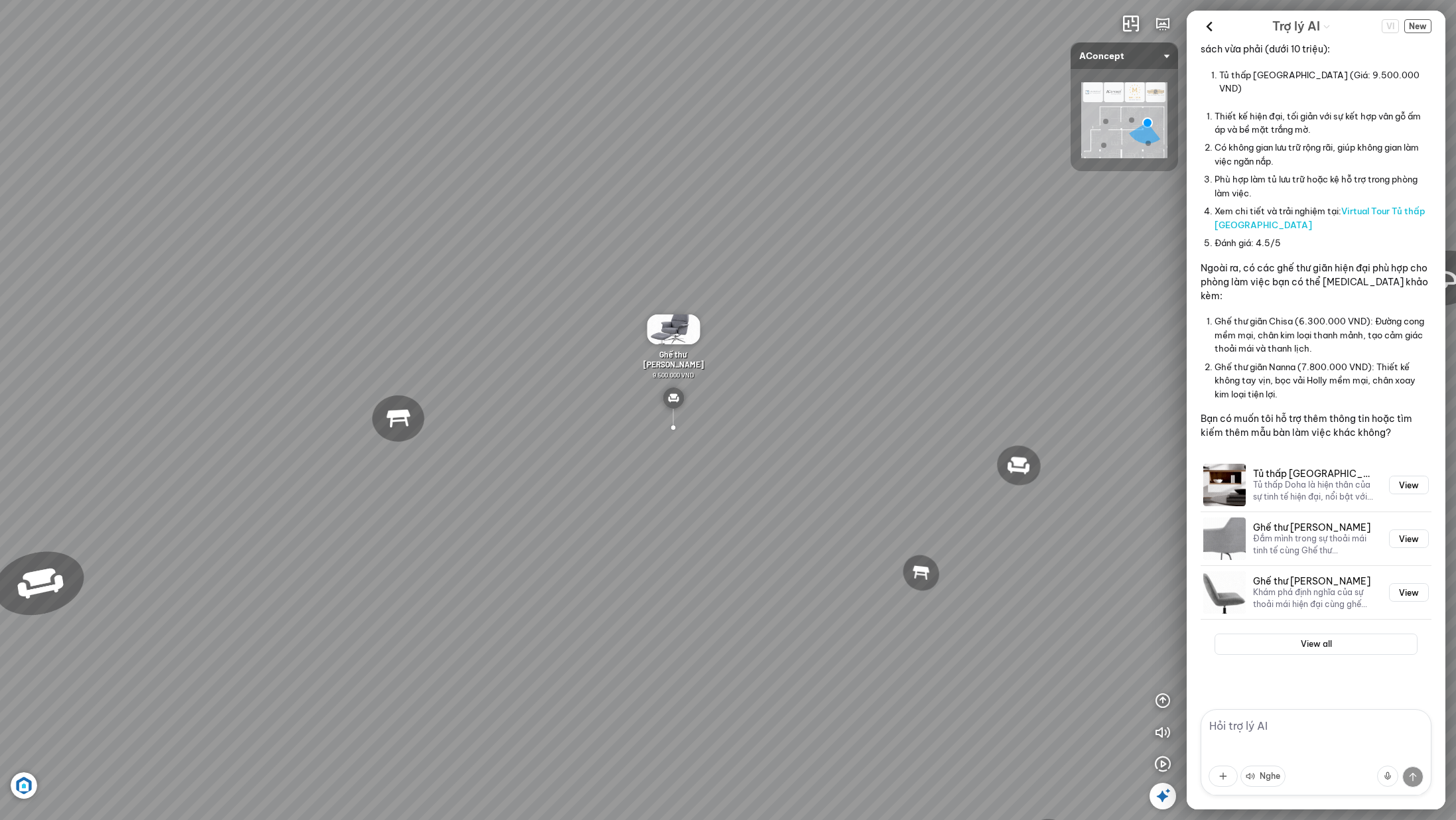
scroll to position [843, 0]
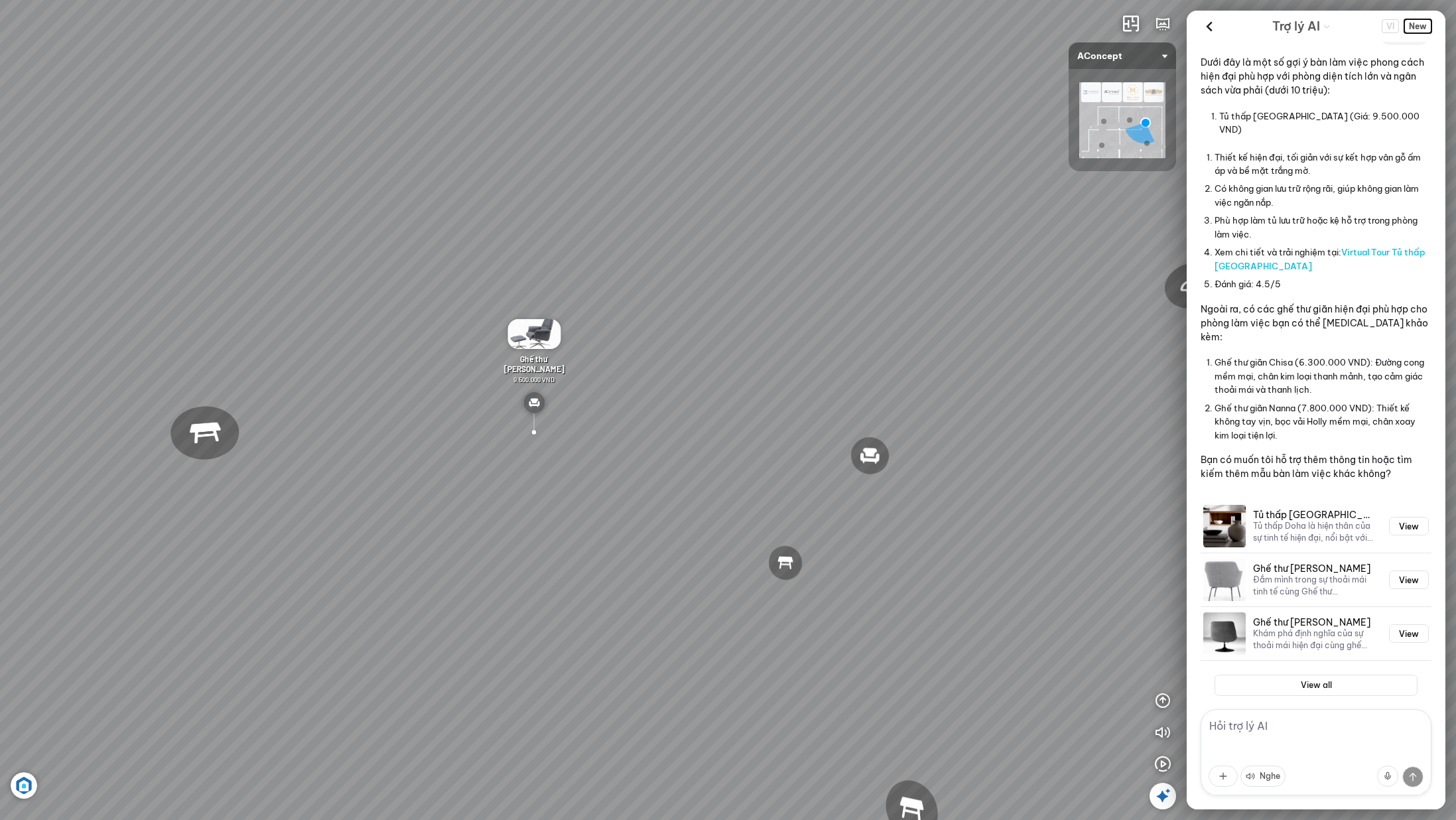
click at [1422, 23] on span "New" at bounding box center [1418, 26] width 28 height 14
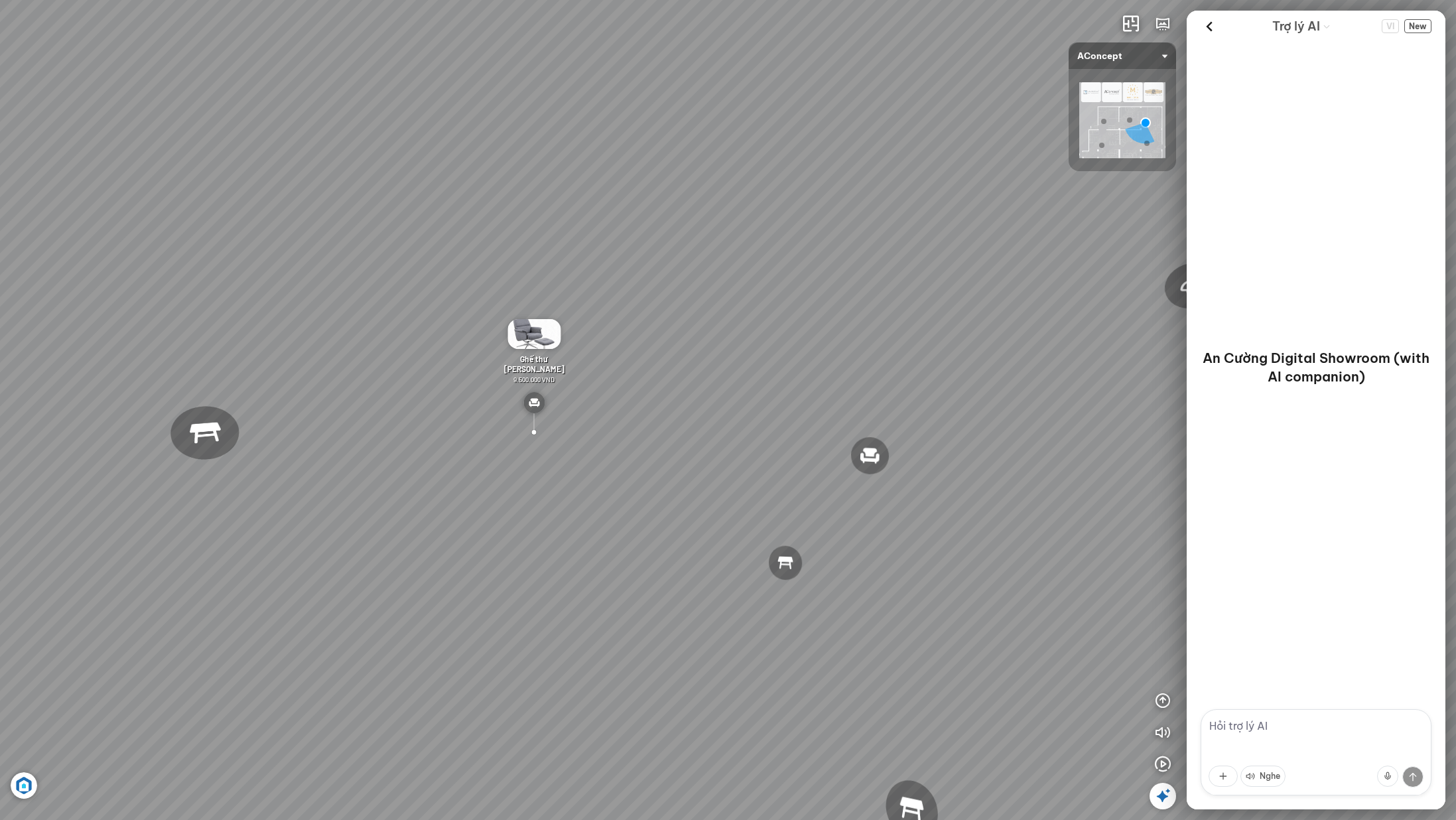
click at [1306, 728] on textarea at bounding box center [1316, 752] width 230 height 86
type textarea "n"
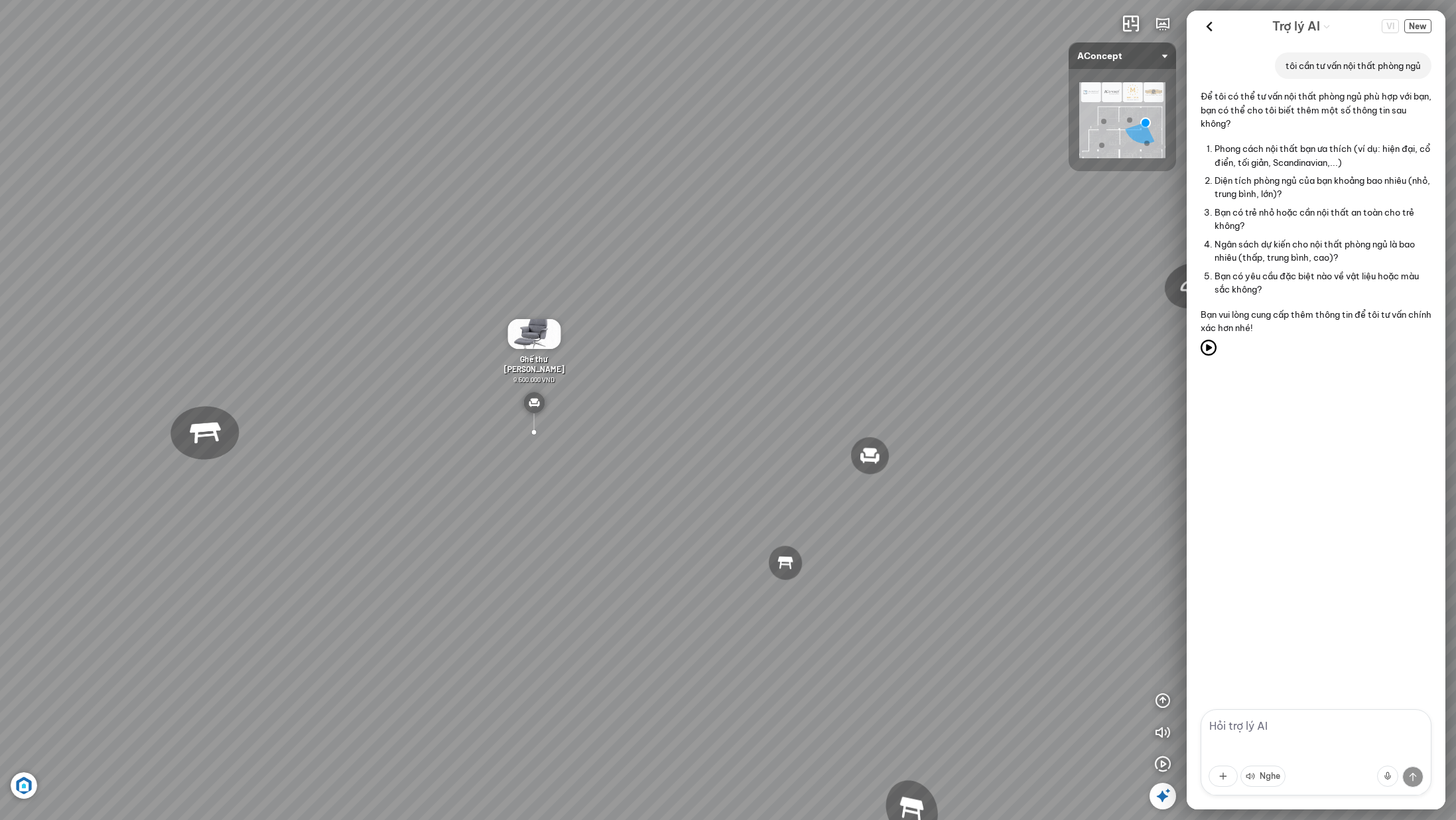
click at [1305, 744] on textarea at bounding box center [1316, 752] width 230 height 86
type textarea "32m2 nội thất hiện đại"
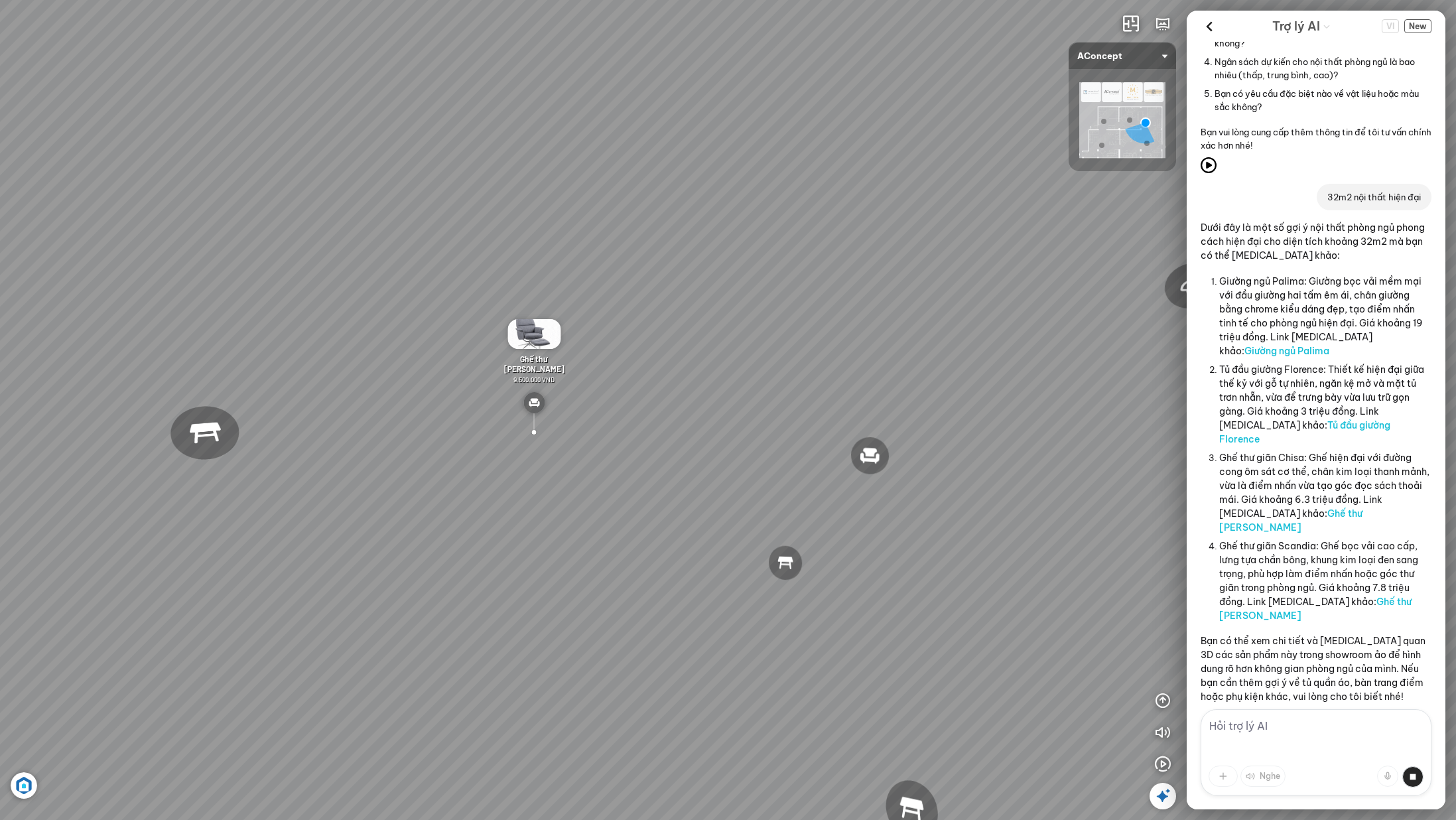
scroll to position [458, 0]
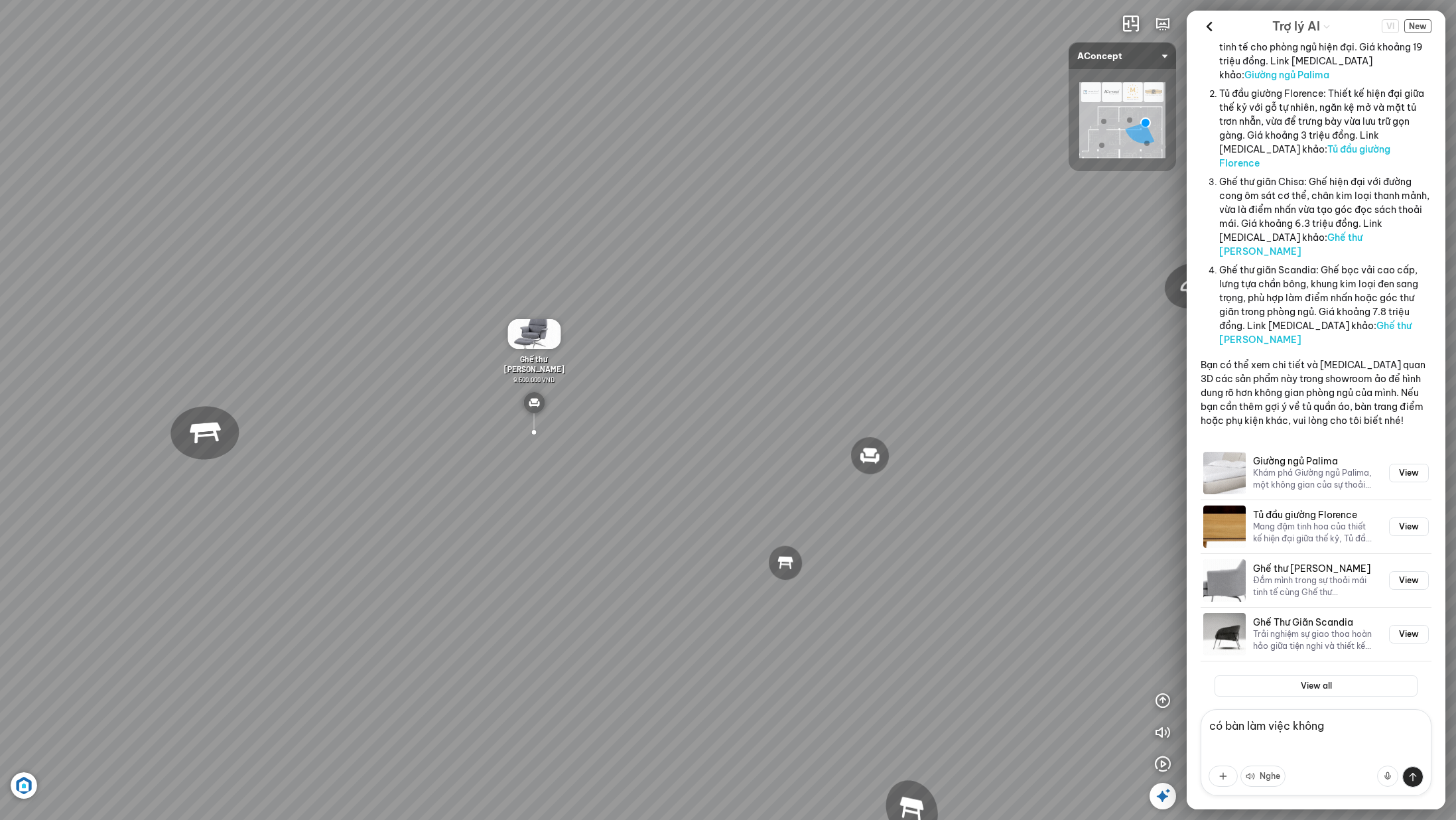
type textarea "có bàn làm việc không?"
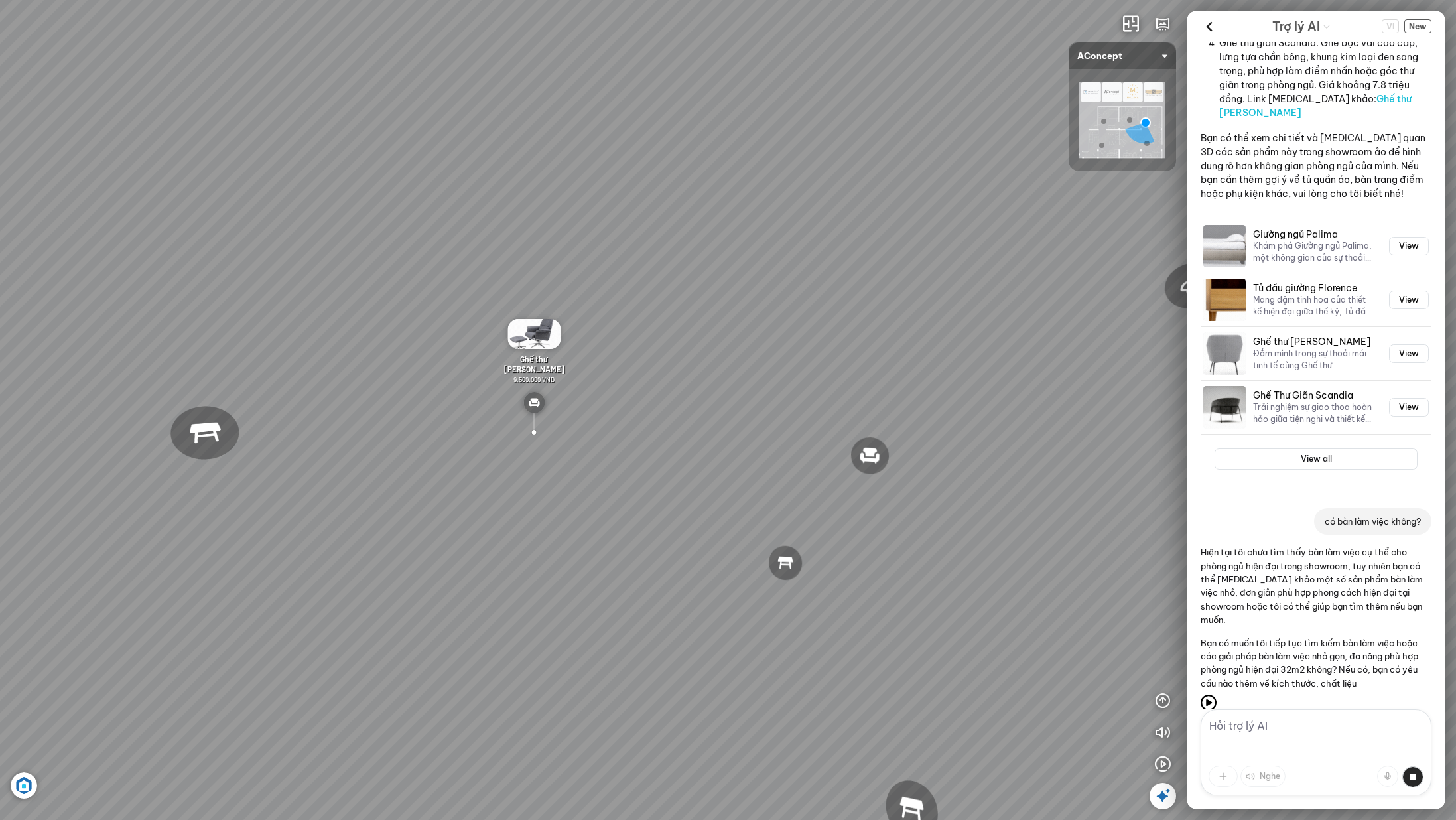
scroll to position [800, 0]
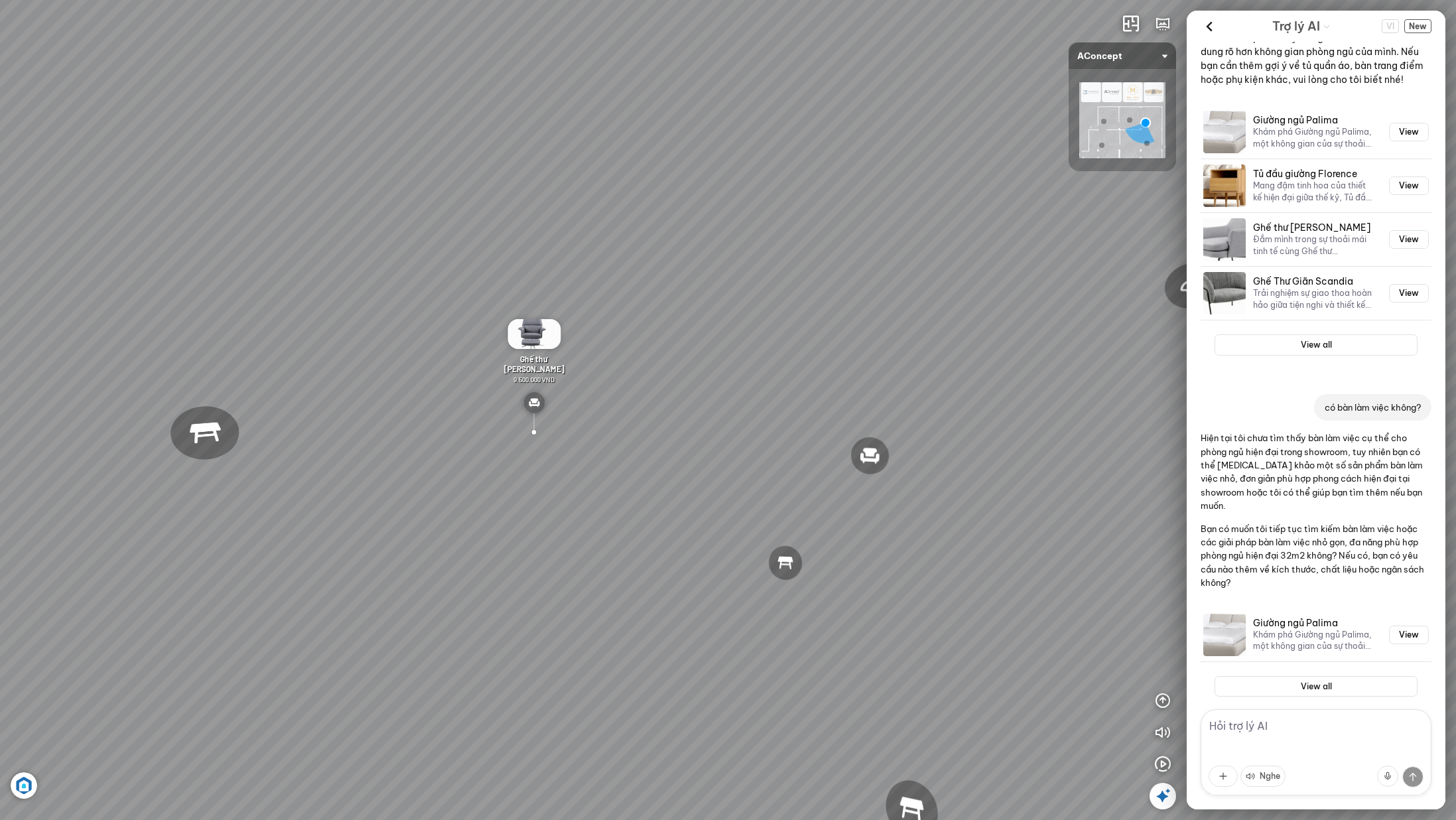
click at [1255, 736] on textarea at bounding box center [1316, 752] width 230 height 86
type textarea "t"
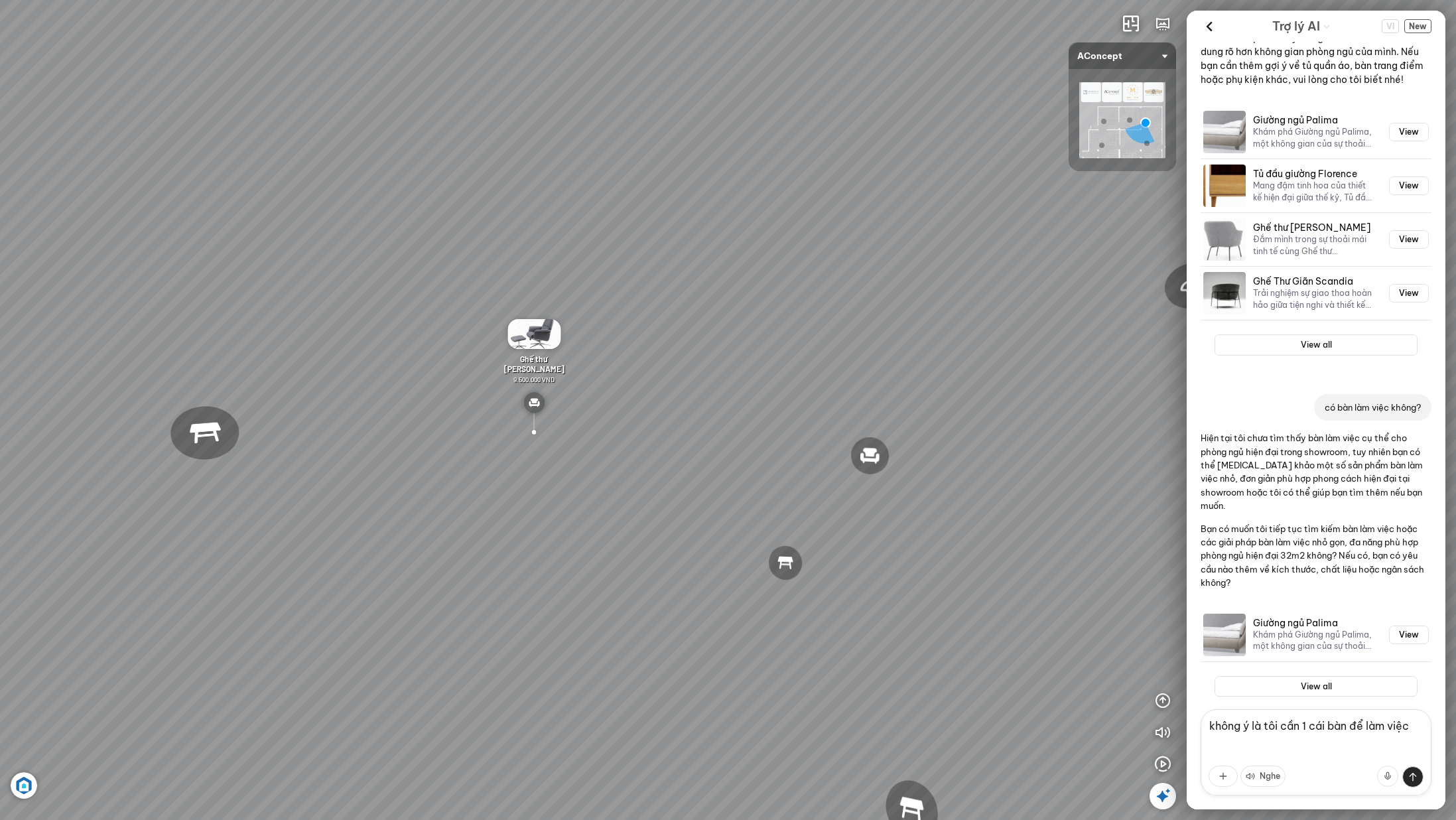
type textarea "không ý là tôi cần 1 cái bàn để làm việc"
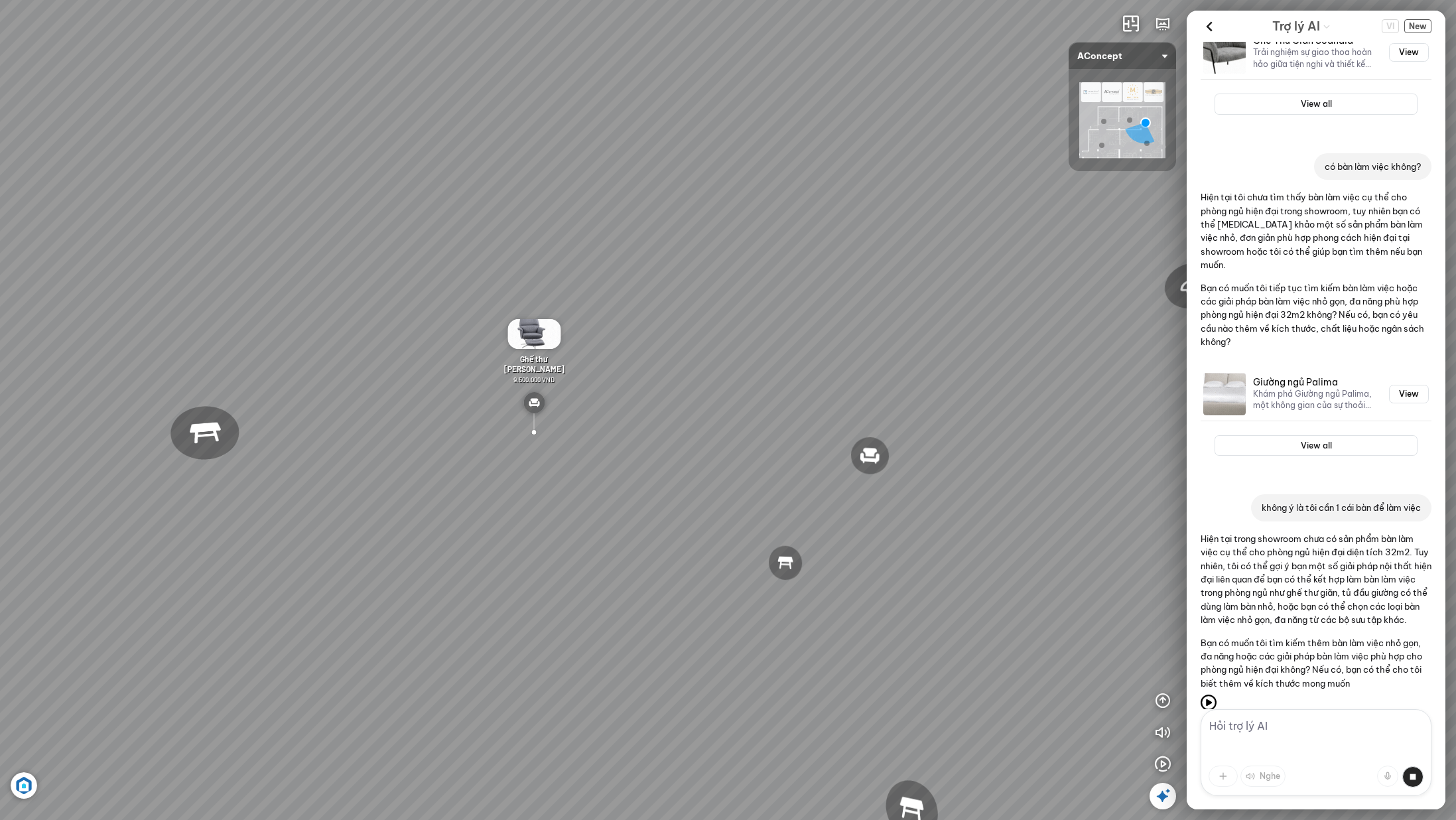
scroll to position [1054, 0]
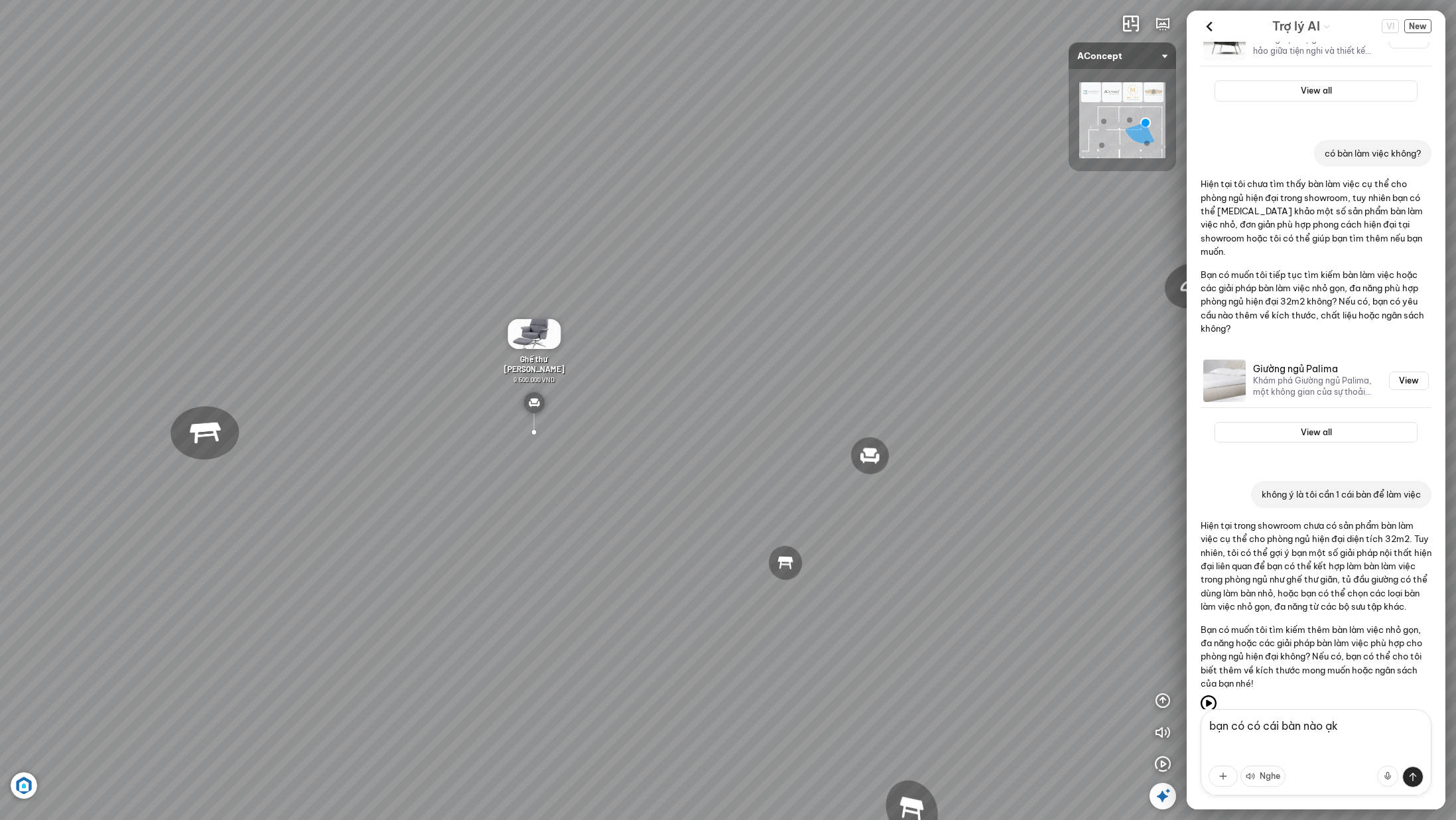
type textarea "k"
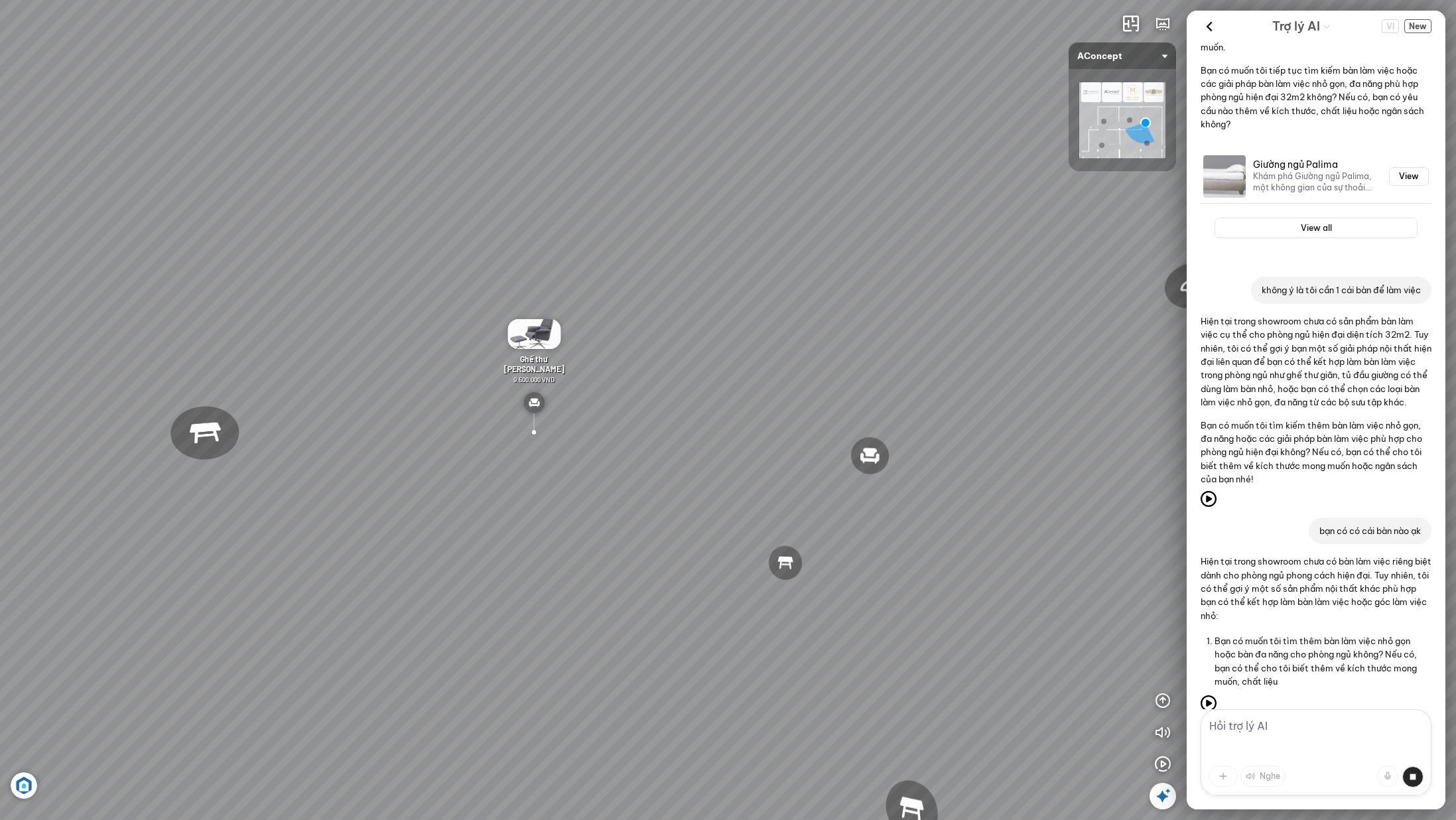
scroll to position [1272, 0]
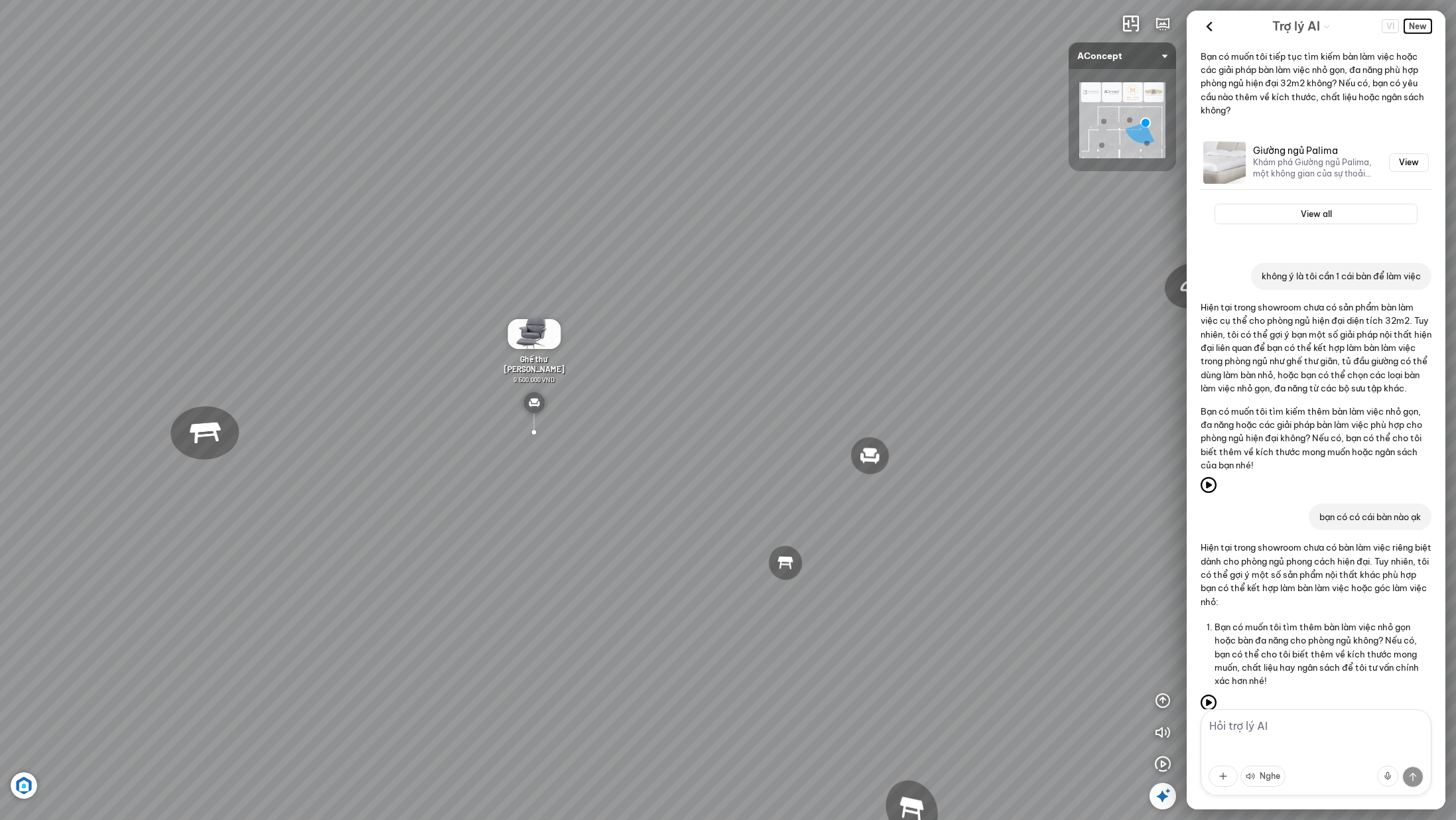
click at [1426, 28] on span "New" at bounding box center [1418, 26] width 28 height 14
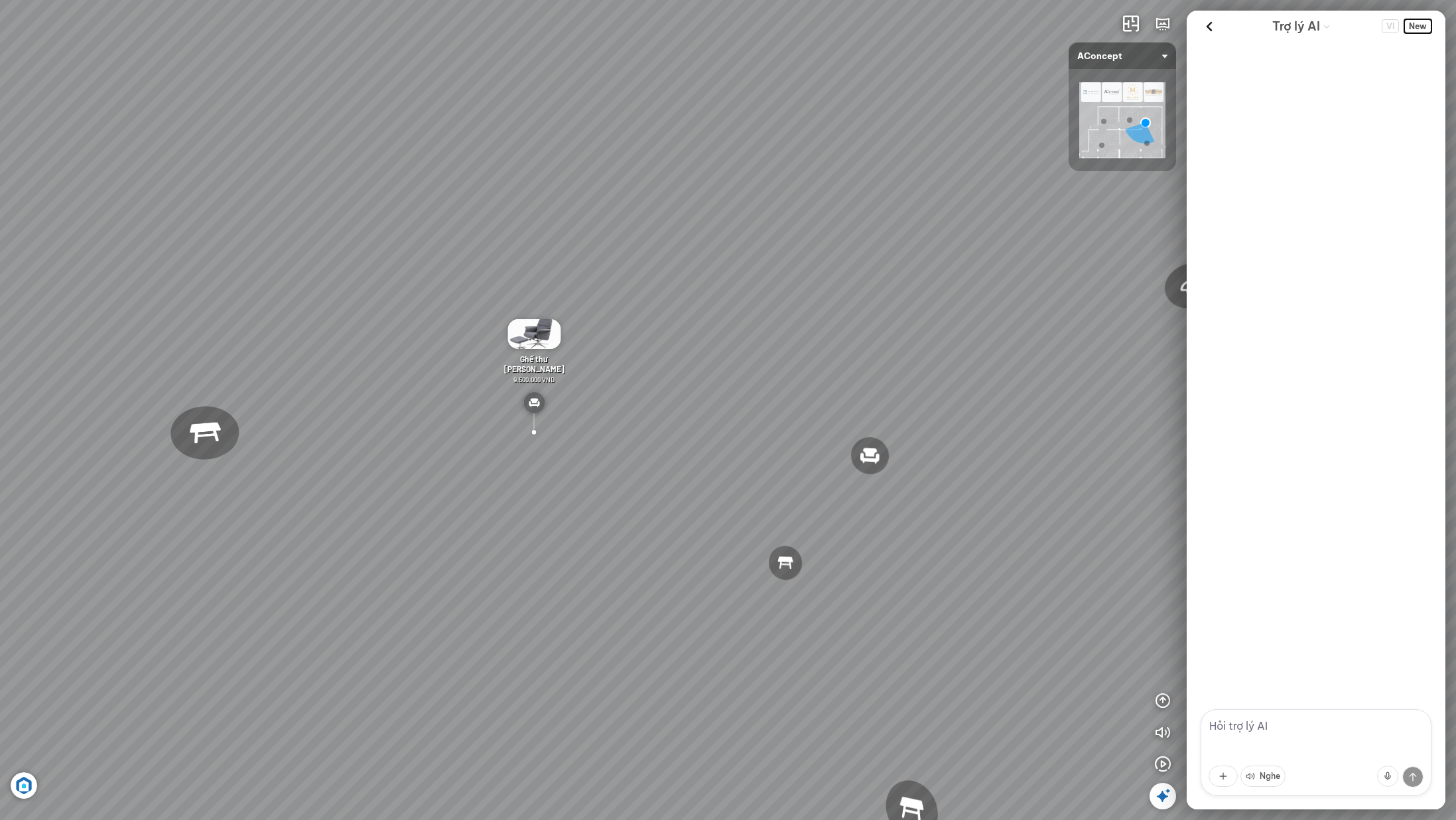
scroll to position [0, 0]
click at [1288, 718] on textarea at bounding box center [1316, 752] width 230 height 86
type textarea "v"
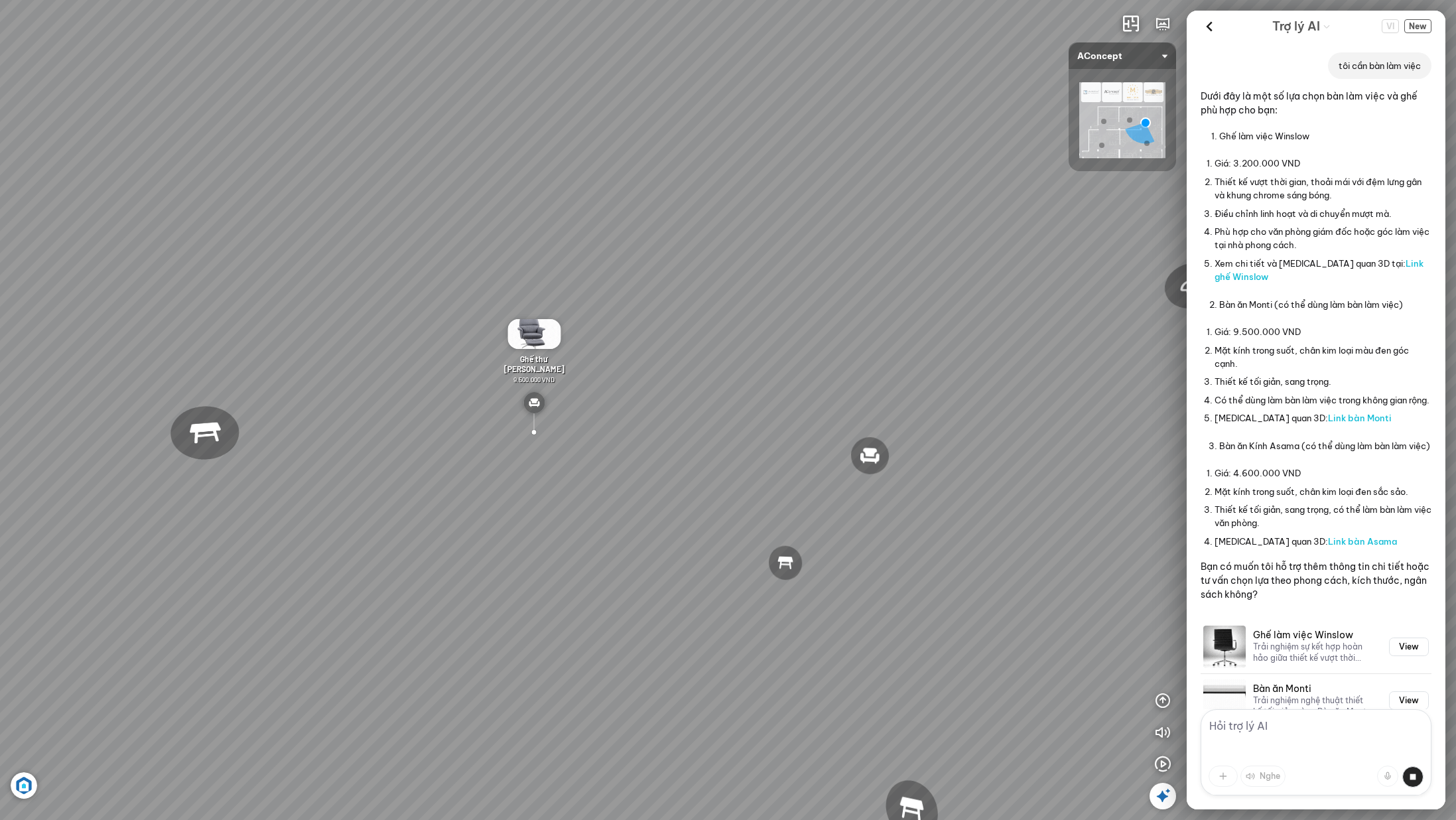
scroll to position [296, 0]
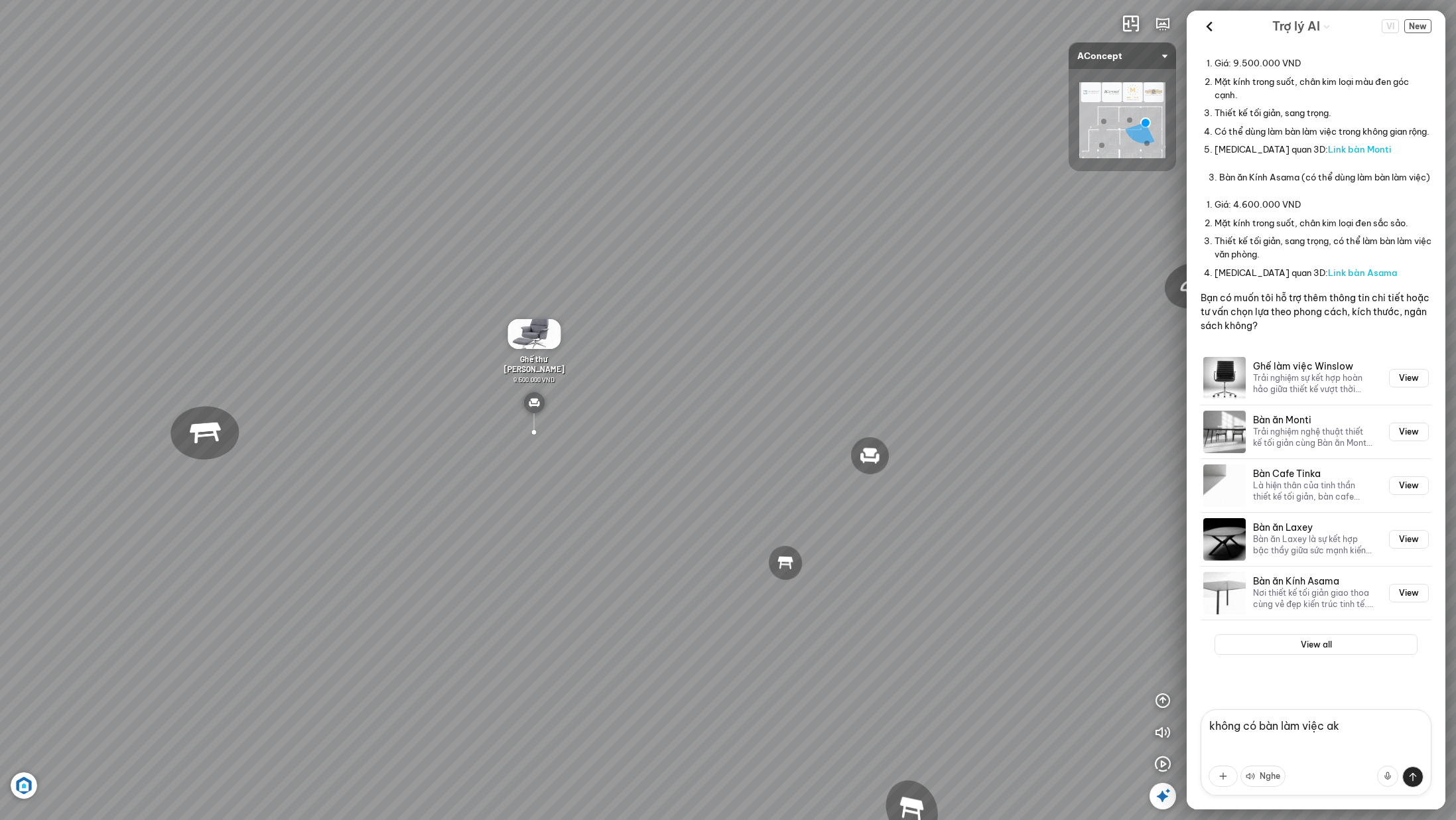
type textarea "ak"
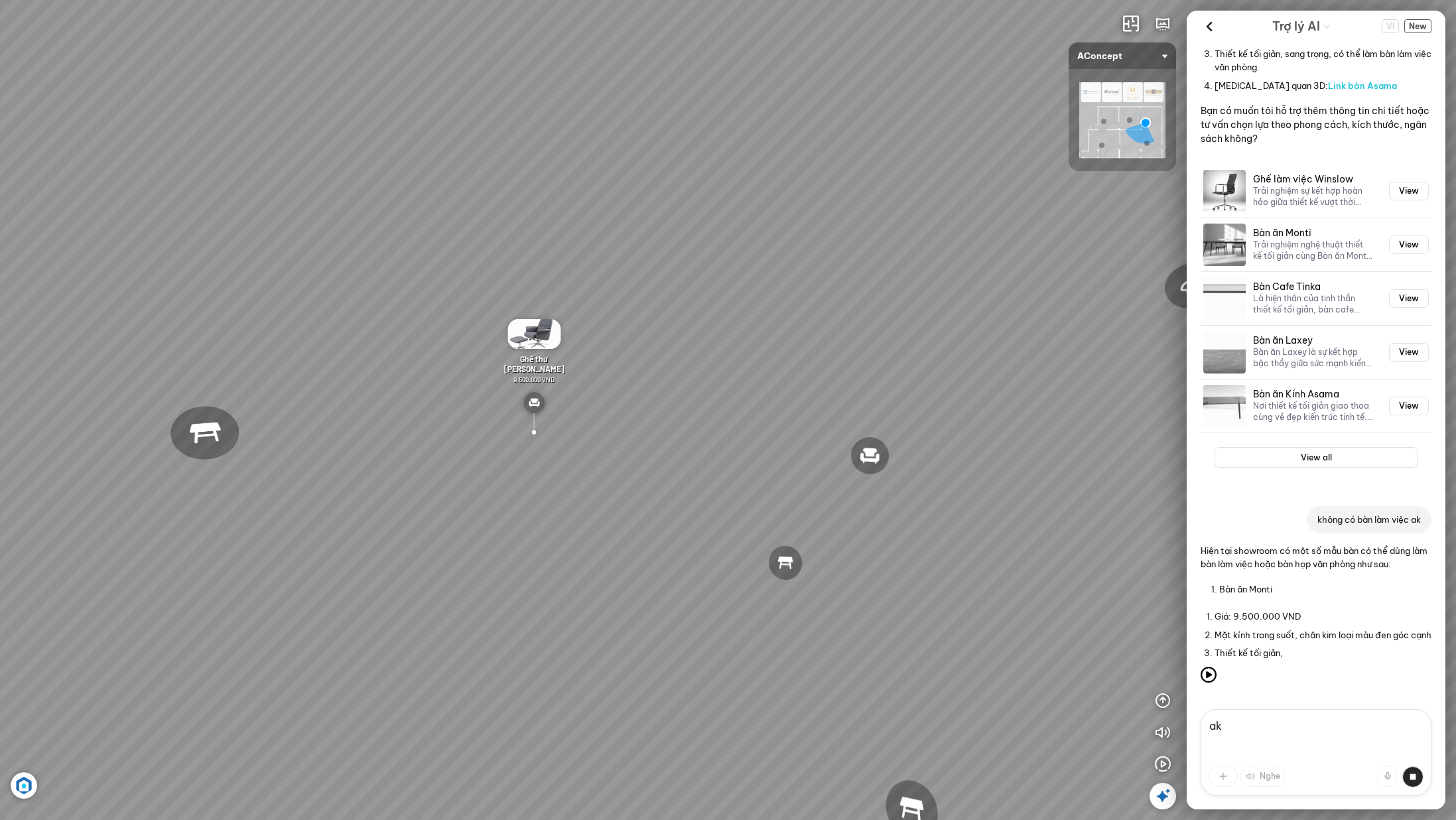
click at [1295, 732] on textarea "ak" at bounding box center [1316, 752] width 230 height 86
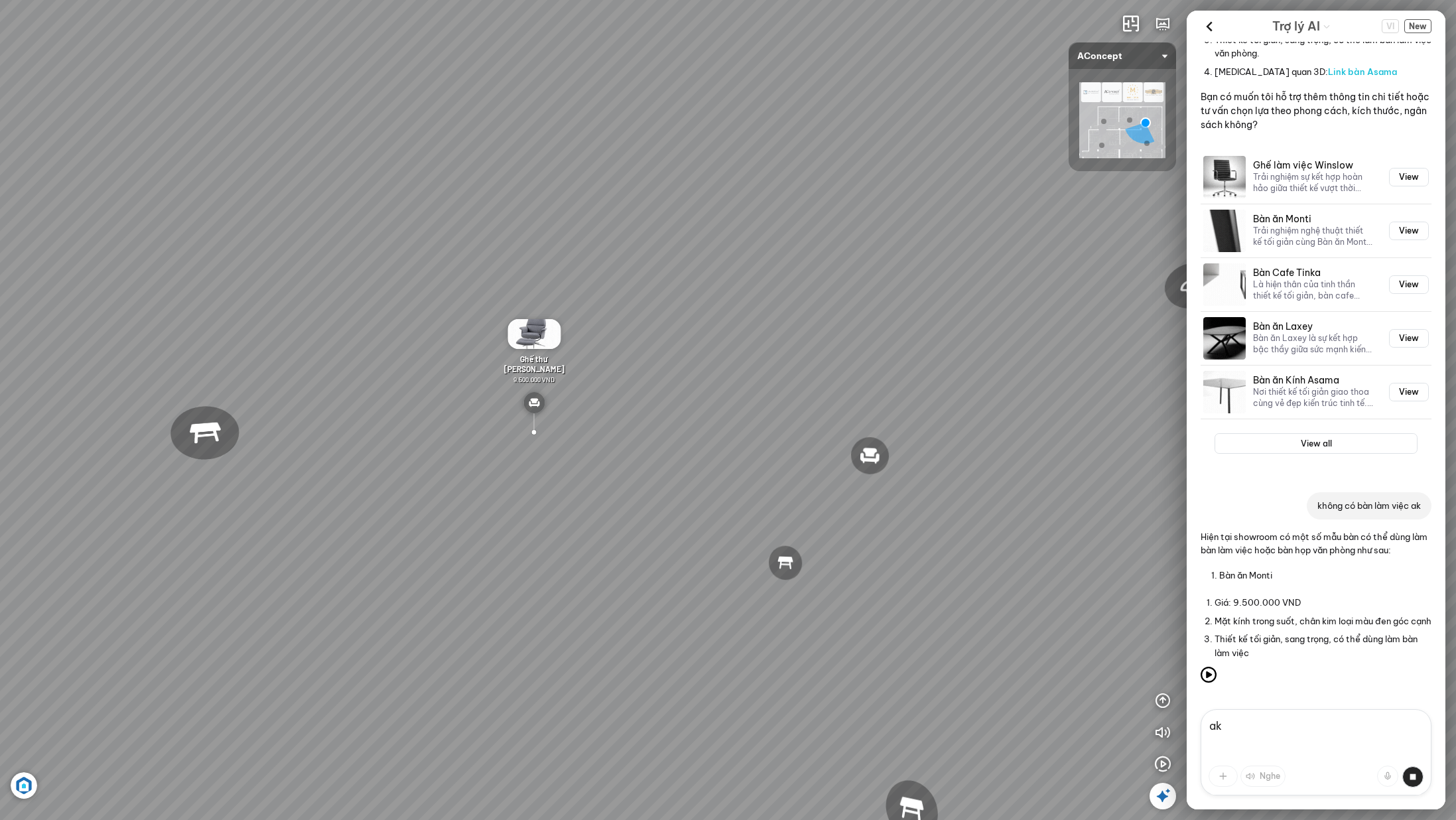
click at [1295, 732] on textarea "ak" at bounding box center [1316, 752] width 230 height 86
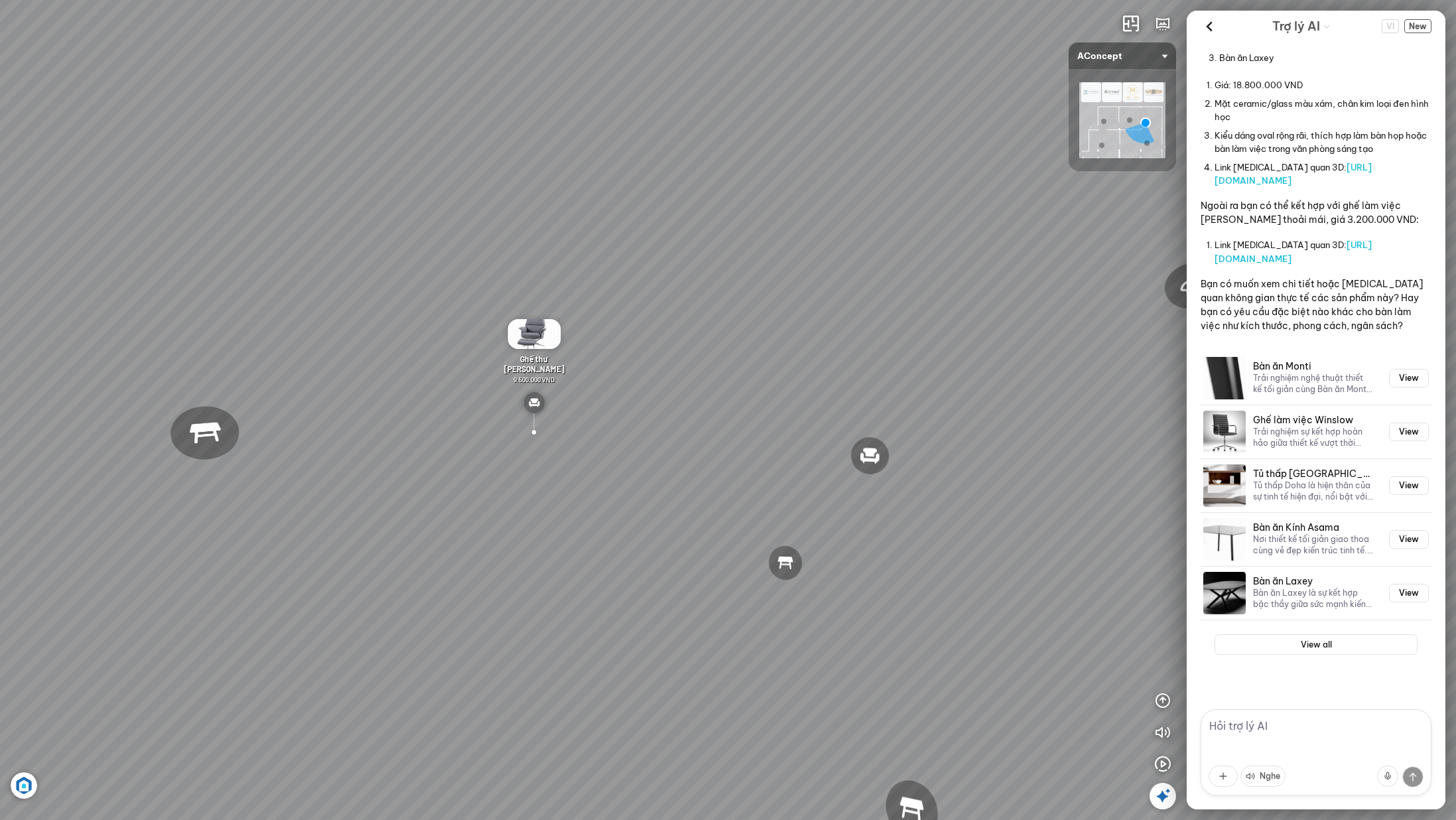
scroll to position [1463, 0]
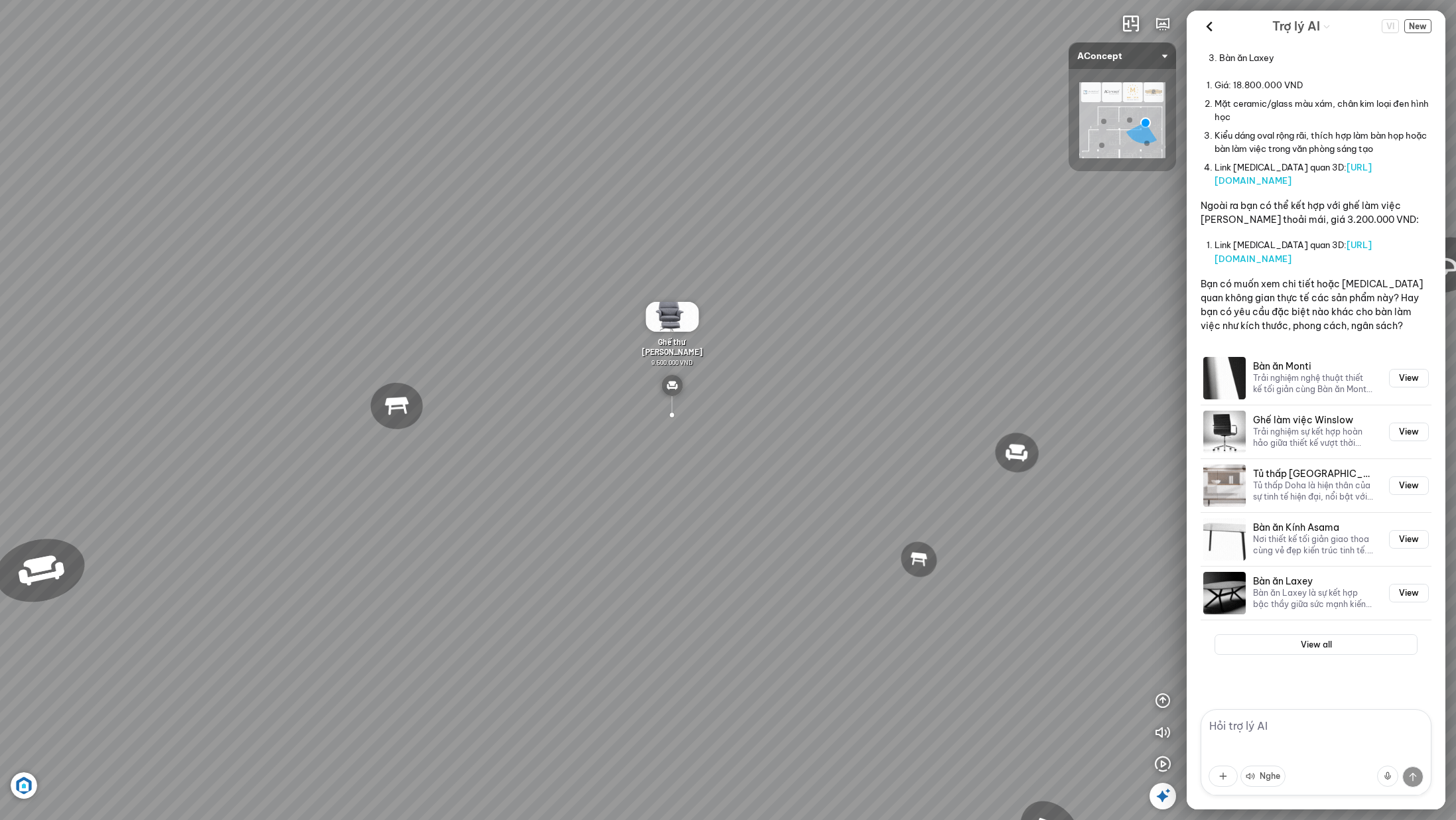
drag, startPoint x: 736, startPoint y: 454, endPoint x: 816, endPoint y: 439, distance: 81.4
click at [816, 439] on div "Đèn [PERSON_NAME] 5.300.000 VND Giường ngủ Palima 19.000.000 VND Ghế thư giãn N…" at bounding box center [728, 410] width 1456 height 820
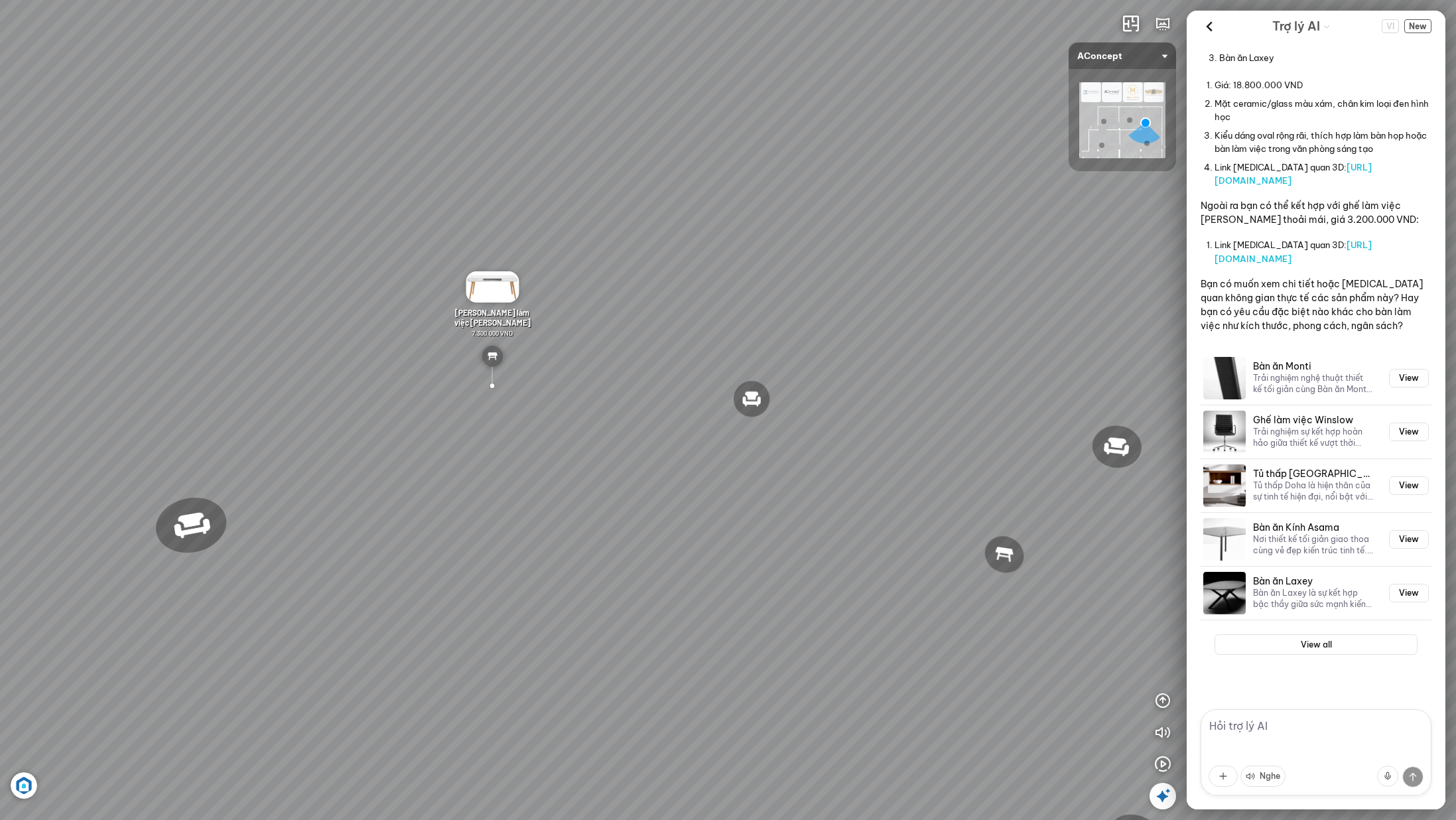
click at [1312, 781] on div "Nghe" at bounding box center [1316, 776] width 215 height 37
click at [1316, 751] on textarea at bounding box center [1316, 752] width 230 height 86
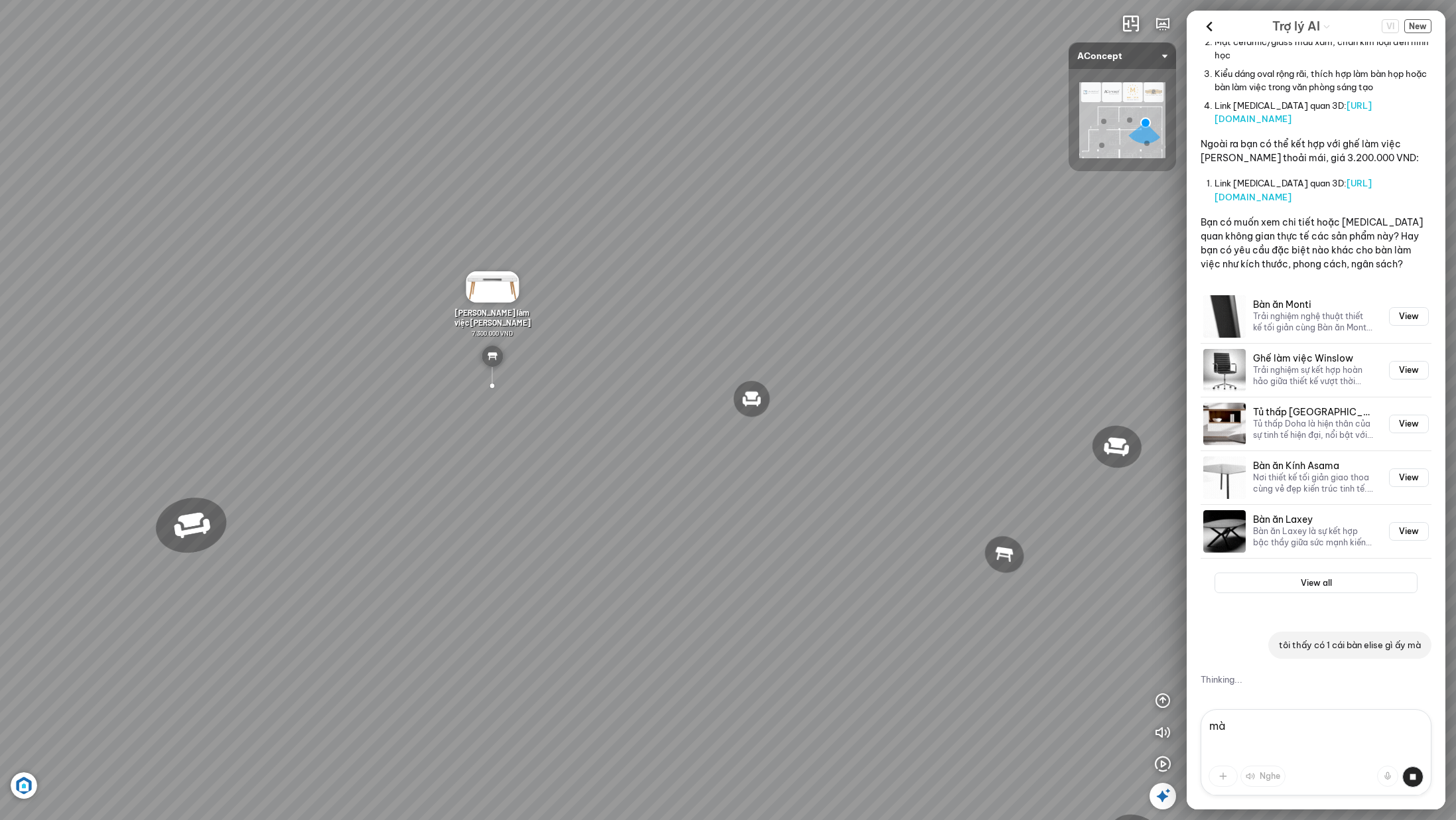
type textarea "m"
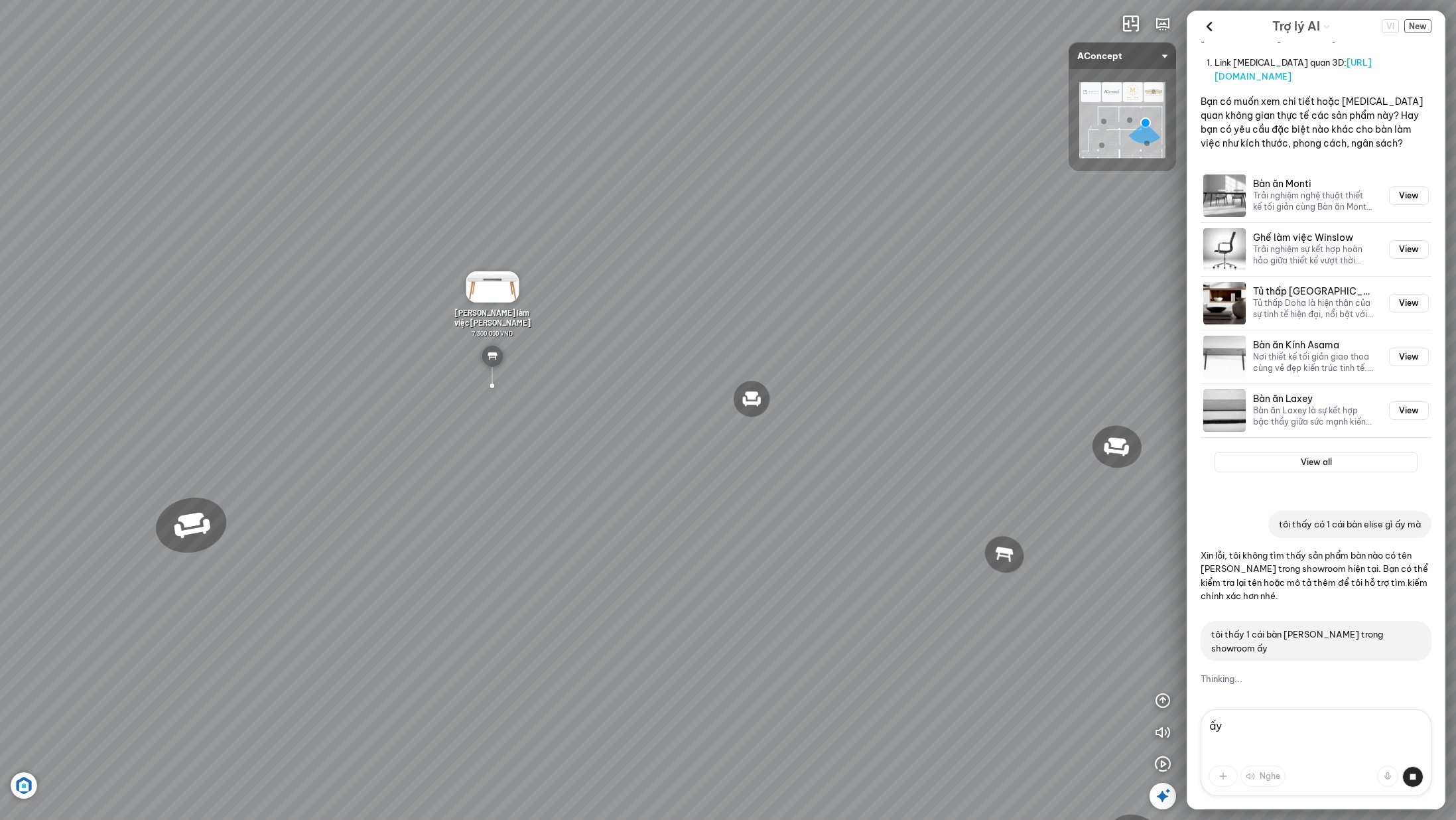
scroll to position [1647, 0]
type textarea "ấ"
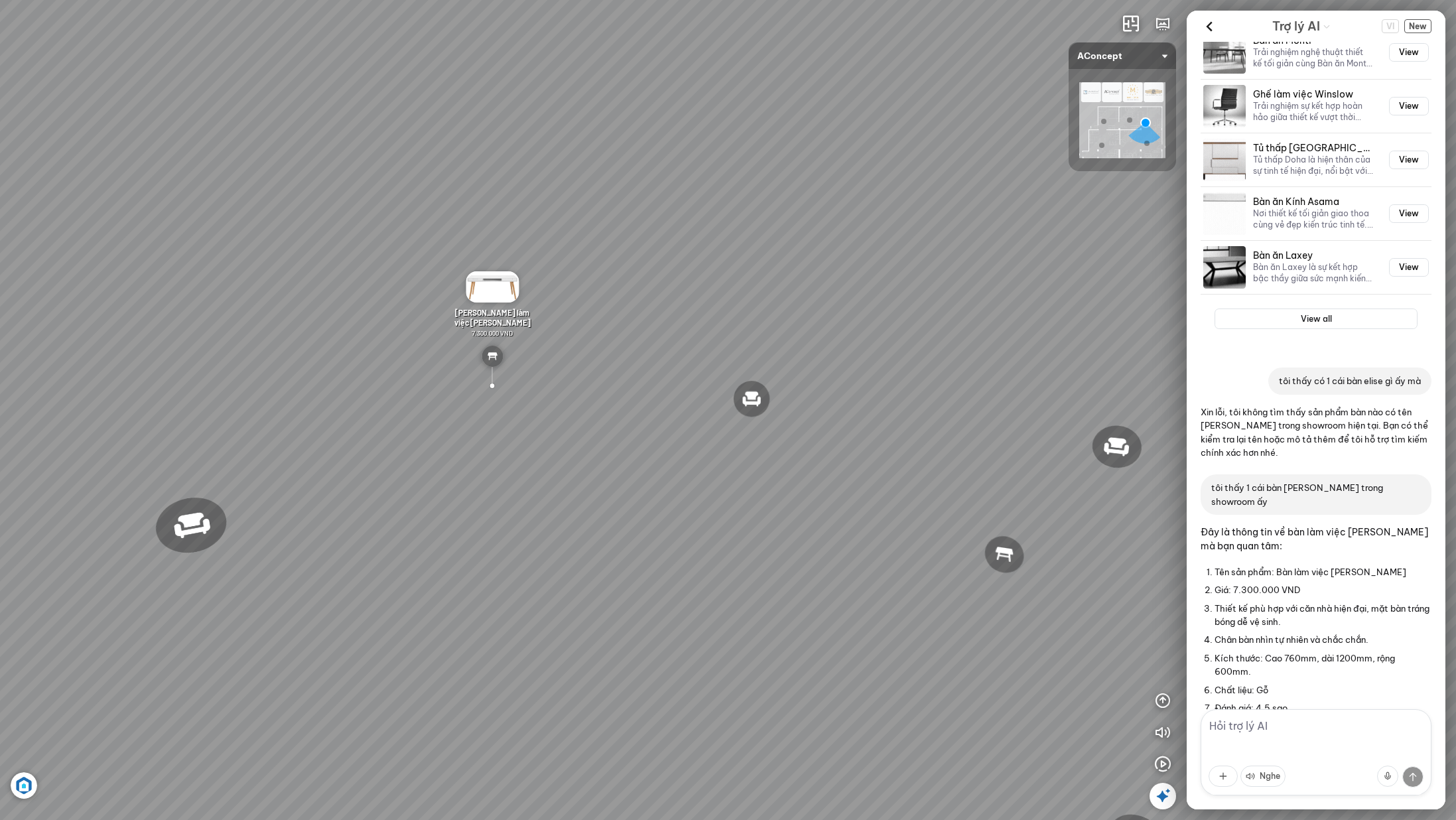
scroll to position [1732, 0]
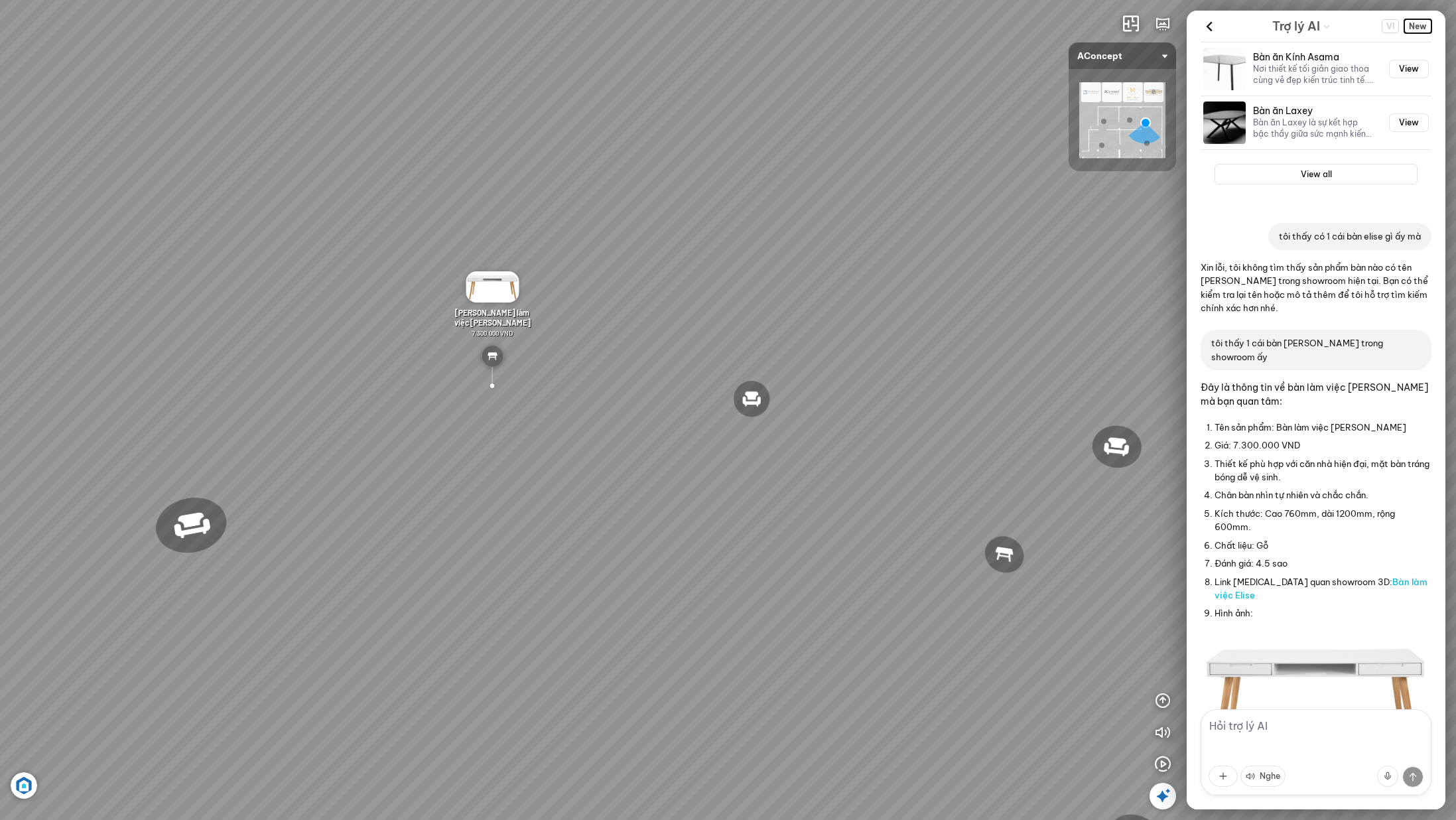
click at [1424, 28] on span "New" at bounding box center [1418, 26] width 28 height 14
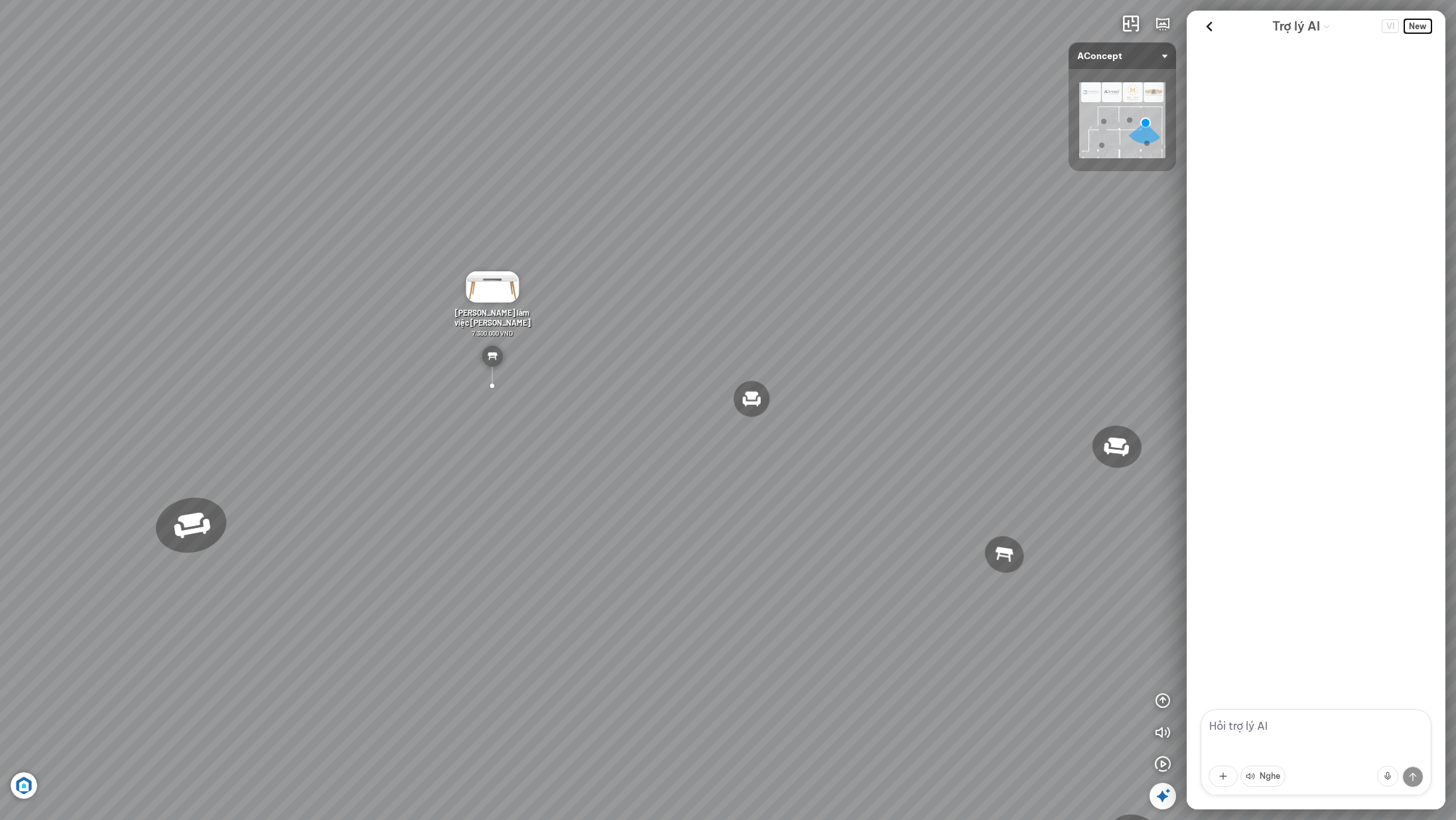
scroll to position [0, 0]
click at [1325, 728] on textarea at bounding box center [1316, 752] width 230 height 86
type textarea "to"
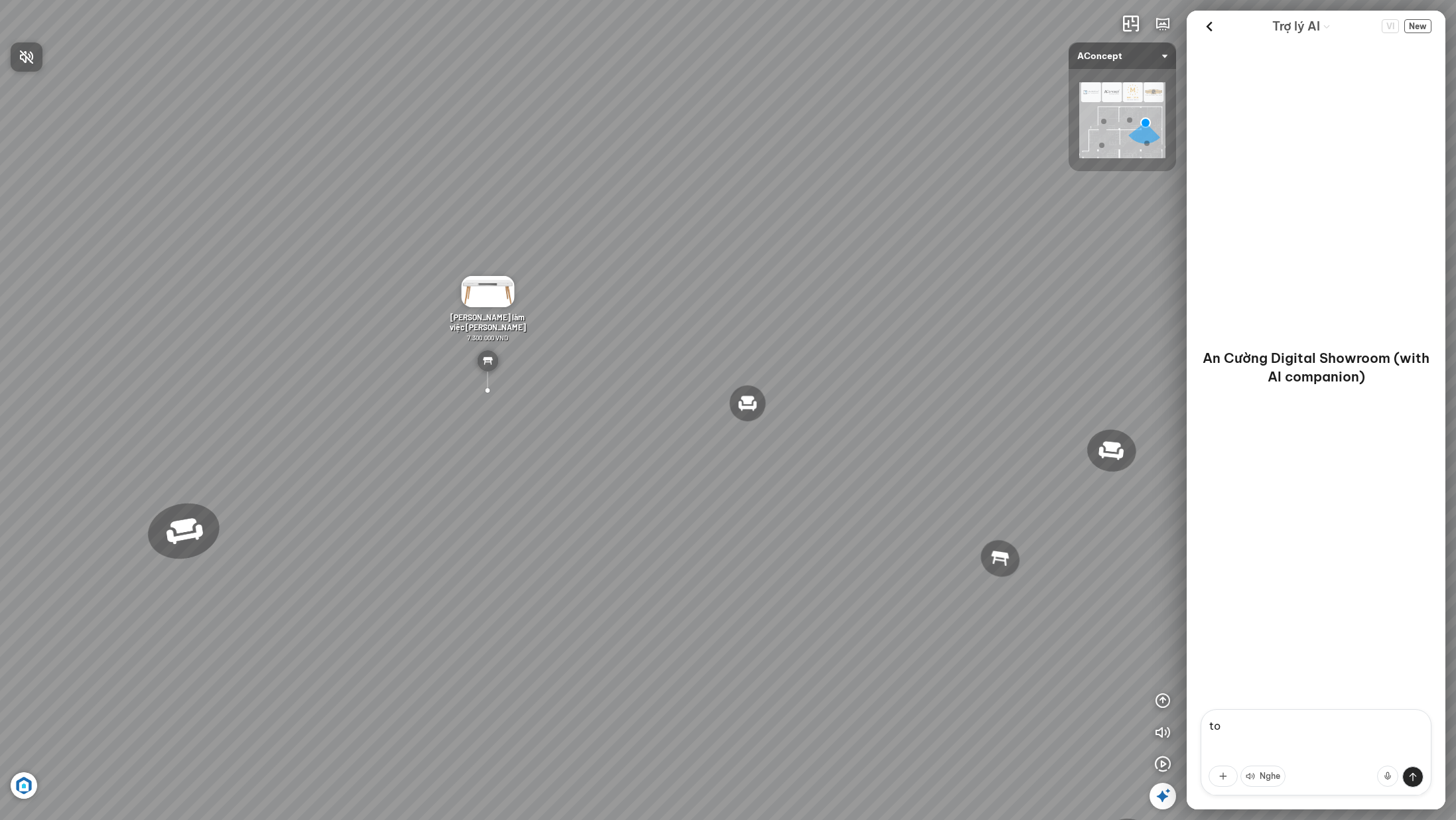
type textarea "t"
type textarea "tôi muốn tìm bàn làm việc"
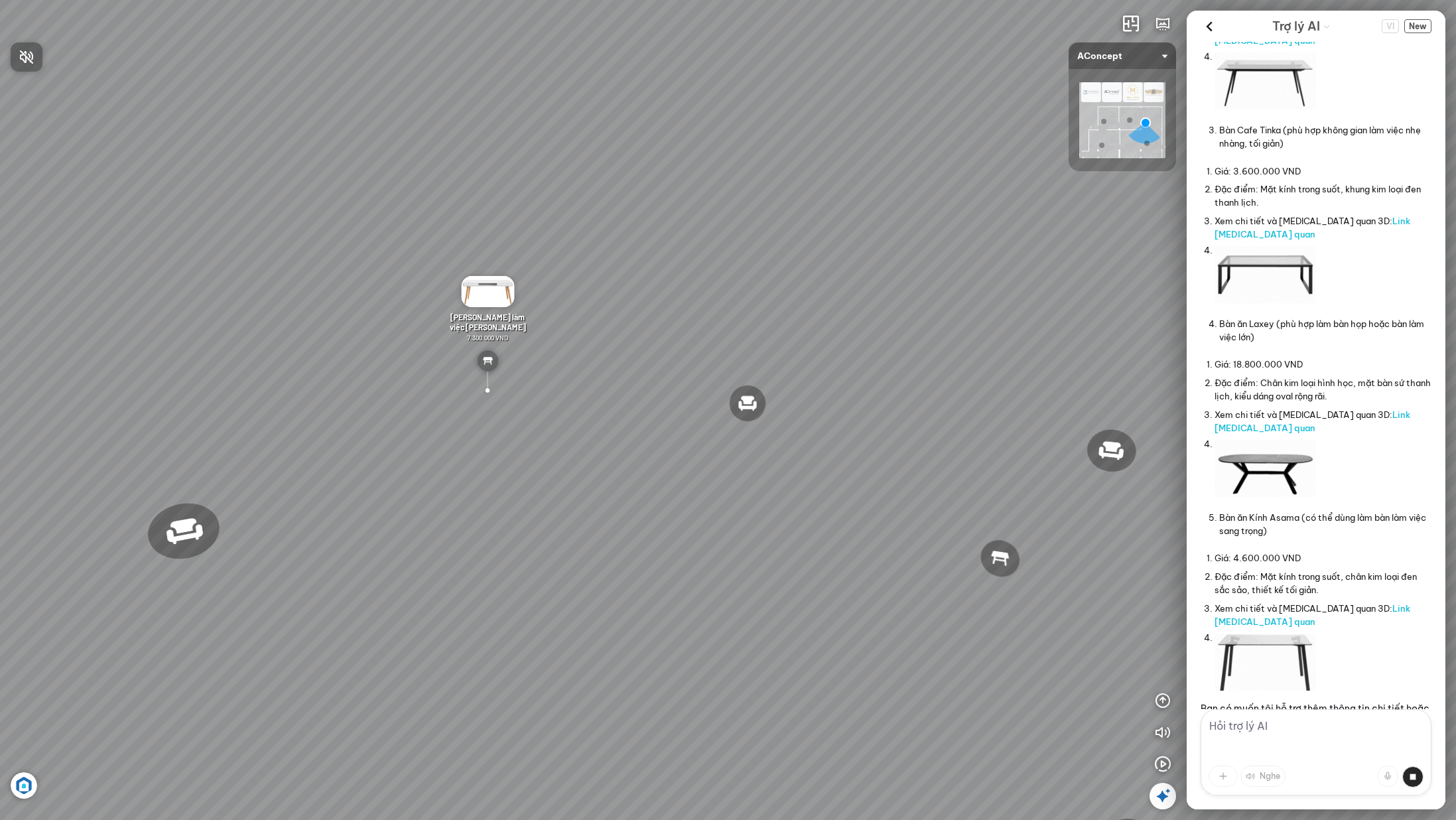
scroll to position [783, 0]
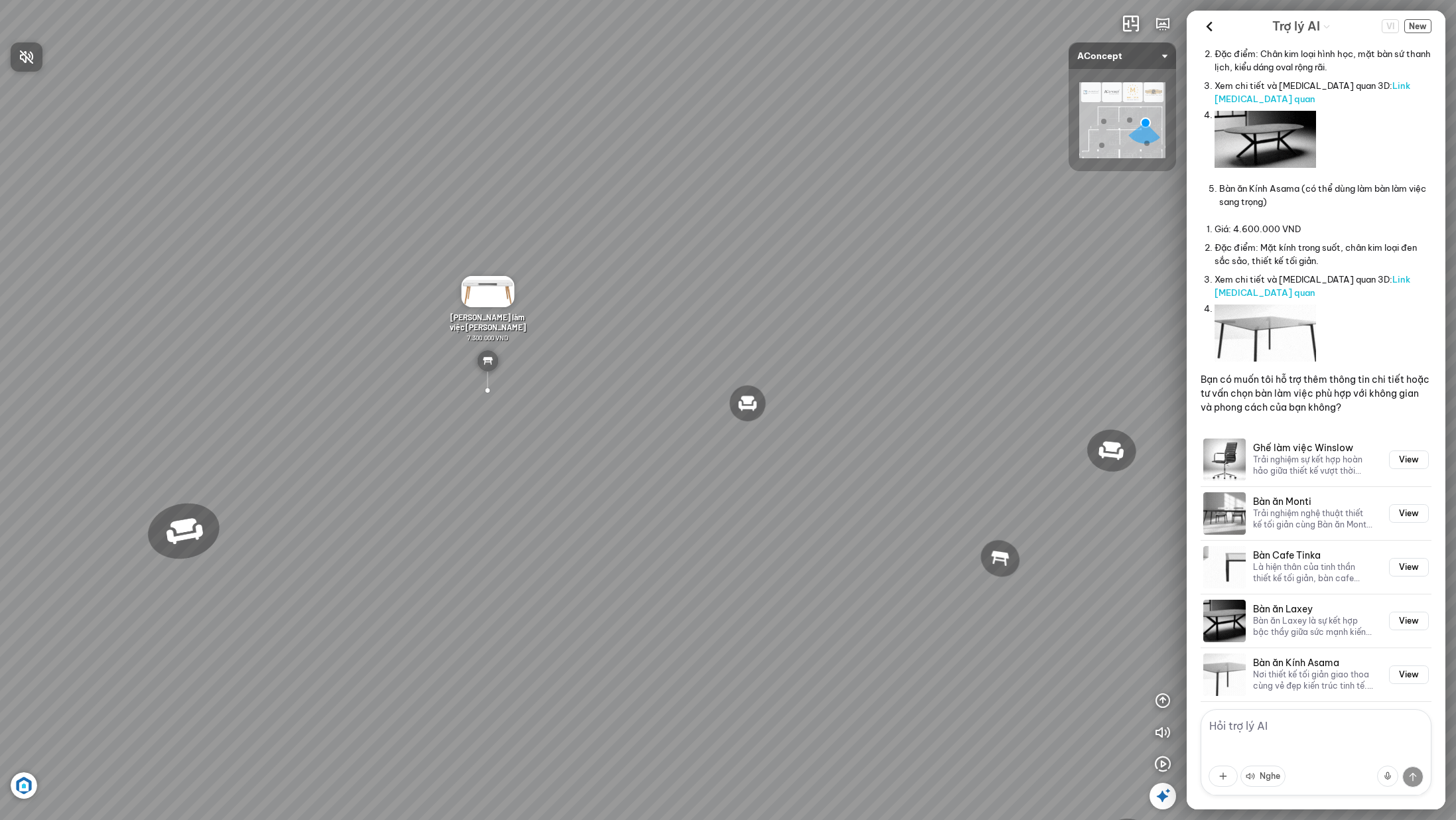
click at [1376, 184] on div at bounding box center [728, 410] width 1456 height 820
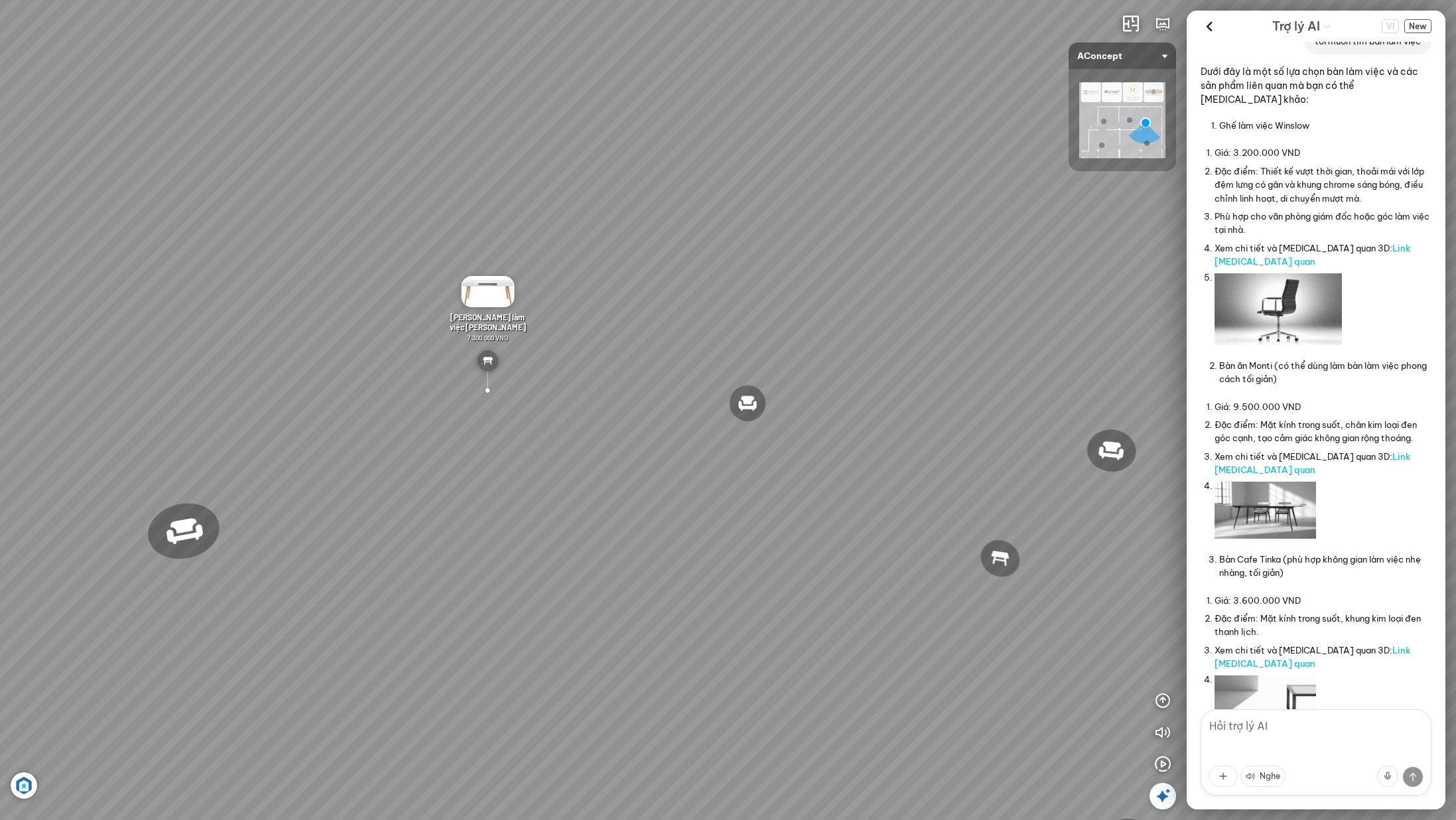
scroll to position [0, 0]
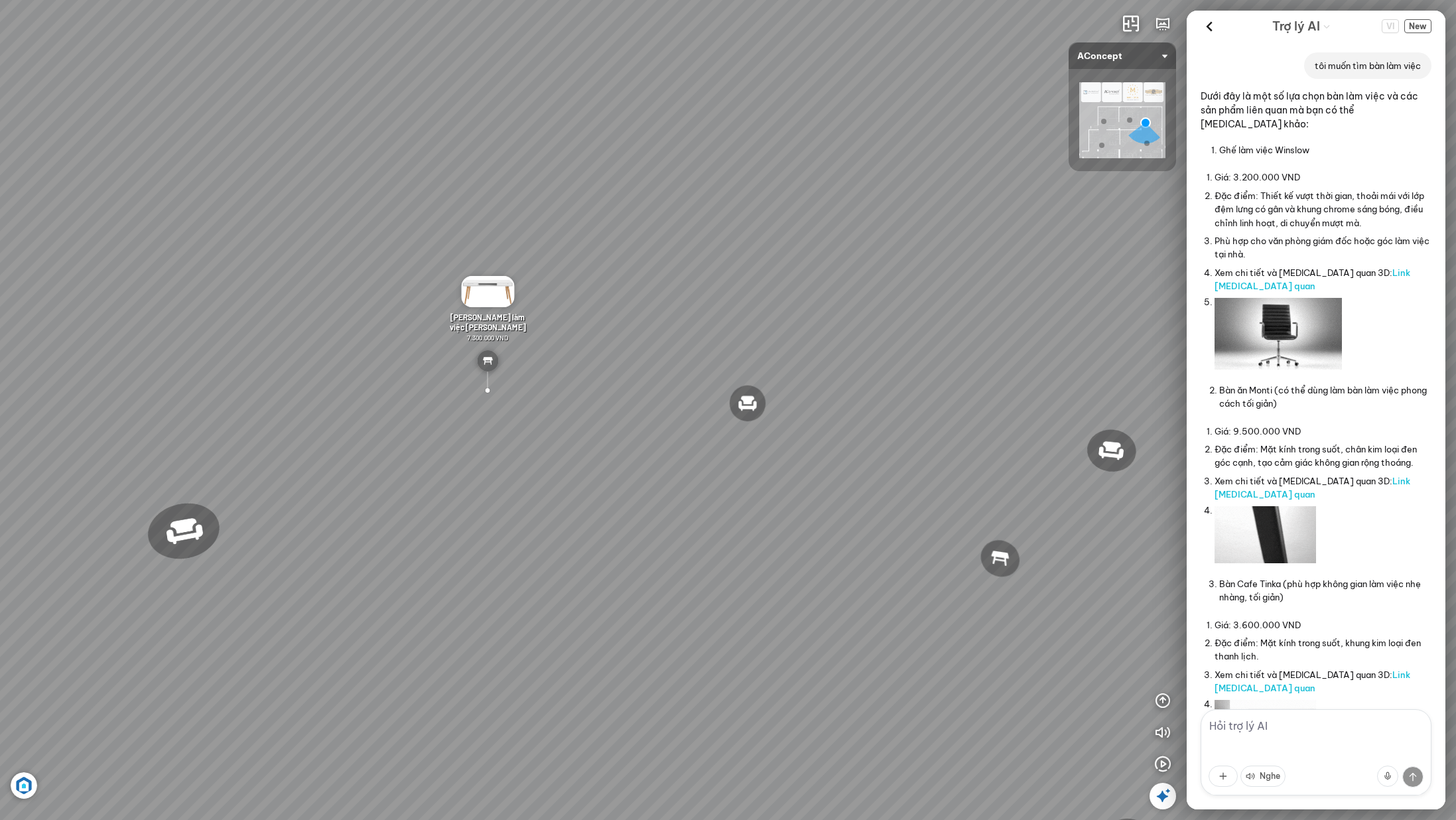
click at [1381, 62] on p "tôi muốn tìm bàn làm việc" at bounding box center [1368, 65] width 106 height 13
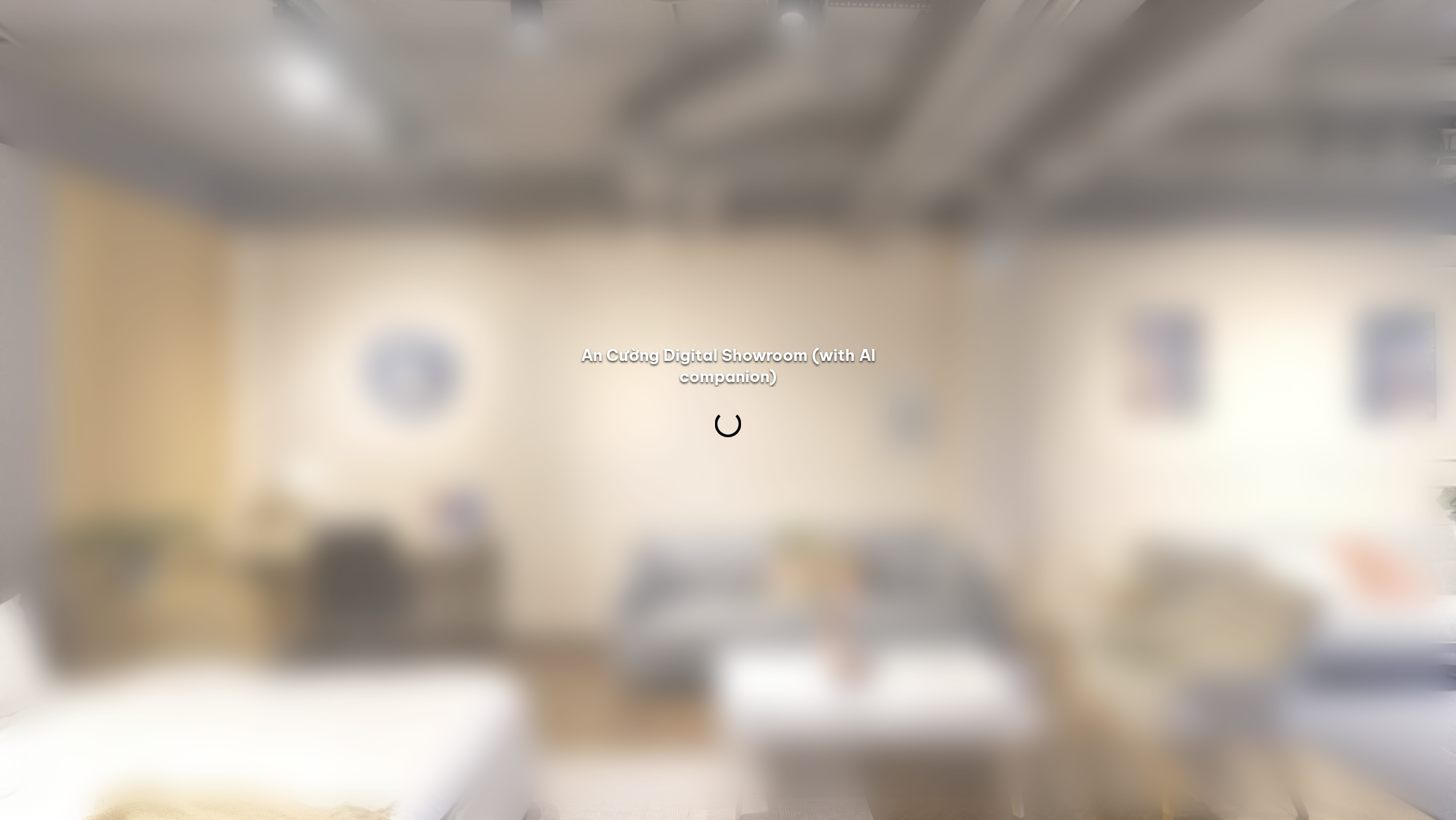
click at [902, 404] on div "An Cường Digital Showroom (with AI companion)" at bounding box center [728, 393] width 1456 height 98
click at [1042, 412] on div "An Cường Digital Showroom (with AI companion)" at bounding box center [728, 393] width 1456 height 98
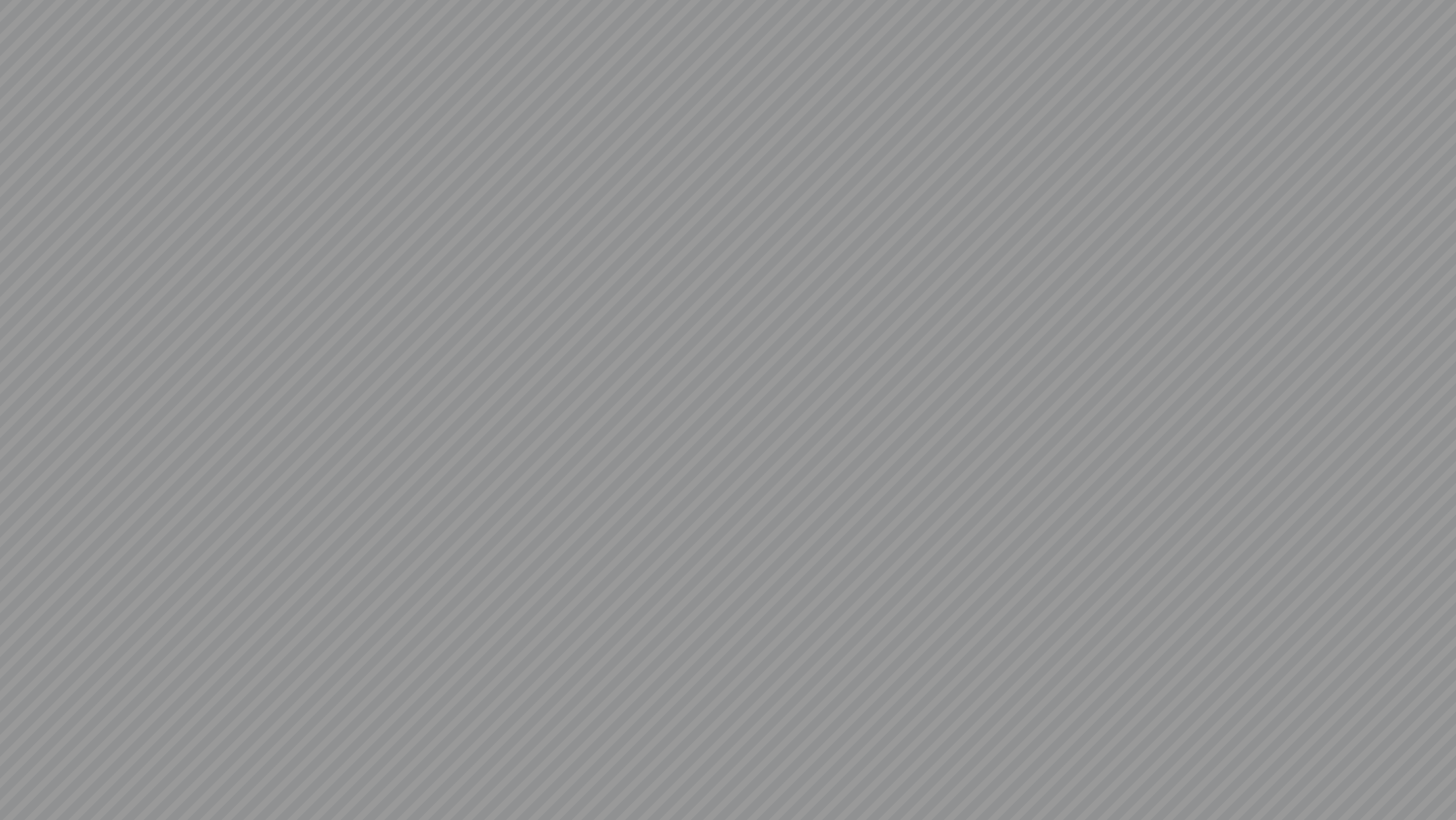
click at [1283, 424] on div at bounding box center [728, 410] width 1456 height 820
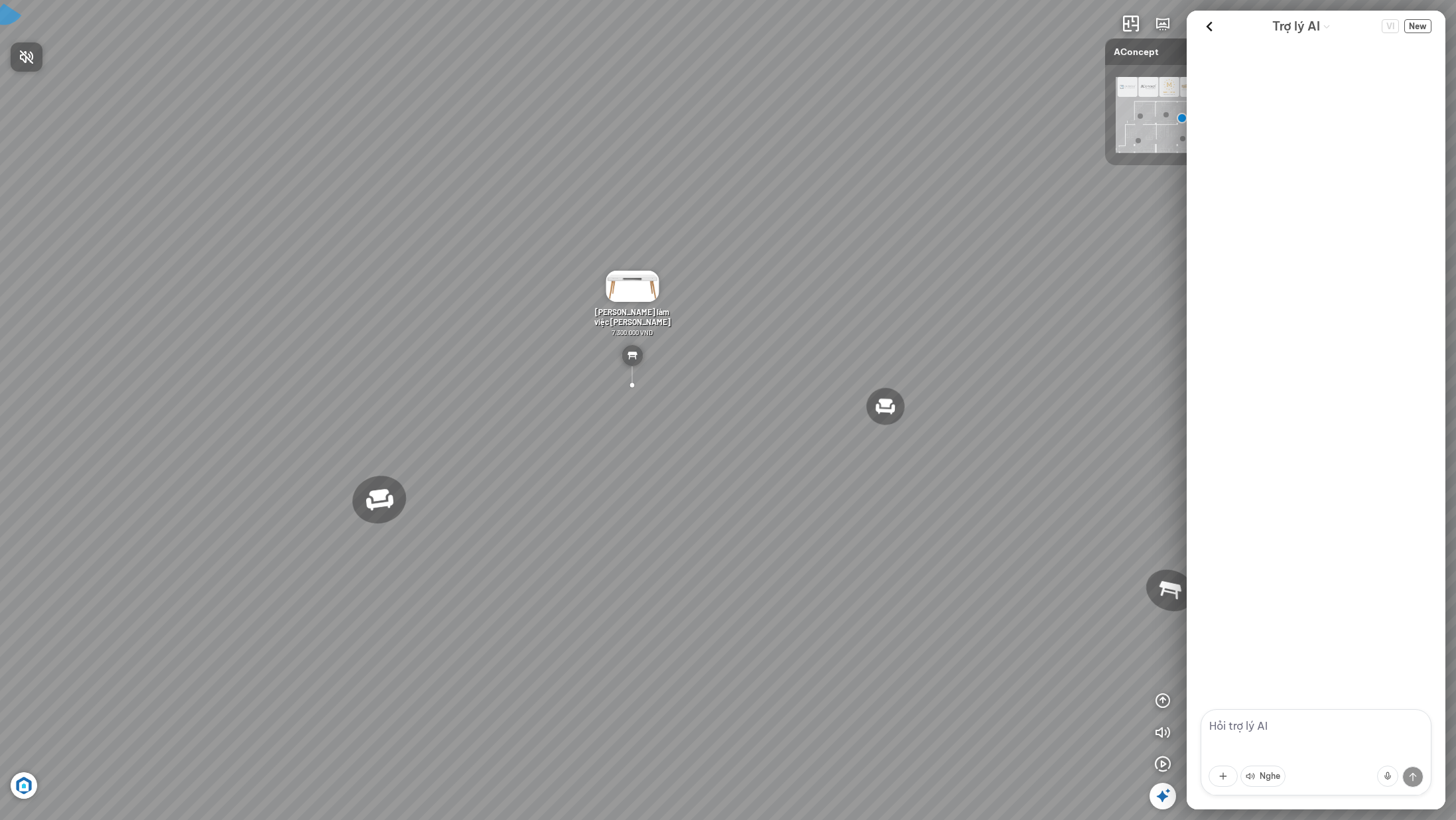
click at [792, 400] on div at bounding box center [728, 410] width 1456 height 820
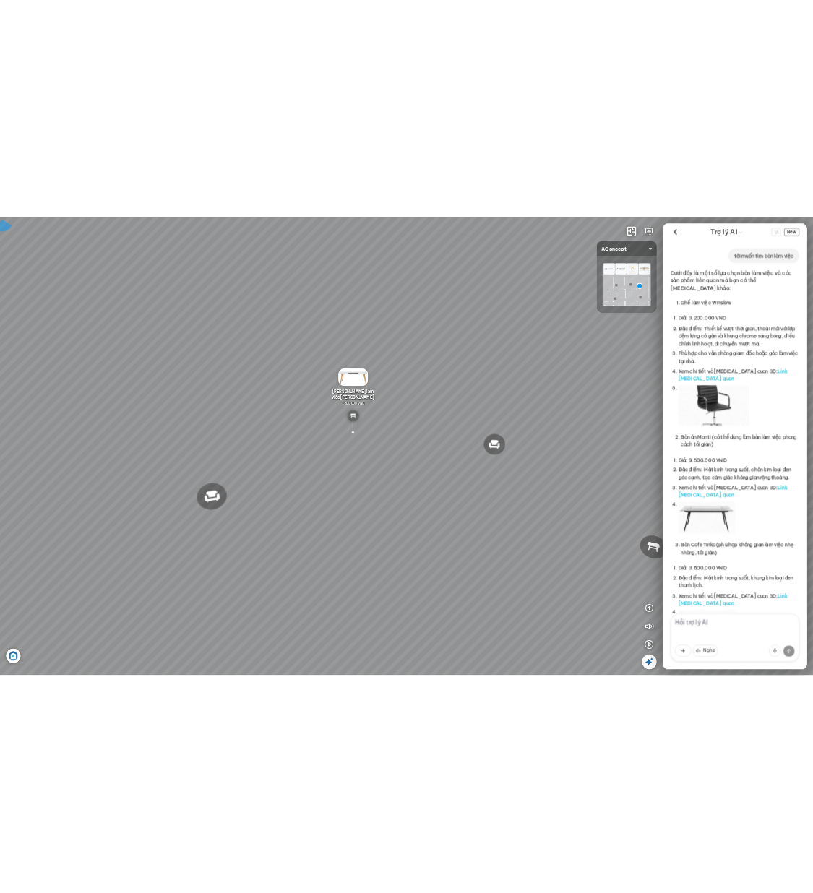
scroll to position [853, 0]
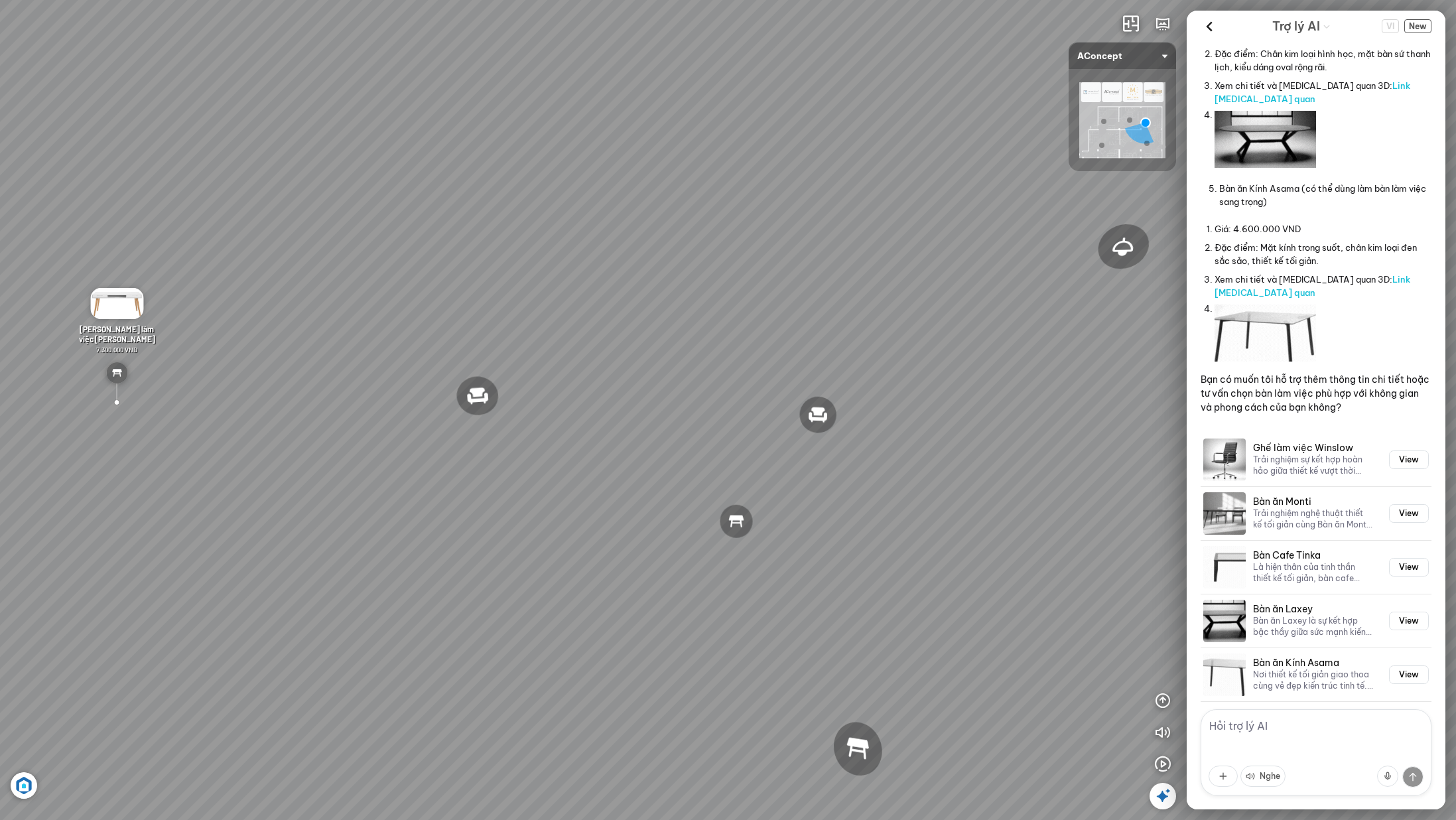
drag, startPoint x: 577, startPoint y: 389, endPoint x: 556, endPoint y: 387, distance: 21.1
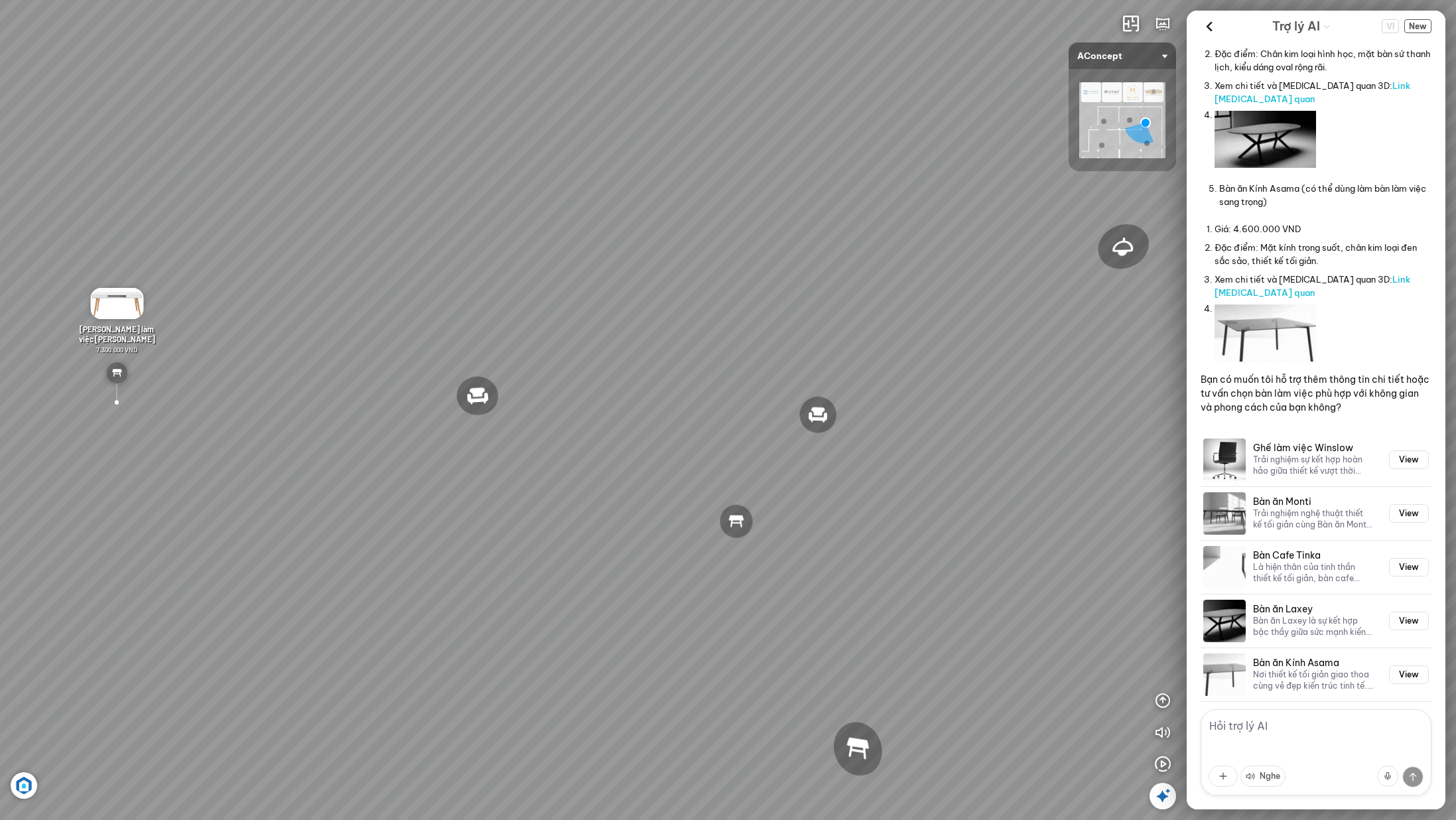
click at [556, 387] on div "Đèn [PERSON_NAME] 5.300.000 VND Giường ngủ Palima 19.000.000 VND Ghế thư giãn N…" at bounding box center [728, 410] width 1456 height 820
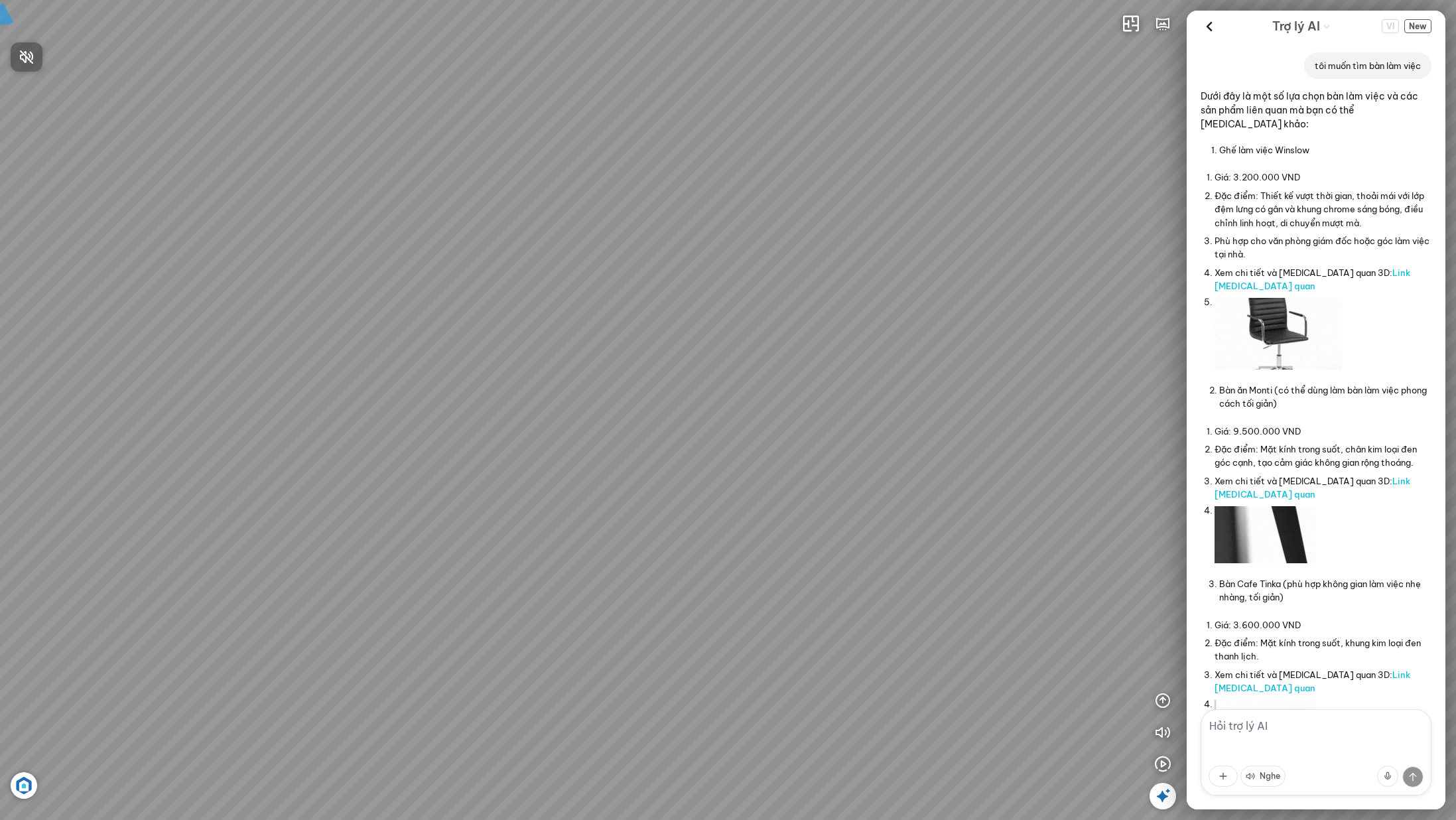
scroll to position [783, 0]
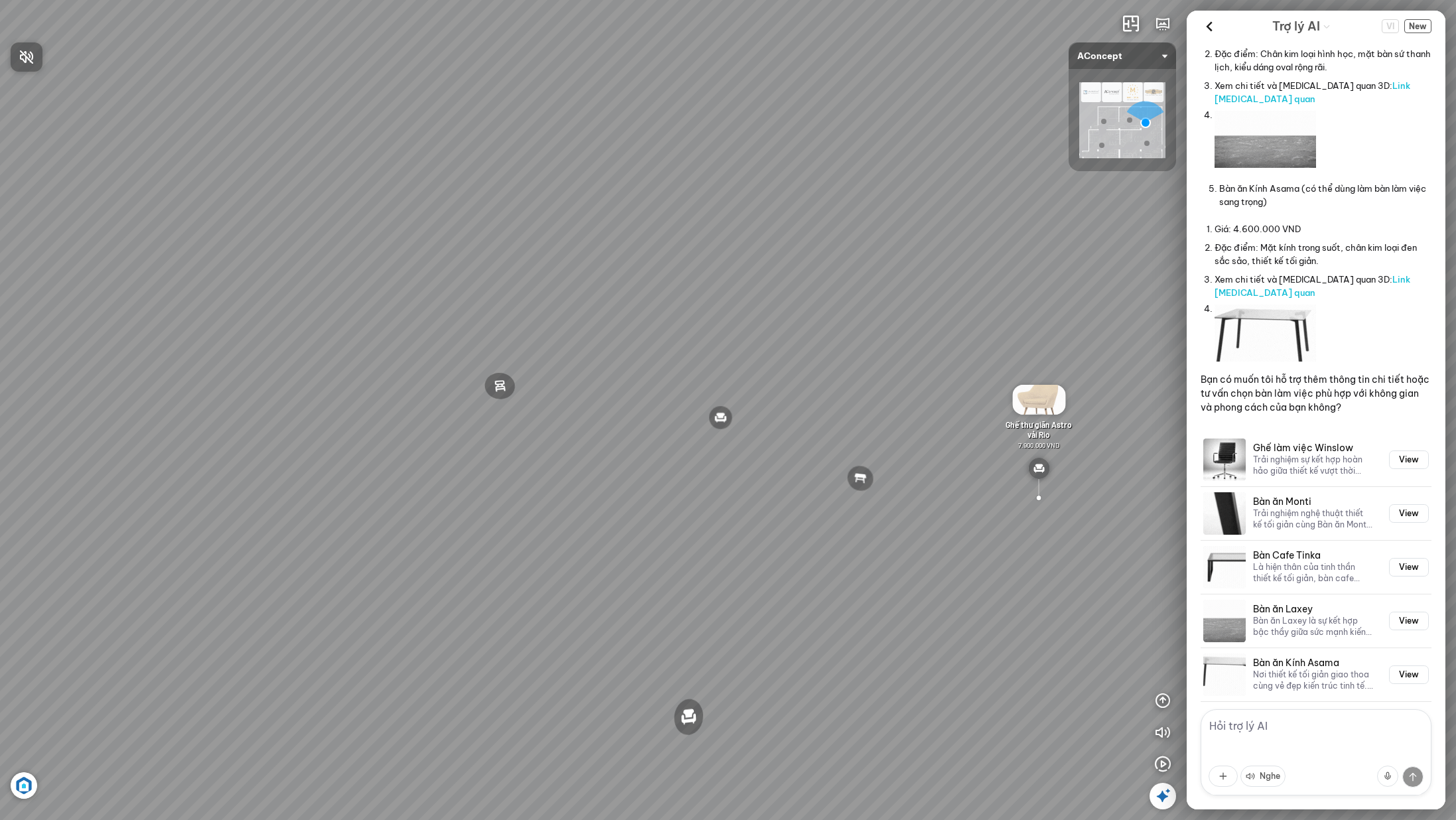
drag, startPoint x: 1137, startPoint y: 384, endPoint x: 1035, endPoint y: 327, distance: 116.8
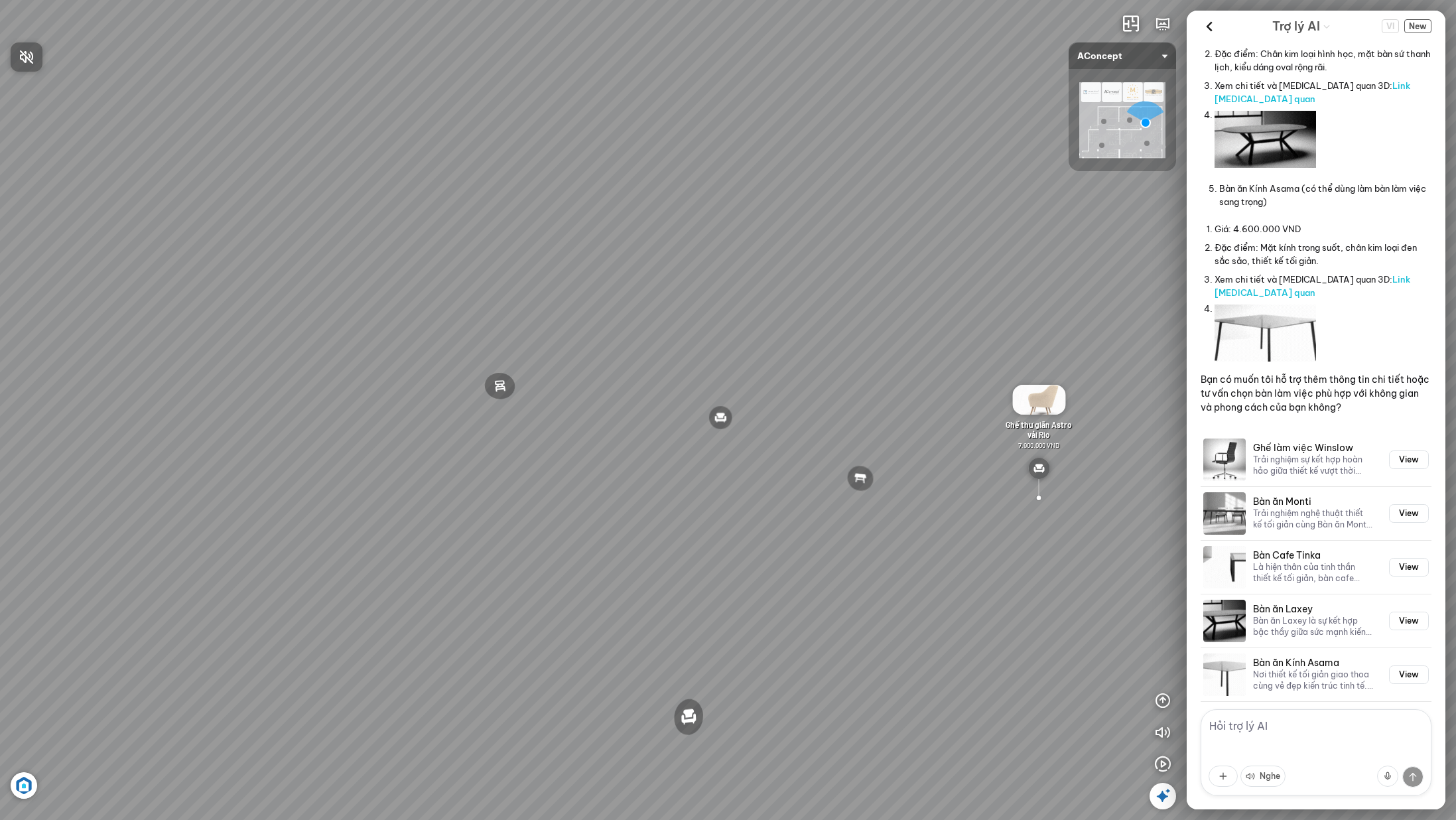
click at [918, 359] on div at bounding box center [728, 410] width 1456 height 820
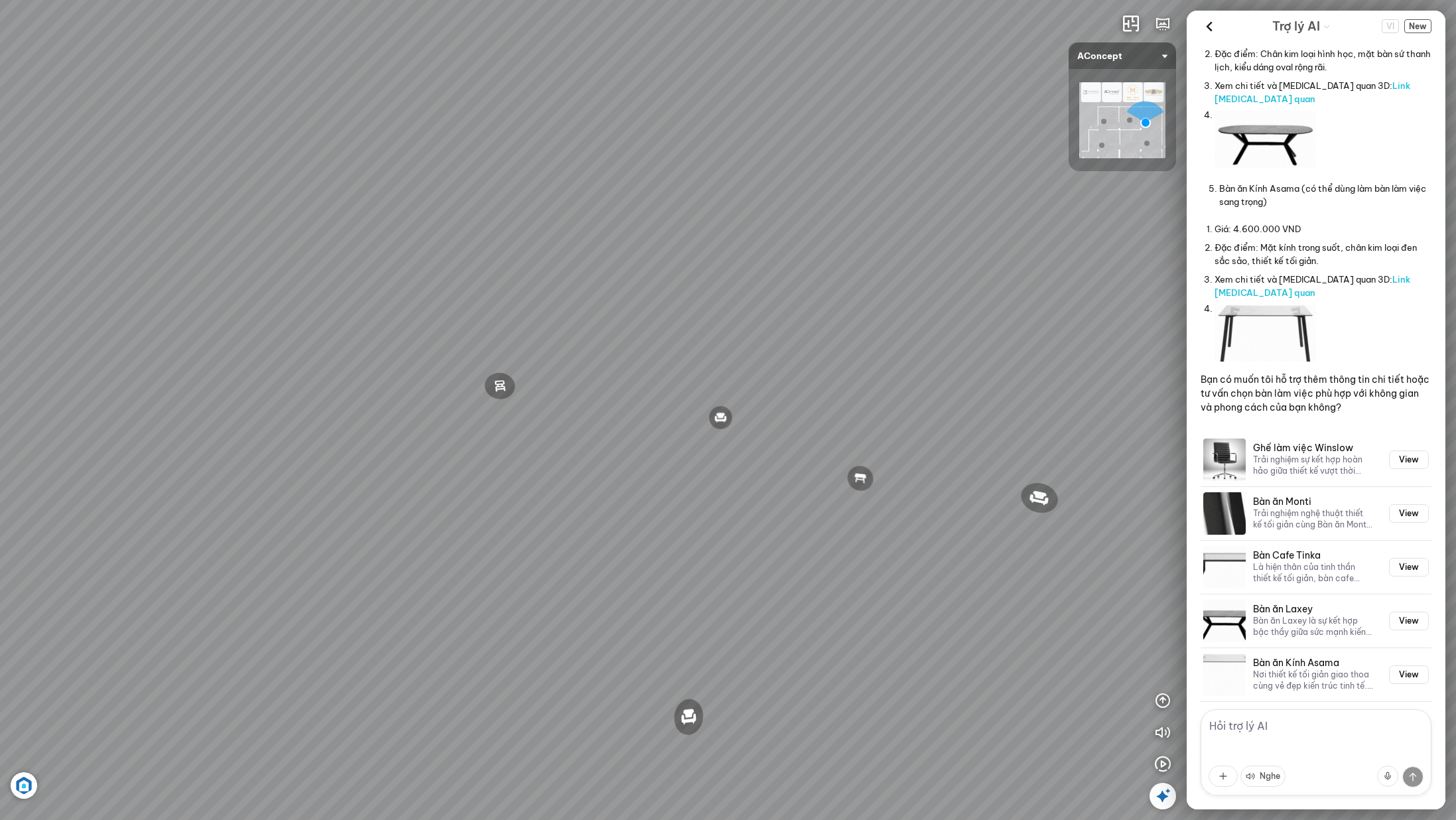
drag, startPoint x: 1060, startPoint y: 312, endPoint x: 918, endPoint y: 312, distance: 142.0
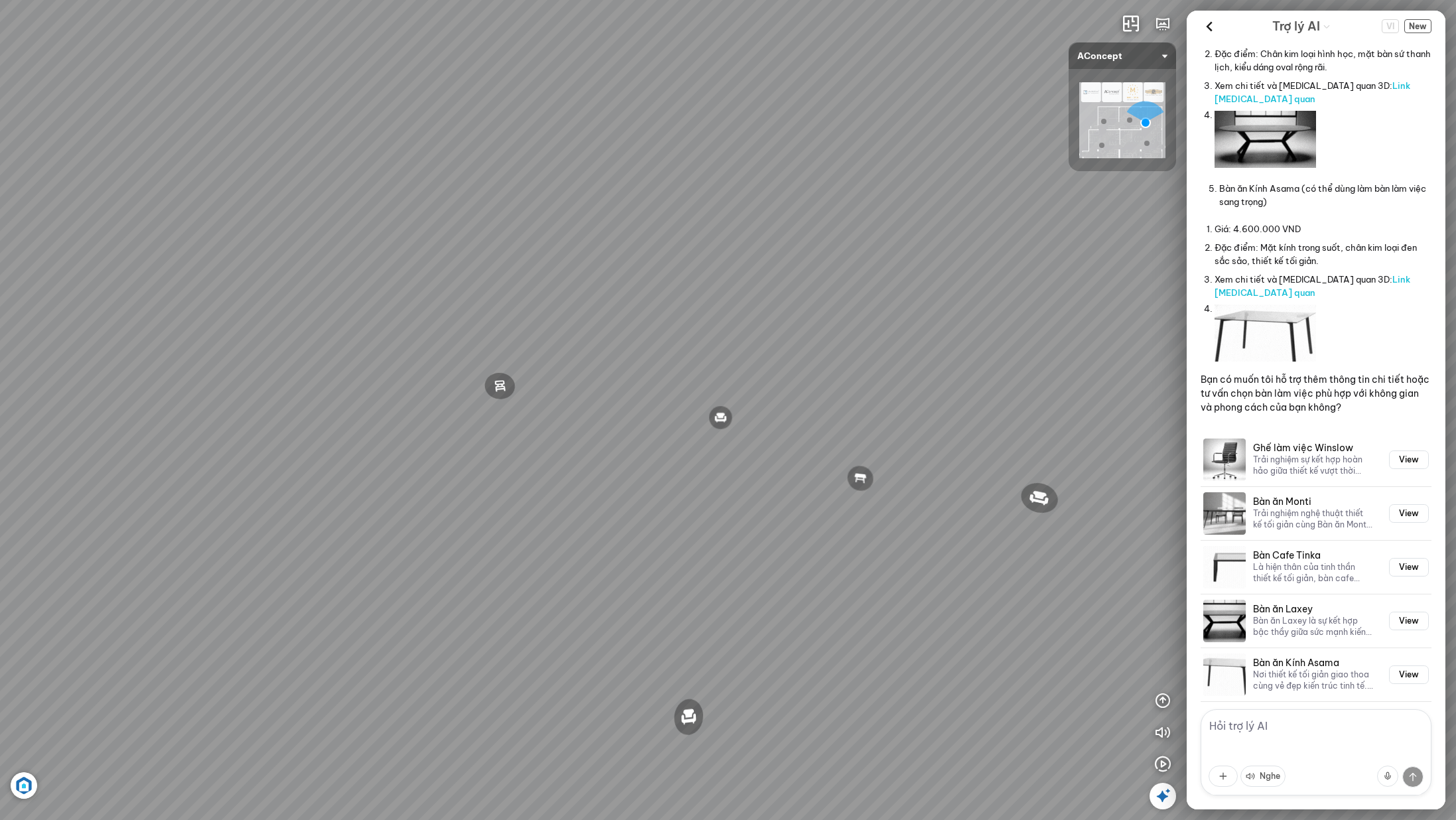
click at [879, 321] on div "Đèn [PERSON_NAME] 5.300.000 VND Giường ngủ Palima 19.000.000 VND Ghế thư giãn N…" at bounding box center [728, 410] width 1456 height 820
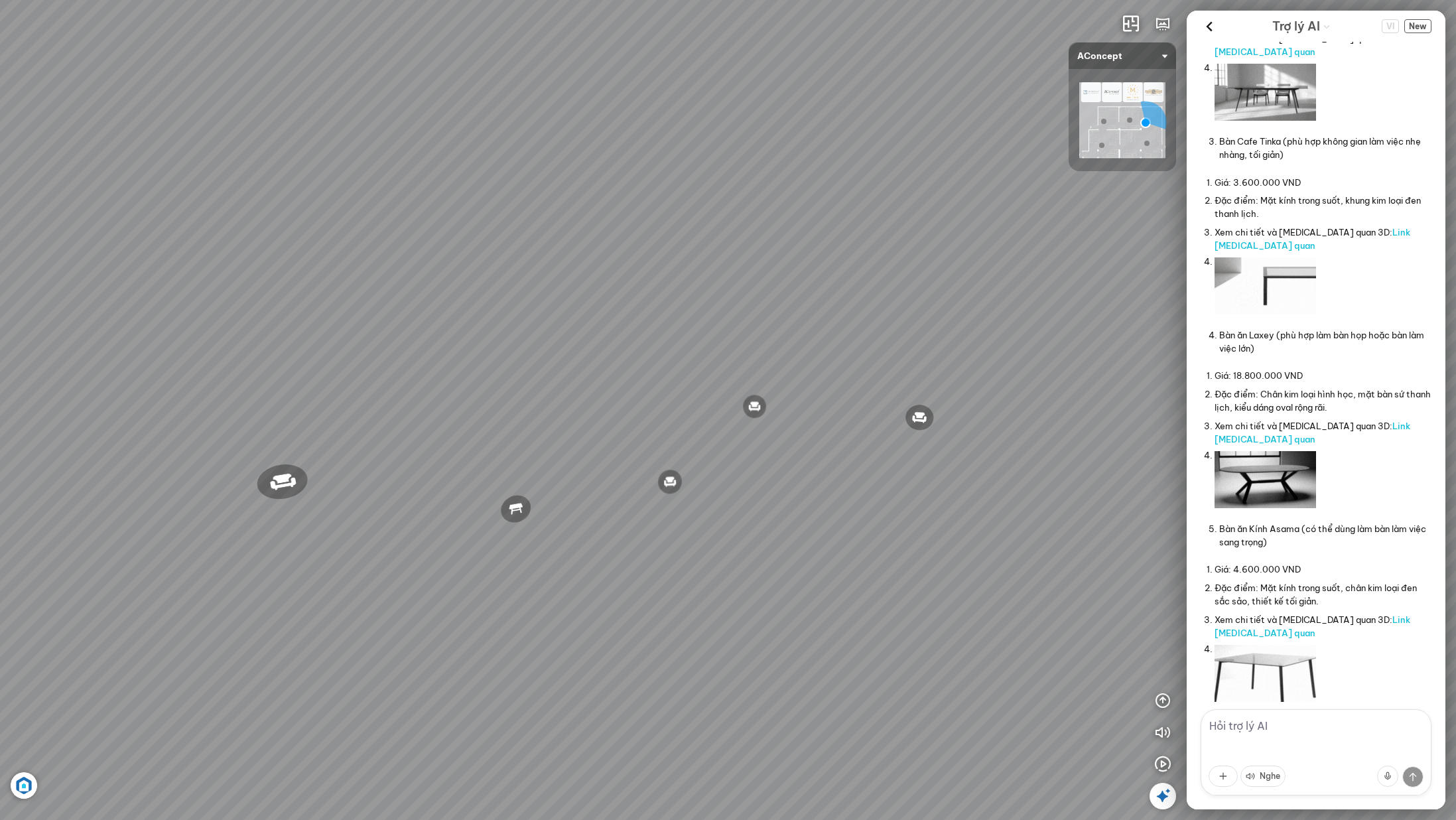
scroll to position [0, 0]
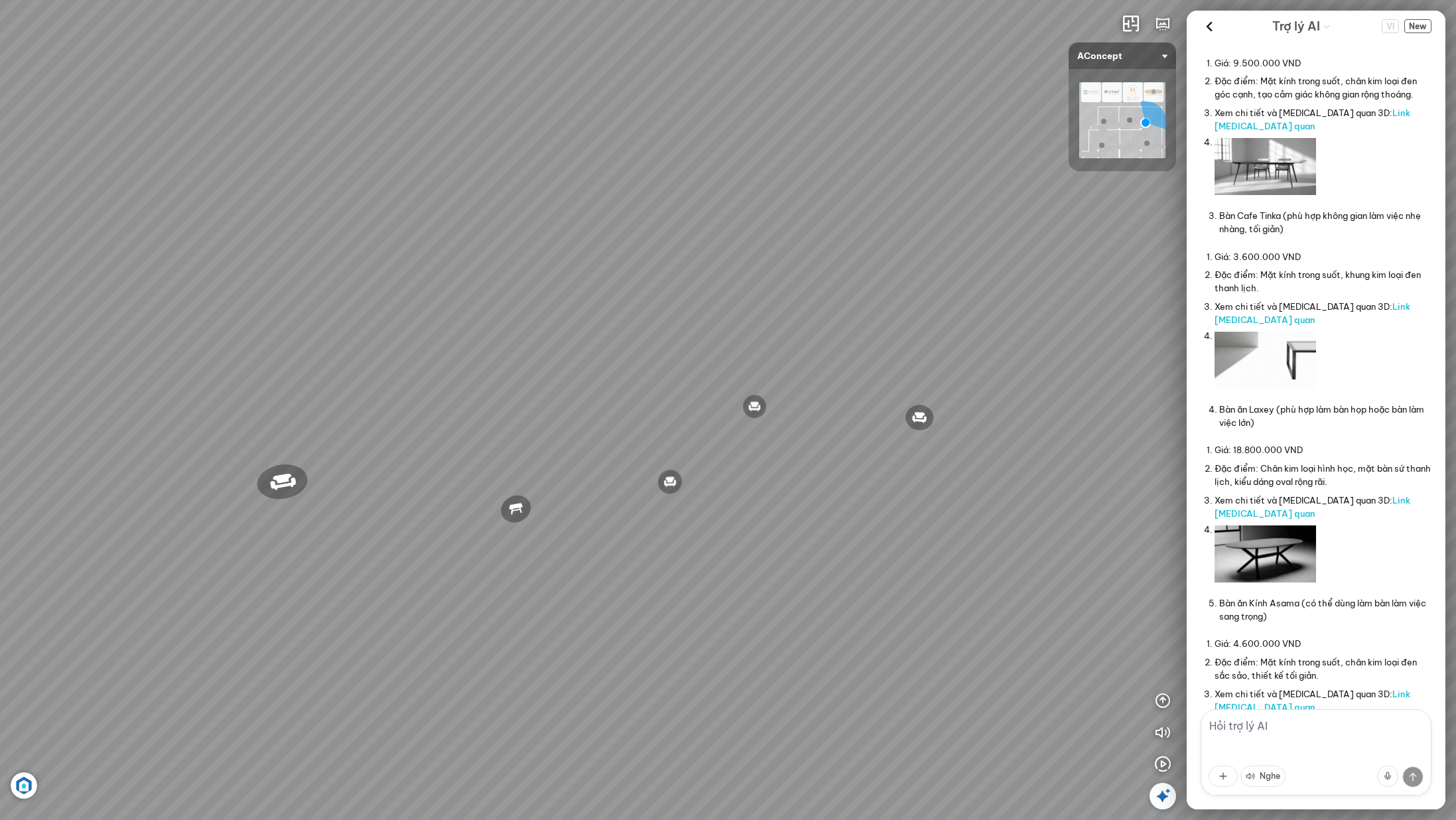
scroll to position [505, 0]
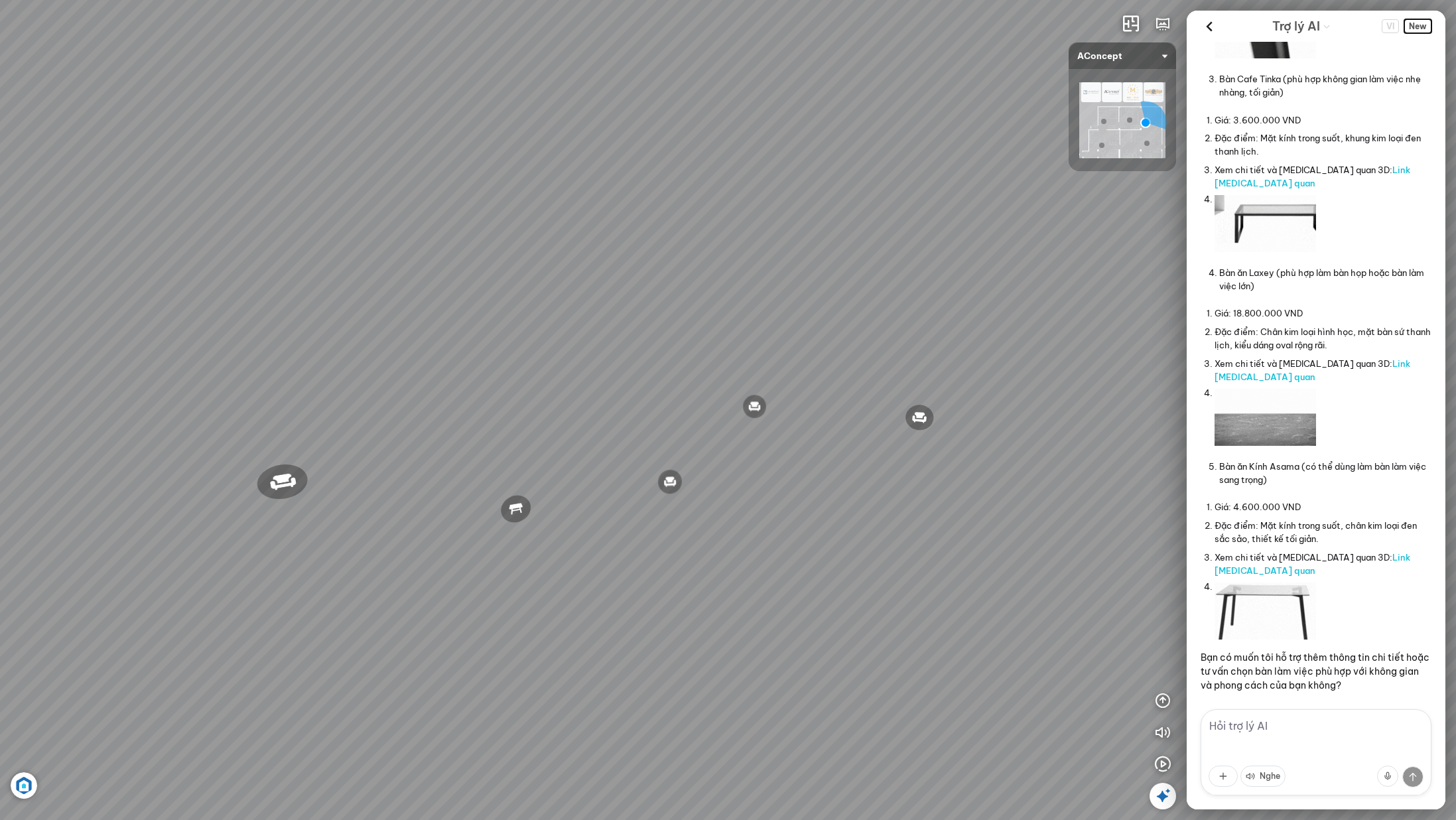
click at [1415, 24] on span "New" at bounding box center [1418, 26] width 28 height 14
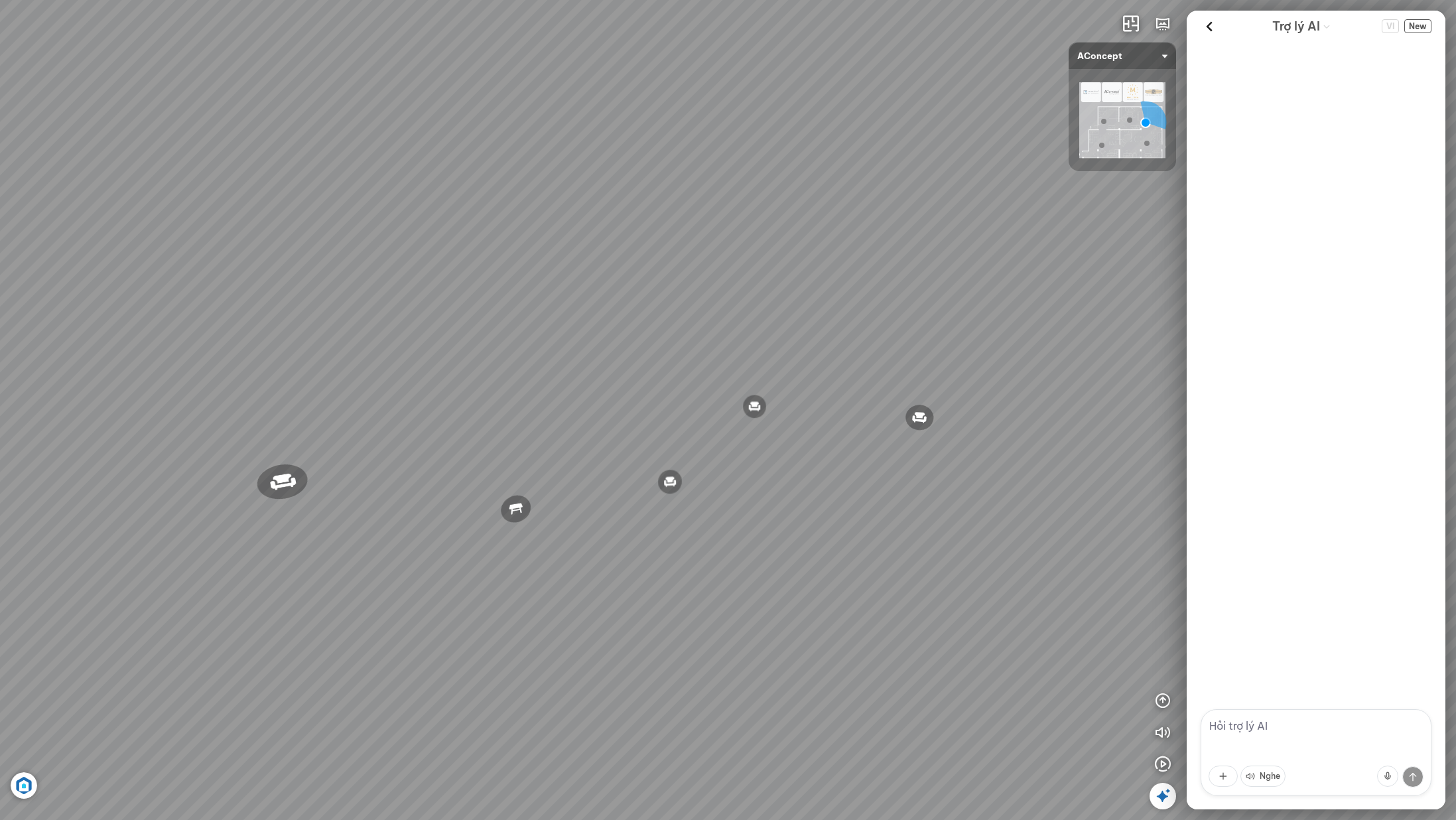
click at [1305, 725] on textarea at bounding box center [1316, 752] width 230 height 86
type textarea "t"
type textarea "tôi tìm bàn làm việc"
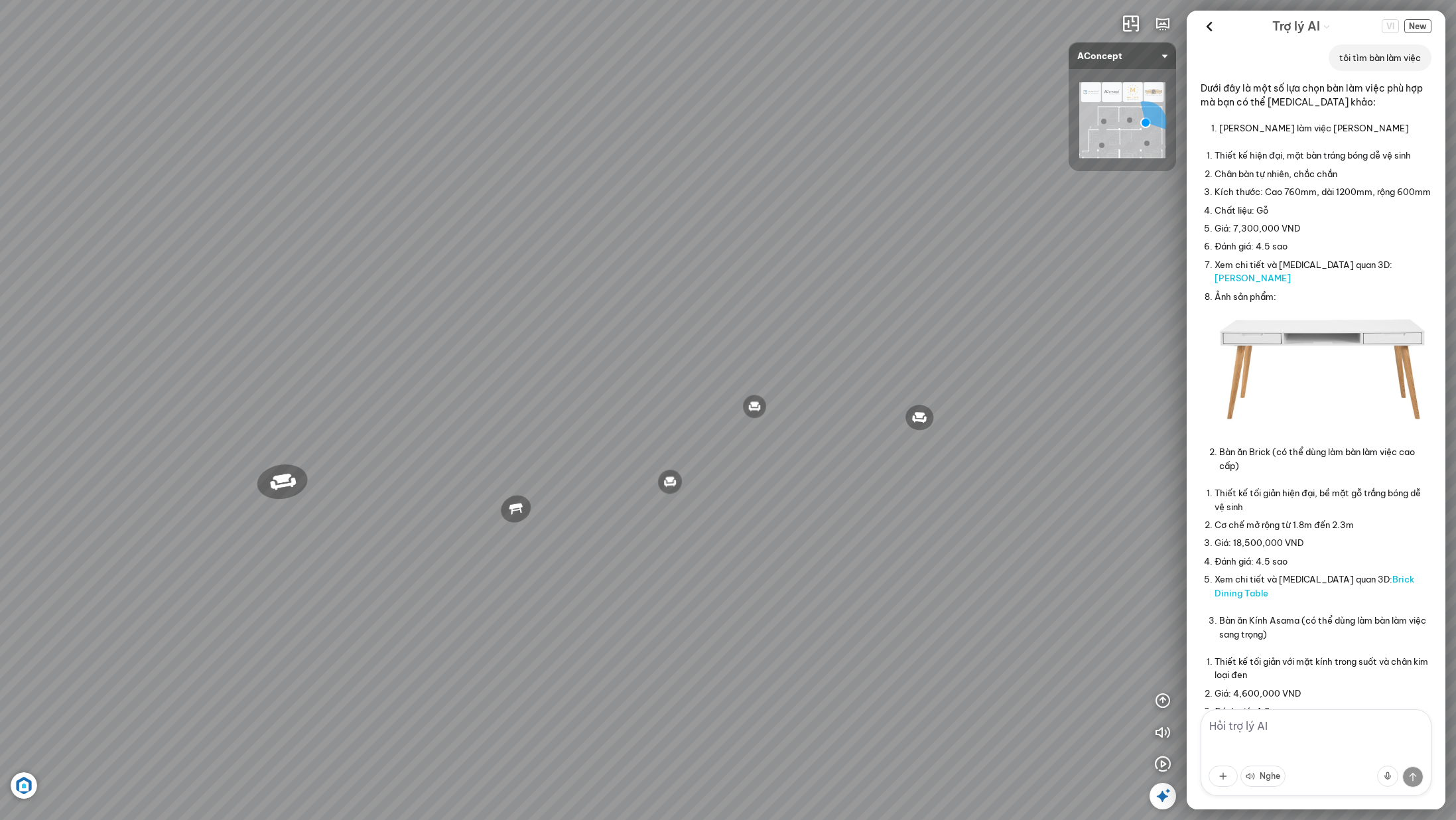
scroll to position [289, 0]
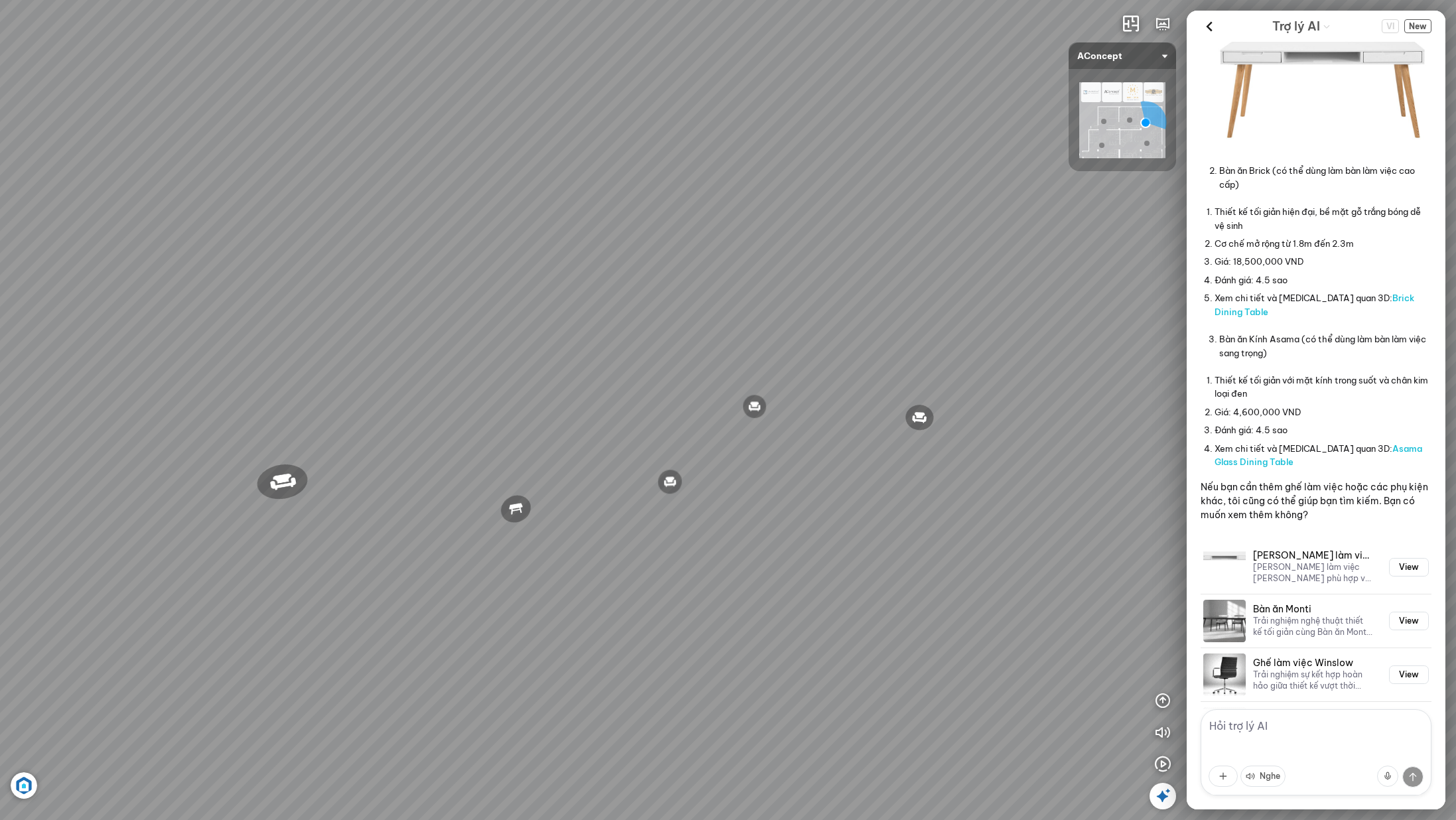
click at [1278, 735] on textarea at bounding box center [1316, 752] width 230 height 86
click at [1415, 22] on span "New" at bounding box center [1418, 26] width 28 height 14
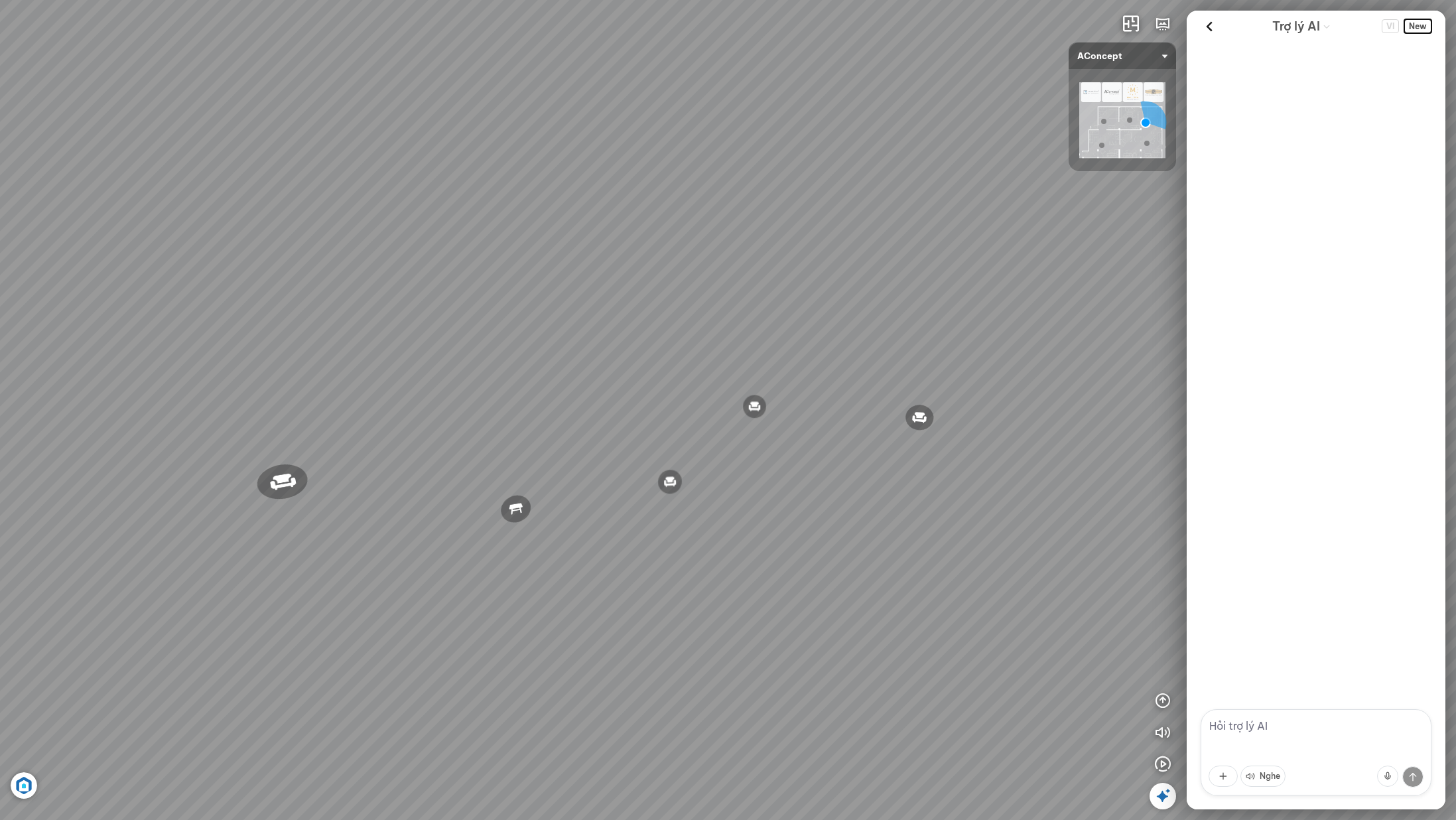
scroll to position [0, 0]
click at [1279, 730] on textarea at bounding box center [1316, 752] width 230 height 86
type textarea "tôi tìm nội thất phòng ngủ"
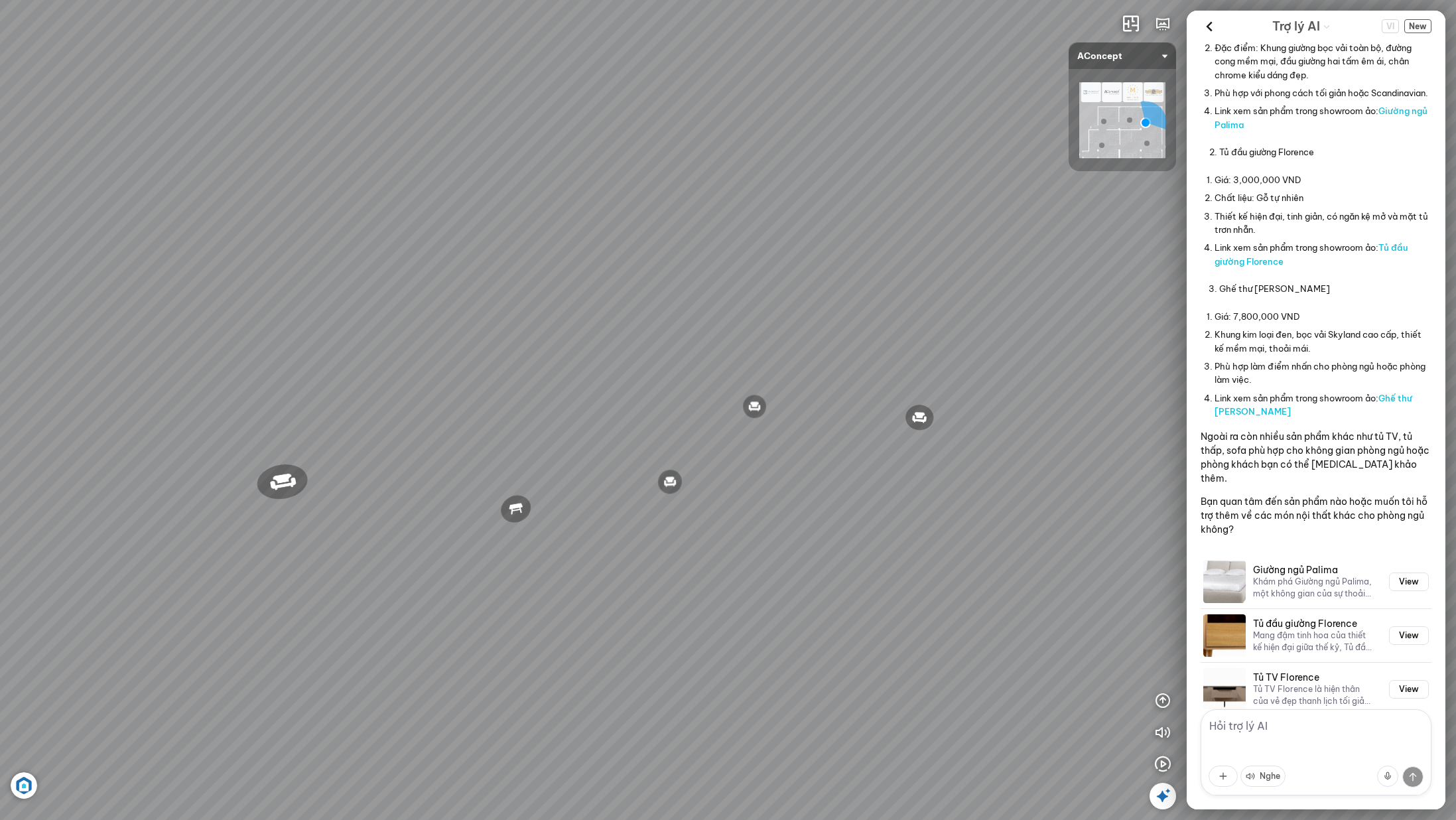
scroll to position [126, 0]
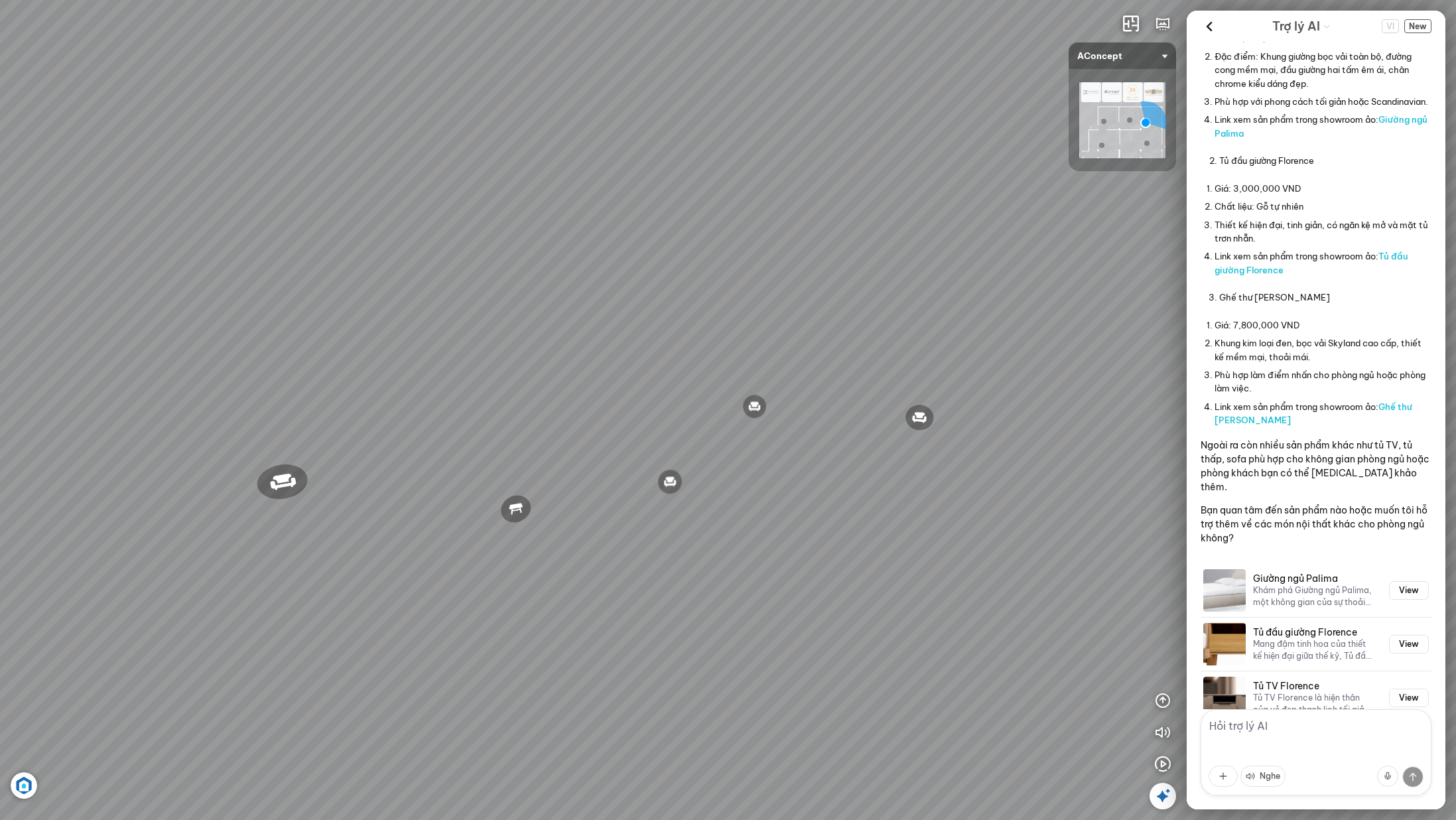
drag, startPoint x: 1269, startPoint y: 191, endPoint x: 1266, endPoint y: 248, distance: 57.1
click at [1266, 248] on div "Dưới đây là một số sản phẩm nội thất phòng ngủ mà bạn có thể [MEDICAL_DATA] khả…" at bounding box center [1316, 254] width 230 height 581
